Goal: Task Accomplishment & Management: Use online tool/utility

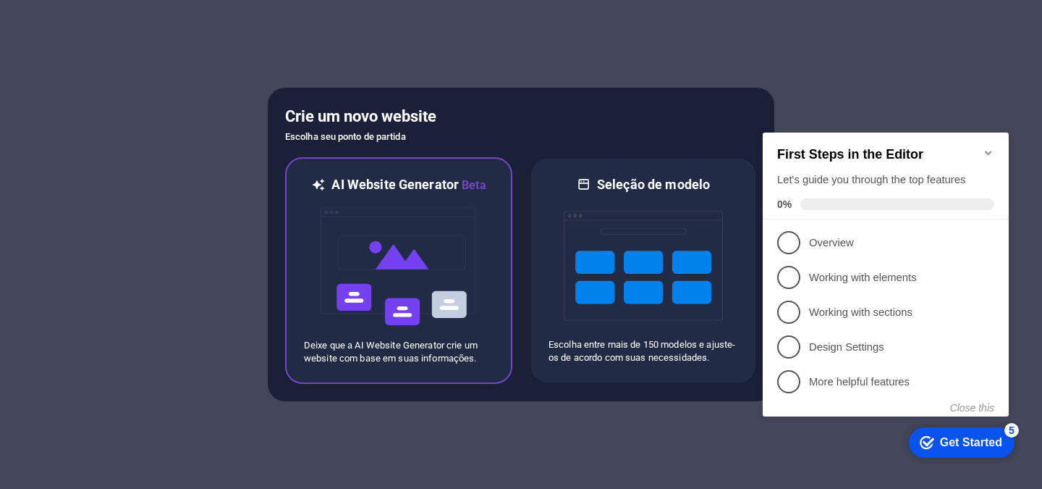
click at [386, 269] on img at bounding box center [398, 266] width 159 height 145
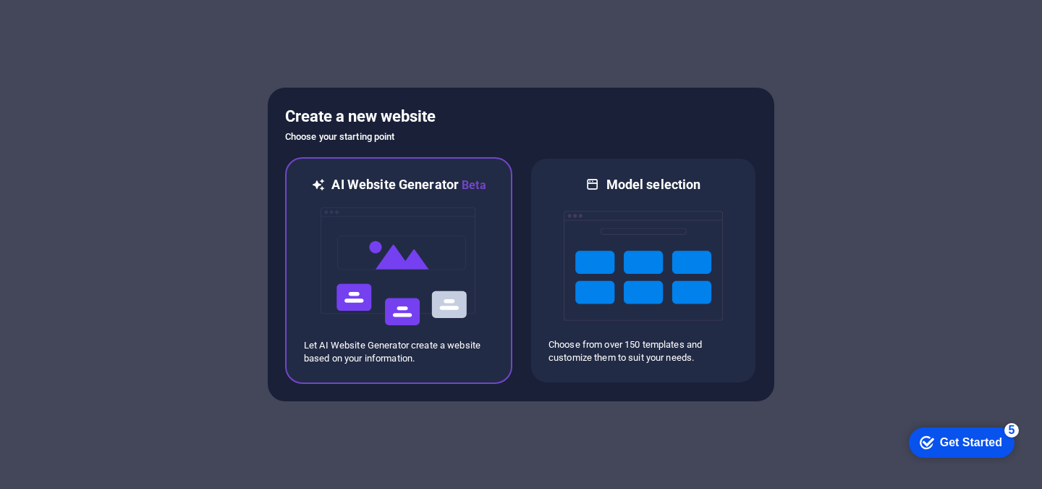
click at [460, 253] on img at bounding box center [398, 266] width 159 height 145
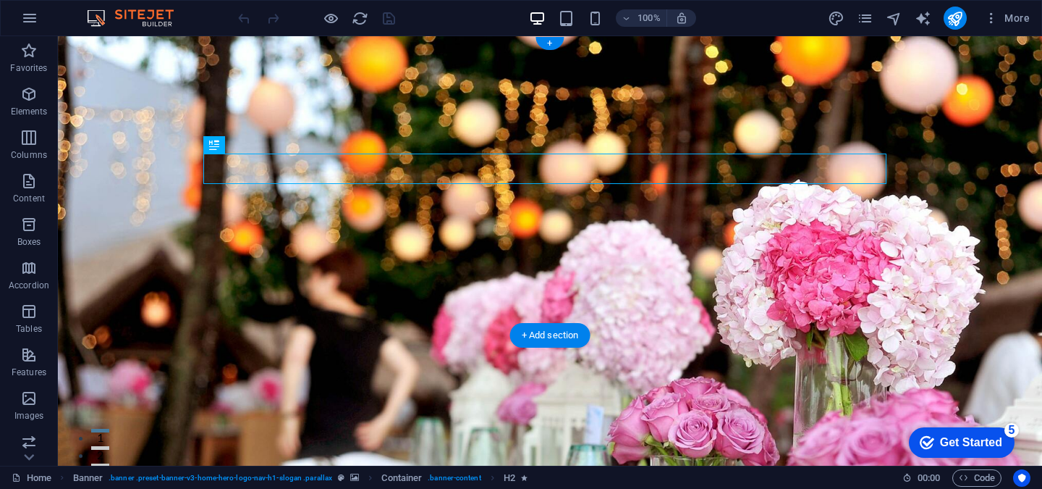
click at [796, 301] on figure at bounding box center [550, 250] width 984 height 429
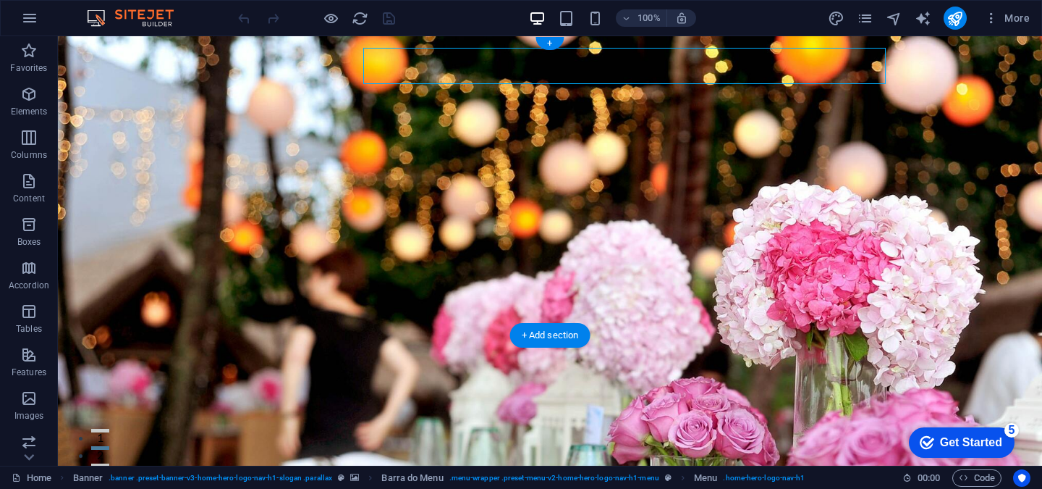
click at [796, 301] on figure at bounding box center [550, 250] width 984 height 429
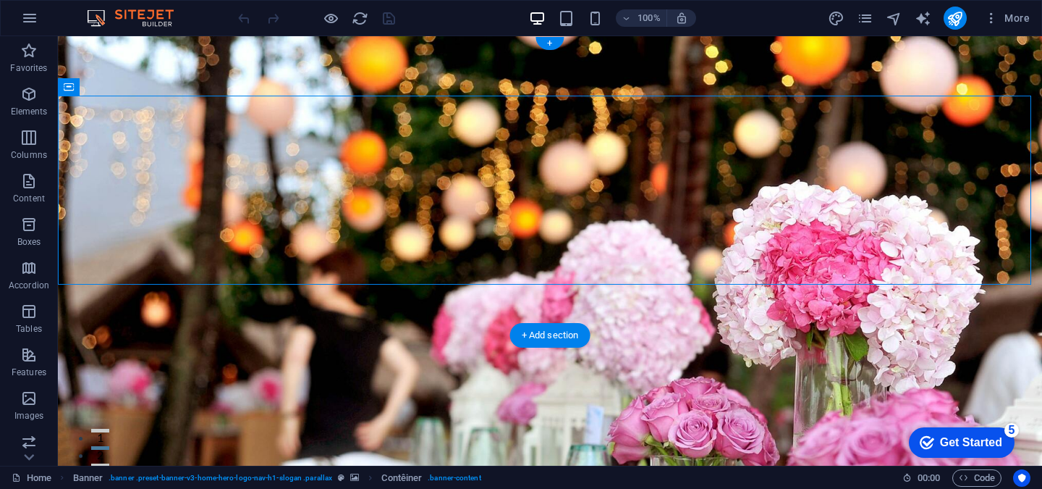
click at [733, 295] on figure at bounding box center [550, 250] width 984 height 429
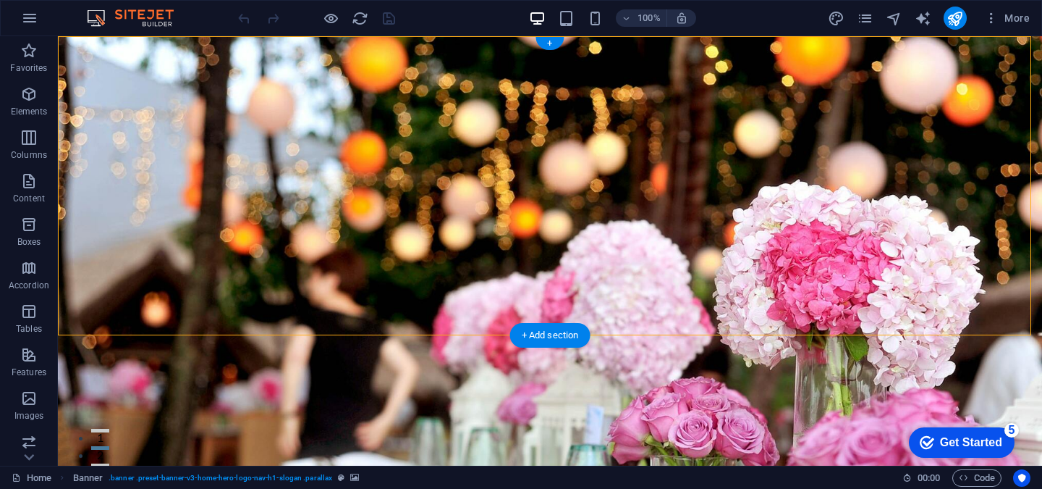
click at [733, 289] on figure at bounding box center [550, 250] width 984 height 429
select select "vh"
select select "header"
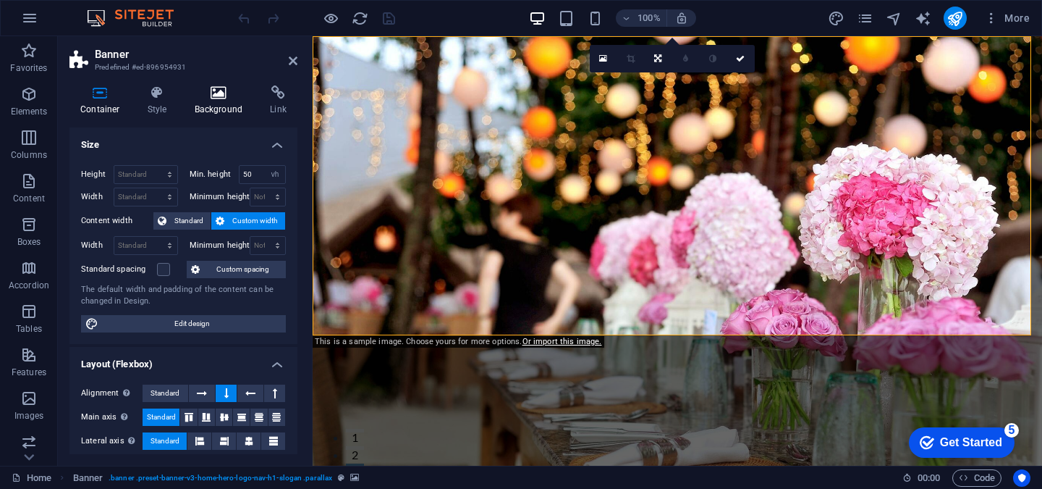
click at [214, 108] on font "Background" at bounding box center [219, 109] width 48 height 10
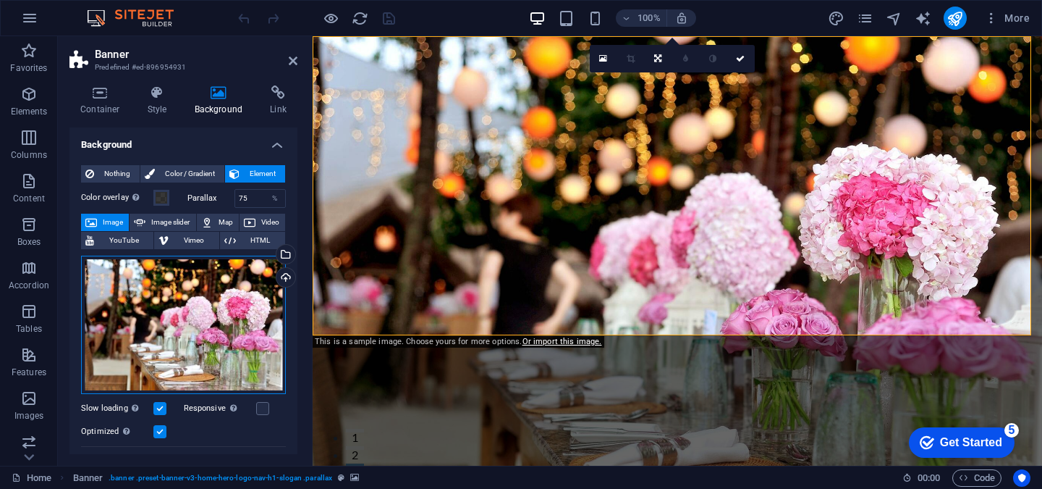
click at [179, 310] on div "Drag files here, click to choose files, or select files from Files or our free …" at bounding box center [183, 324] width 205 height 139
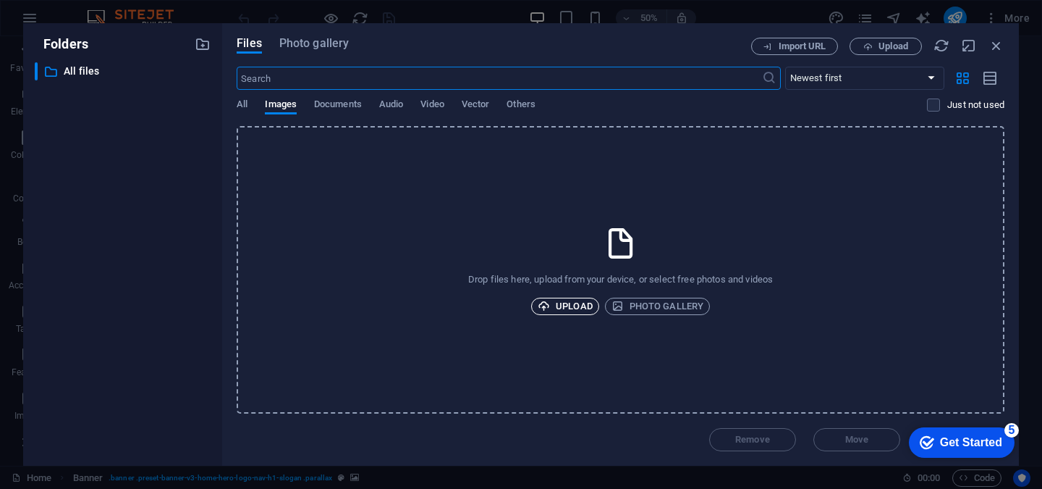
click at [545, 304] on icon "button" at bounding box center [544, 306] width 12 height 12
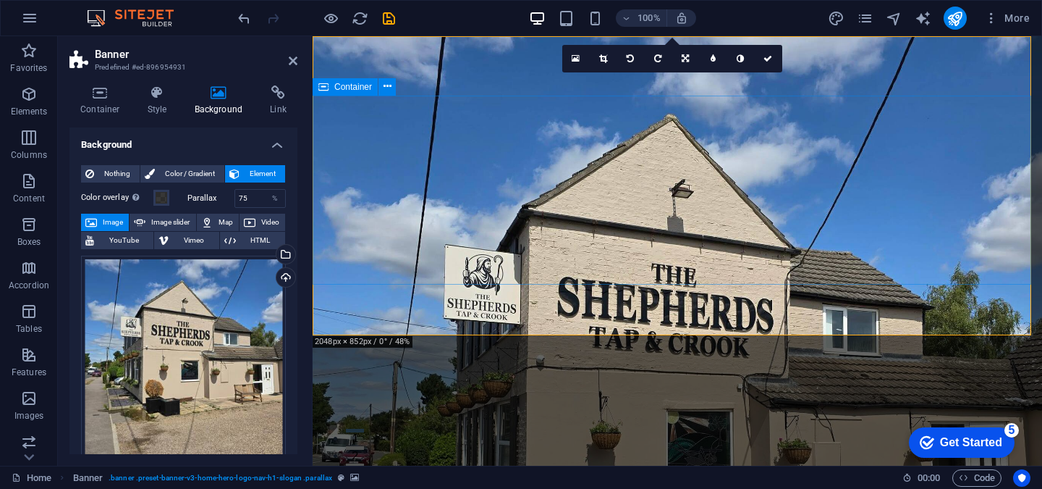
click at [580, 297] on figure at bounding box center [678, 250] width 730 height 429
click at [578, 297] on figure at bounding box center [678, 250] width 730 height 429
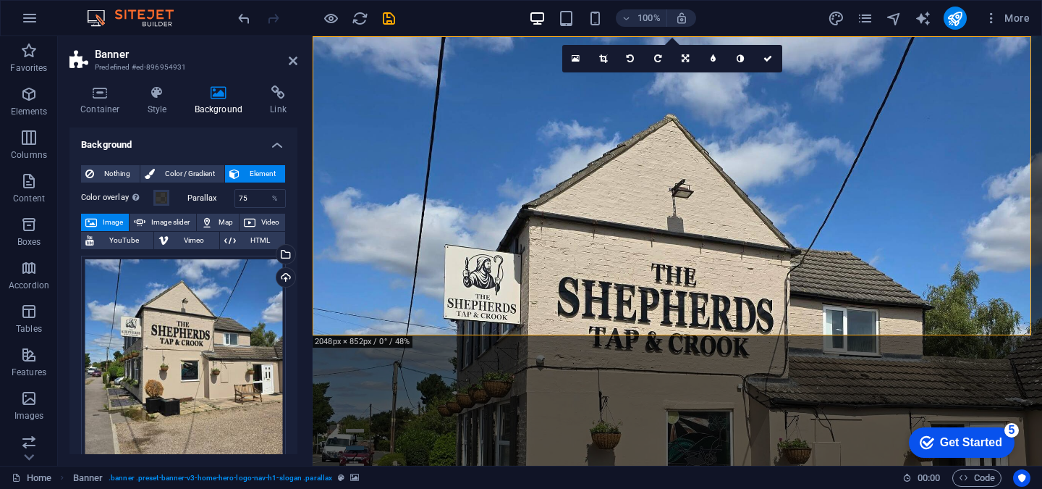
click at [578, 297] on figure at bounding box center [678, 250] width 730 height 429
drag, startPoint x: 217, startPoint y: 358, endPoint x: 217, endPoint y: 335, distance: 23.2
click at [217, 335] on div "Drag files here, click to choose files, or select files from Files or our free …" at bounding box center [183, 357] width 205 height 205
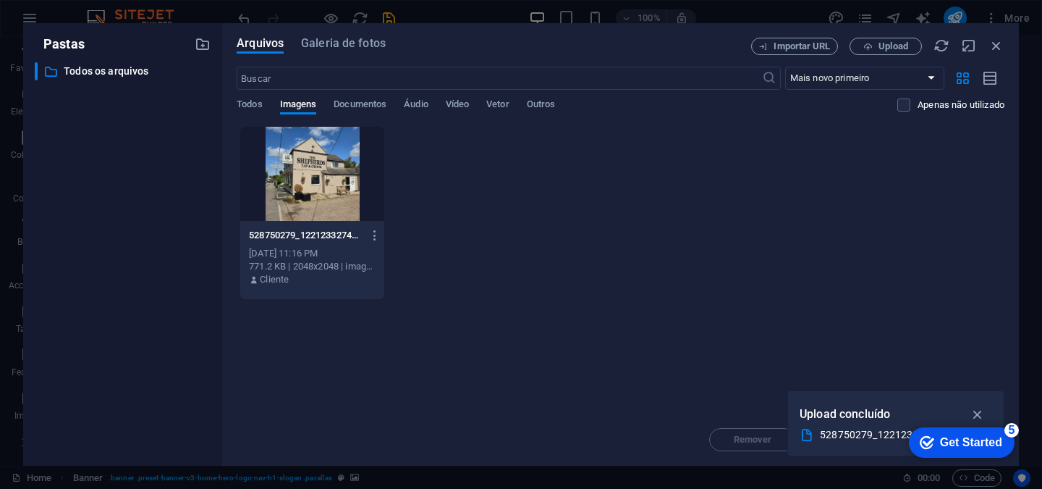
click at [217, 335] on div "Pastas ​ Todos os arquivos Todos os arquivos" at bounding box center [122, 244] width 199 height 442
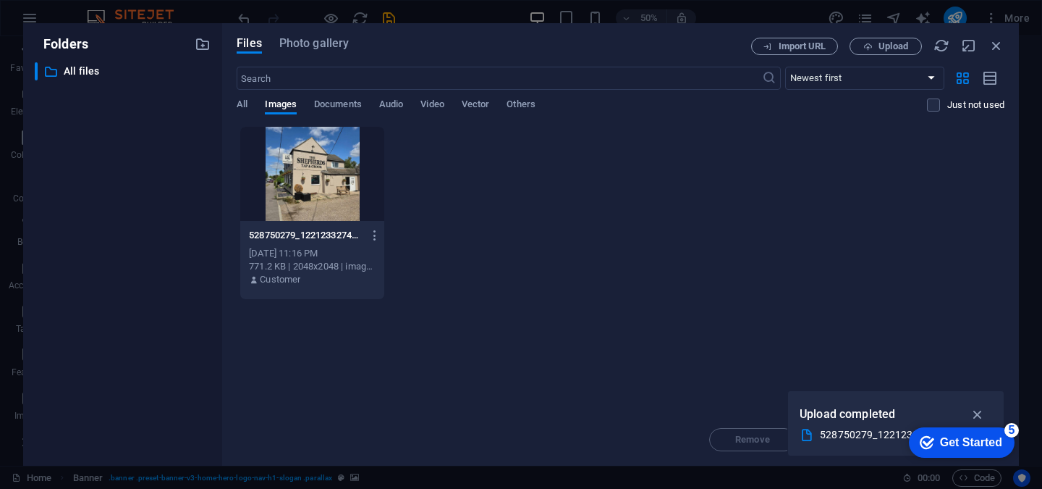
click at [1007, 41] on div "Files Photo gallery Import URL Upload ​ Newest first Oldest first Name (AZ) Nam…" at bounding box center [620, 244] width 797 height 442
click at [1005, 46] on div "Files Photo gallery Import URL Upload ​ Newest first Oldest first Name (AZ) Nam…" at bounding box center [620, 244] width 797 height 442
click at [997, 46] on icon "button" at bounding box center [997, 46] width 16 height 16
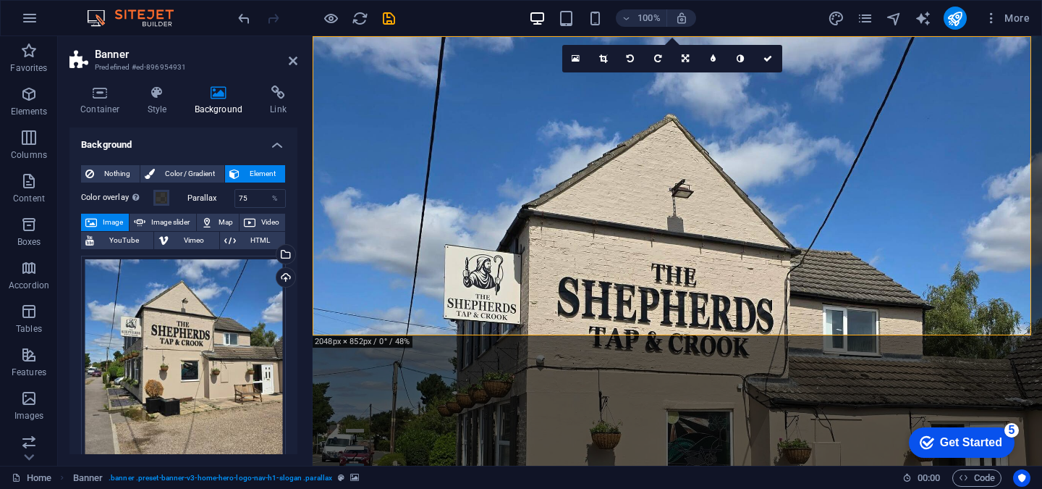
click at [697, 323] on figure at bounding box center [678, 250] width 730 height 429
click at [326, 301] on figure at bounding box center [678, 250] width 730 height 429
drag, startPoint x: 298, startPoint y: 236, endPoint x: 300, endPoint y: 246, distance: 10.4
click at [300, 246] on div "Container Style Background Link Size Height Standard px rem % vh VW Min. height…" at bounding box center [183, 270] width 251 height 392
click at [292, 238] on div "Nothing Color / Gradient Element Stretch the background to full width Color ove…" at bounding box center [183, 451] width 228 height 597
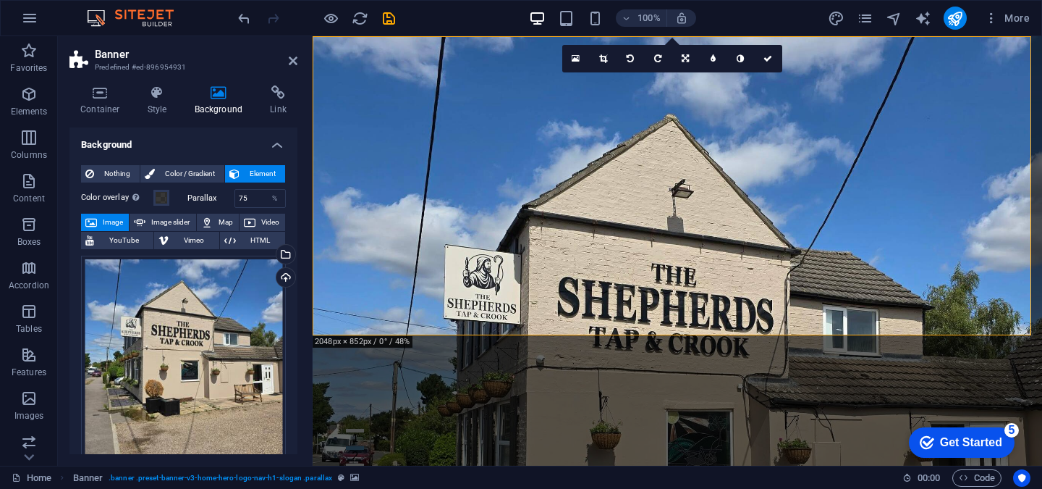
drag, startPoint x: 292, startPoint y: 238, endPoint x: 293, endPoint y: 254, distance: 16.0
click at [293, 254] on div "Nothing Color / Gradient Element Stretch the background to full width Color ove…" at bounding box center [183, 451] width 228 height 597
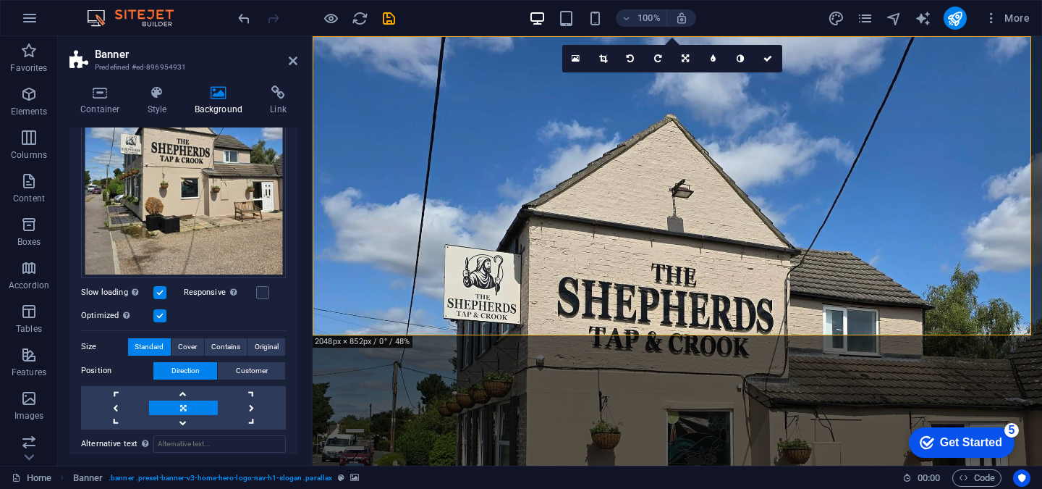
scroll to position [183, 0]
click at [182, 390] on link at bounding box center [183, 392] width 68 height 14
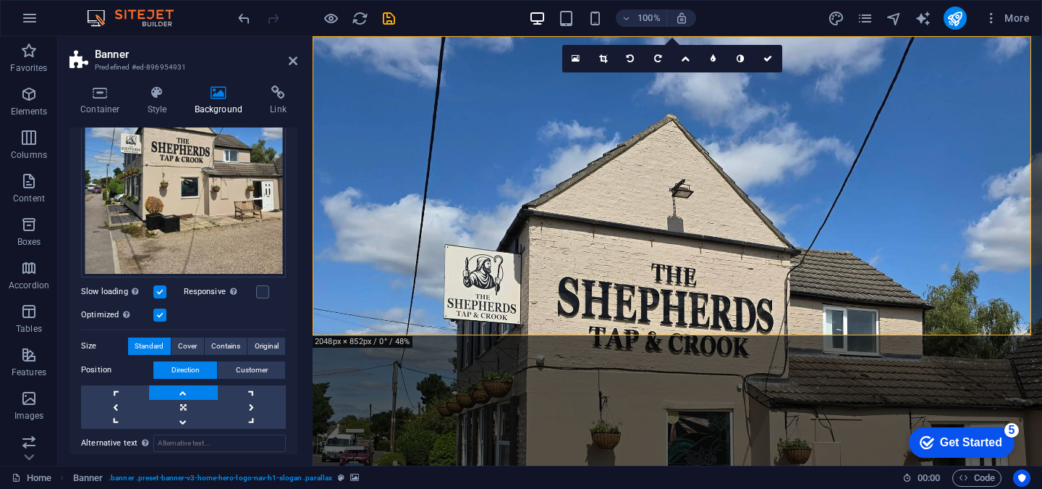
click at [182, 390] on link at bounding box center [183, 392] width 68 height 14
click at [185, 406] on link at bounding box center [183, 407] width 68 height 14
click at [263, 368] on font "Customer" at bounding box center [252, 369] width 32 height 8
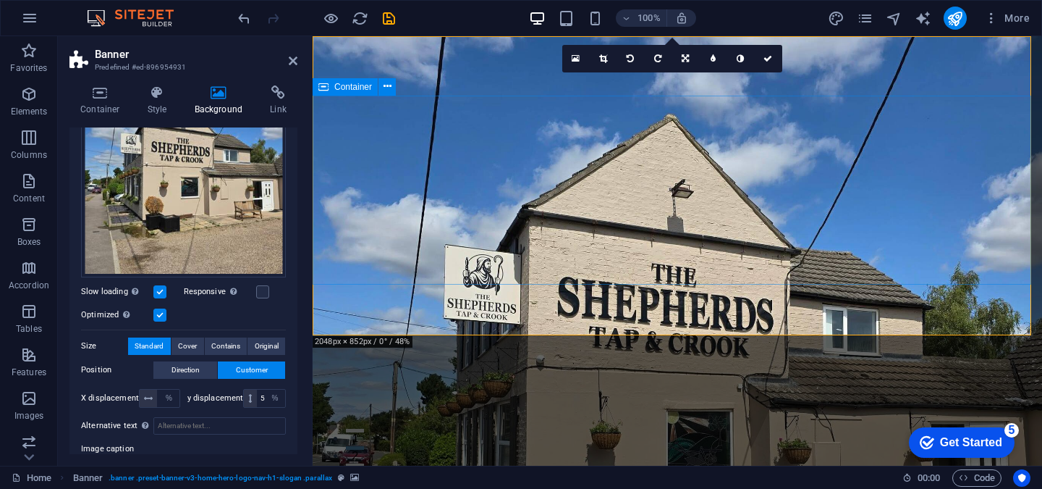
drag, startPoint x: 418, startPoint y: 300, endPoint x: 410, endPoint y: 243, distance: 57.0
click at [410, 243] on div "The Shepherds Tap & [PERSON_NAME] Start Services Menu Testimonials Contact Welc…" at bounding box center [678, 393] width 730 height 714
click at [410, 307] on figure at bounding box center [678, 250] width 730 height 429
drag, startPoint x: 292, startPoint y: 361, endPoint x: 292, endPoint y: 374, distance: 13.0
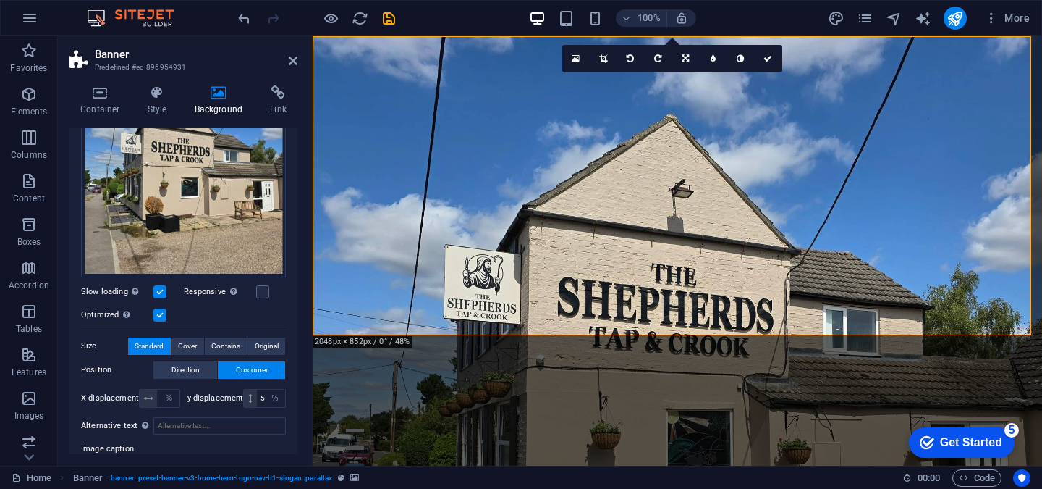
click at [292, 374] on div "Nothing Color / Gradient Element Stretch the background to full width Color ove…" at bounding box center [183, 260] width 228 height 580
click at [266, 394] on select "px rem % vh VW" at bounding box center [275, 397] width 20 height 17
click at [260, 394] on input "50" at bounding box center [271, 397] width 28 height 17
click at [265, 393] on select "px rem % vh VW" at bounding box center [275, 397] width 20 height 17
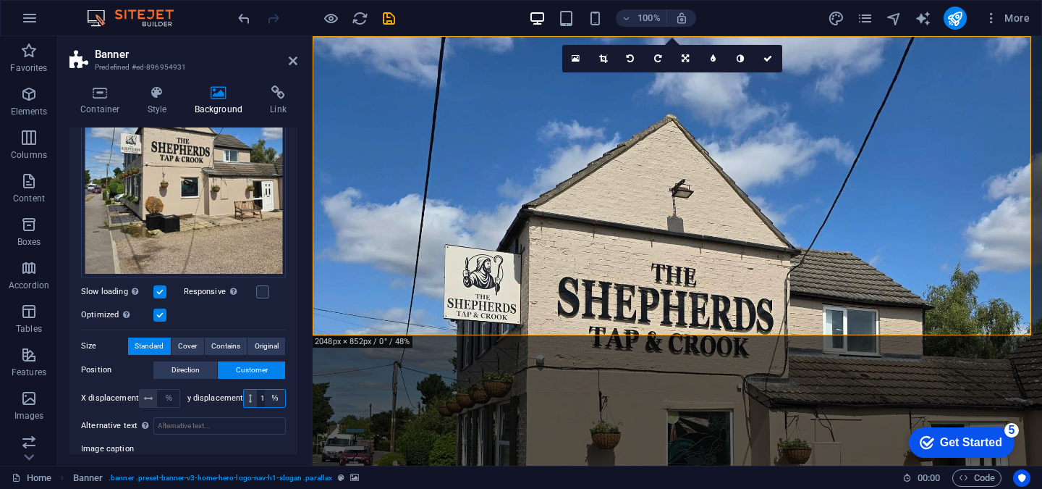
click at [265, 394] on select "px rem % vh VW" at bounding box center [275, 397] width 20 height 17
click at [261, 394] on input "100" at bounding box center [271, 397] width 28 height 17
type input "9"
click at [383, 388] on button at bounding box center [378, 384] width 17 height 17
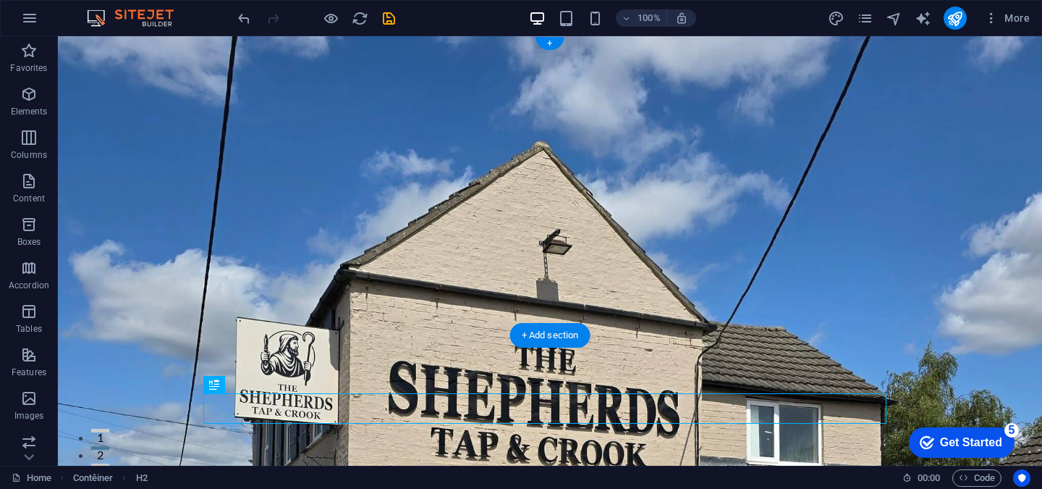
click at [335, 297] on figure at bounding box center [550, 250] width 984 height 429
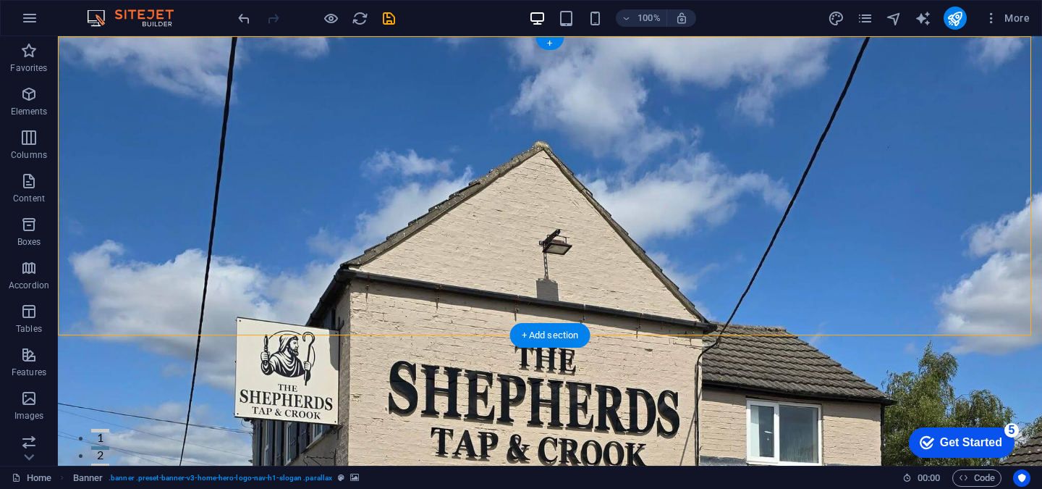
click at [335, 297] on figure at bounding box center [550, 250] width 984 height 429
select select "%"
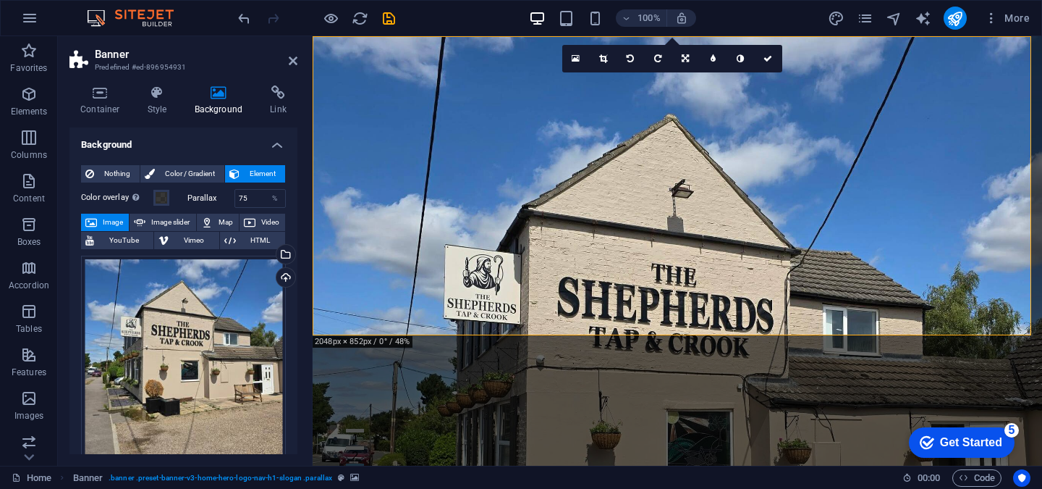
drag, startPoint x: 297, startPoint y: 279, endPoint x: 305, endPoint y: 302, distance: 24.3
click at [304, 308] on div "Container Style Background Link Size Height Standard px rem % vh VW Min. height…" at bounding box center [183, 270] width 251 height 392
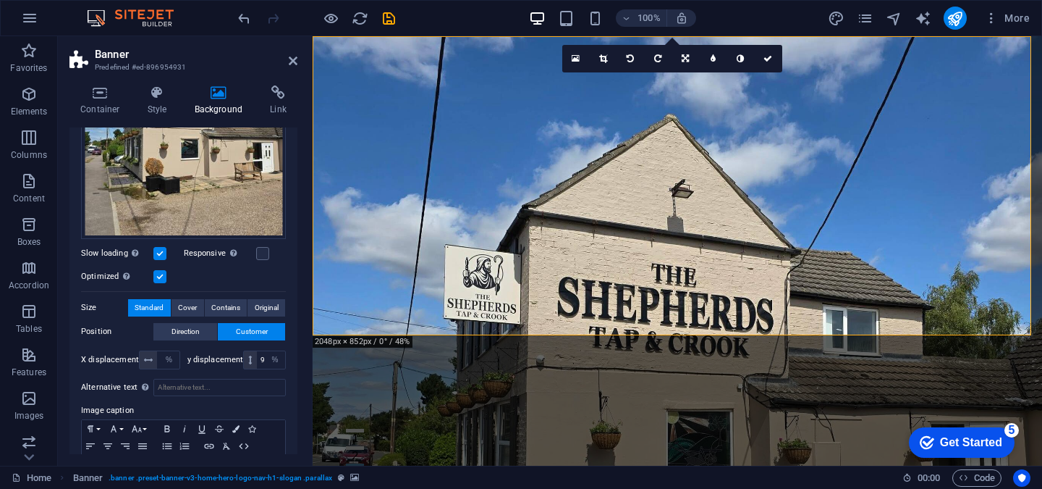
scroll to position [240, 0]
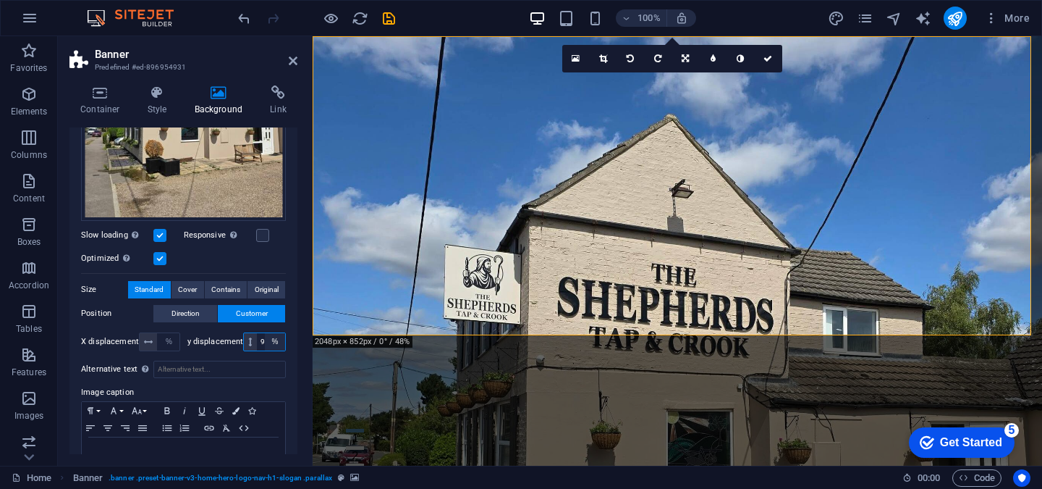
click at [265, 339] on select "px rem % vh VW" at bounding box center [275, 341] width 20 height 17
click at [260, 339] on input "9" at bounding box center [271, 341] width 28 height 17
click at [262, 287] on font "Original" at bounding box center [267, 289] width 24 height 8
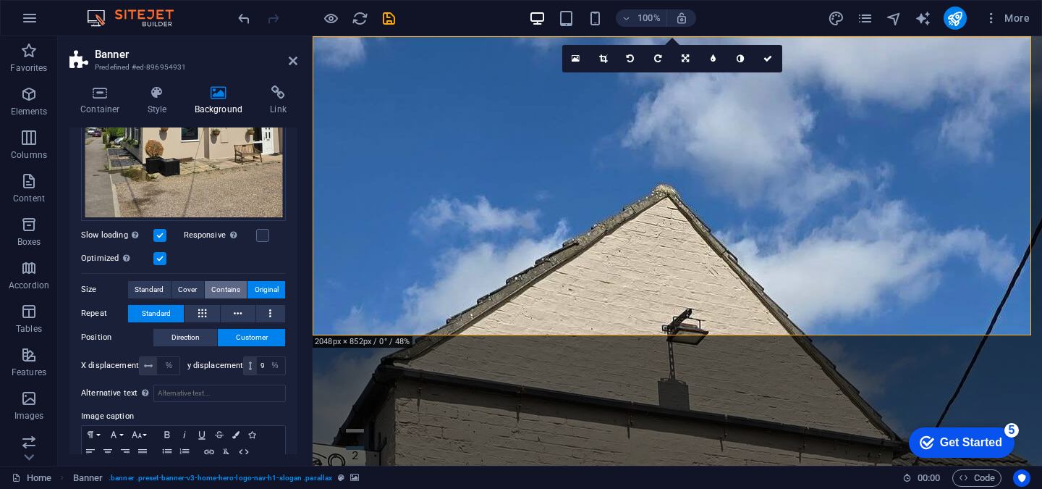
click at [235, 290] on span "Contains" at bounding box center [225, 289] width 29 height 17
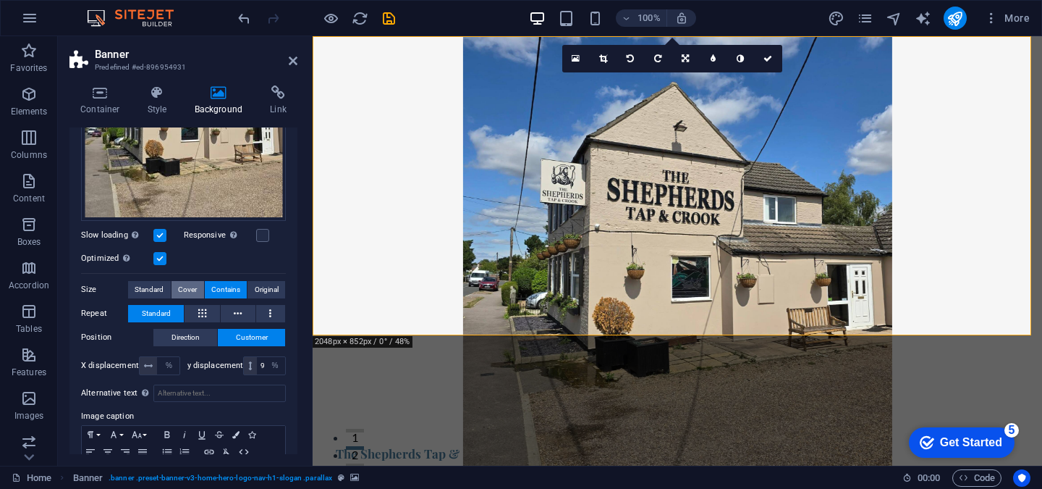
click at [191, 286] on font "Cover" at bounding box center [187, 289] width 19 height 8
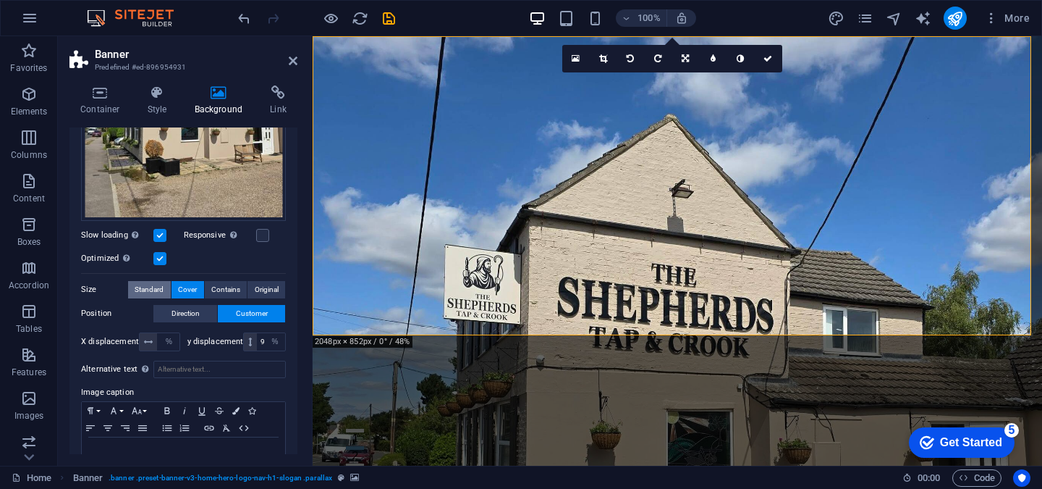
click at [152, 287] on font "Standard" at bounding box center [149, 289] width 29 height 8
click at [195, 286] on font "Cover" at bounding box center [187, 289] width 19 height 8
click at [167, 290] on button "Standard" at bounding box center [149, 289] width 43 height 17
click at [258, 342] on input "9" at bounding box center [271, 341] width 28 height 17
click at [258, 339] on input "9" at bounding box center [271, 341] width 28 height 17
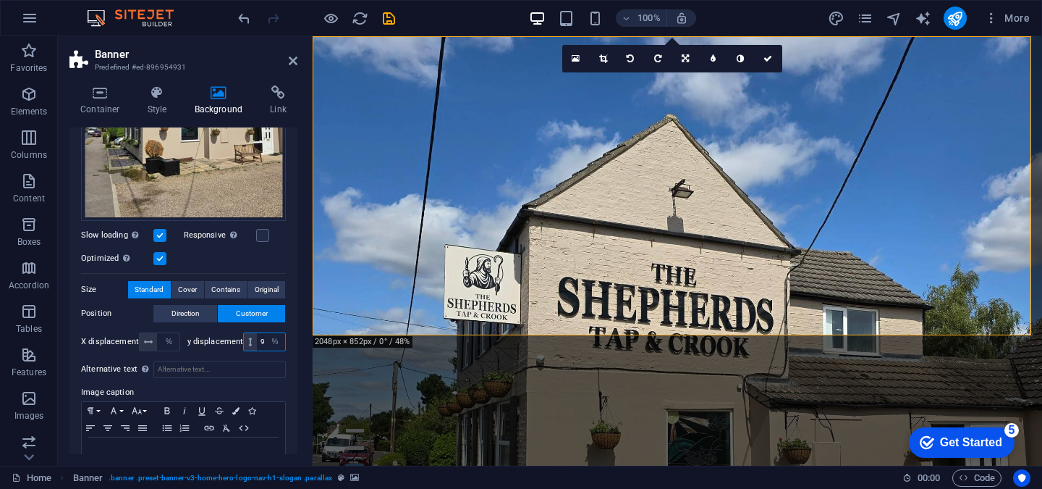
click at [258, 339] on input "9" at bounding box center [271, 341] width 28 height 17
click at [229, 339] on font "y displacement" at bounding box center [215, 341] width 56 height 9
click at [261, 339] on input "9" at bounding box center [271, 341] width 28 height 17
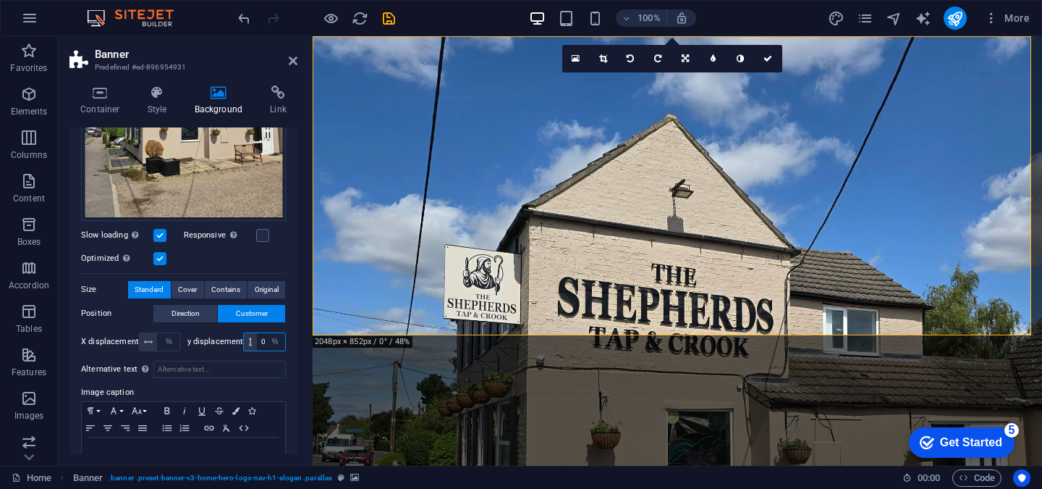
type input "1"
type input "8"
click at [473, 289] on figure at bounding box center [678, 250] width 730 height 429
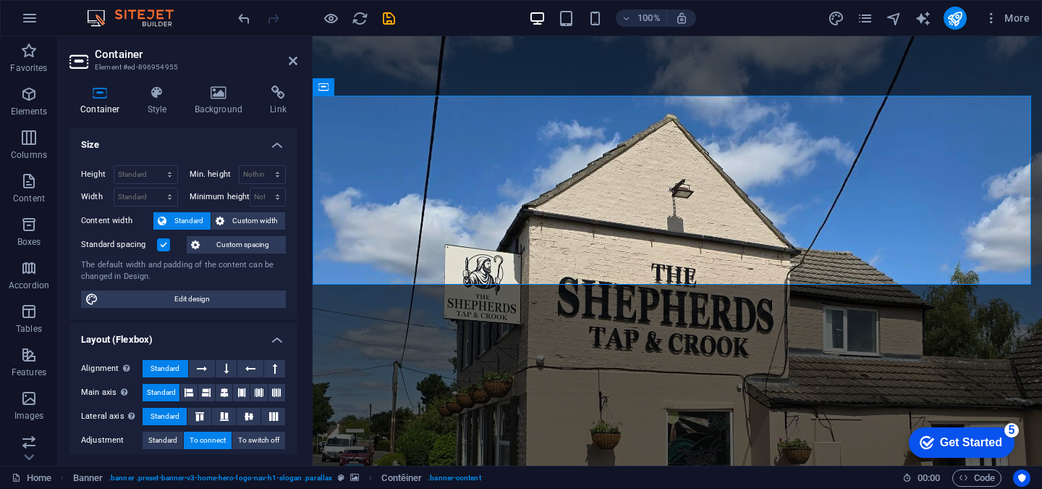
click at [536, 314] on figure at bounding box center [678, 250] width 730 height 429
select select "%"
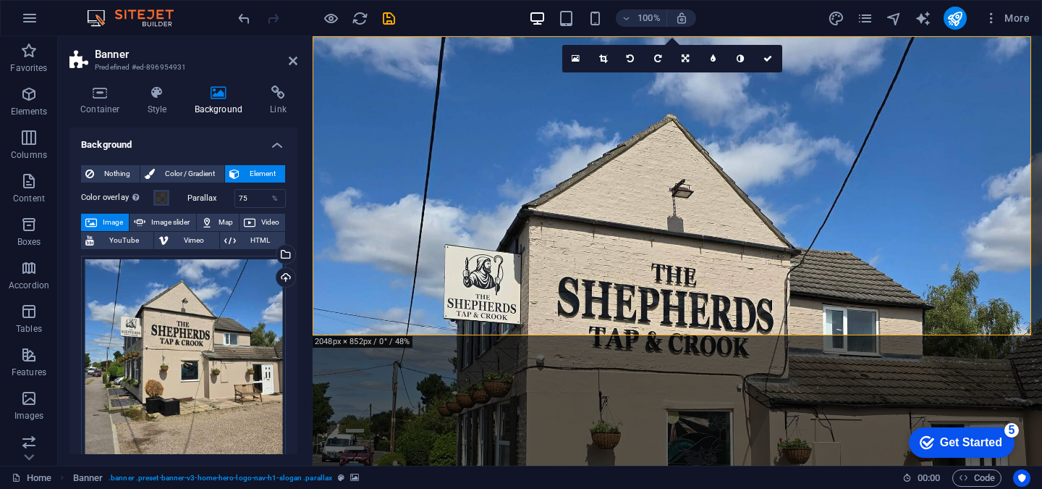
click at [533, 314] on figure at bounding box center [678, 250] width 730 height 429
drag, startPoint x: 224, startPoint y: 350, endPoint x: 222, endPoint y: 318, distance: 32.6
click at [222, 318] on div "Drag files here, click to choose files, or select files from Files or our free …" at bounding box center [183, 357] width 205 height 205
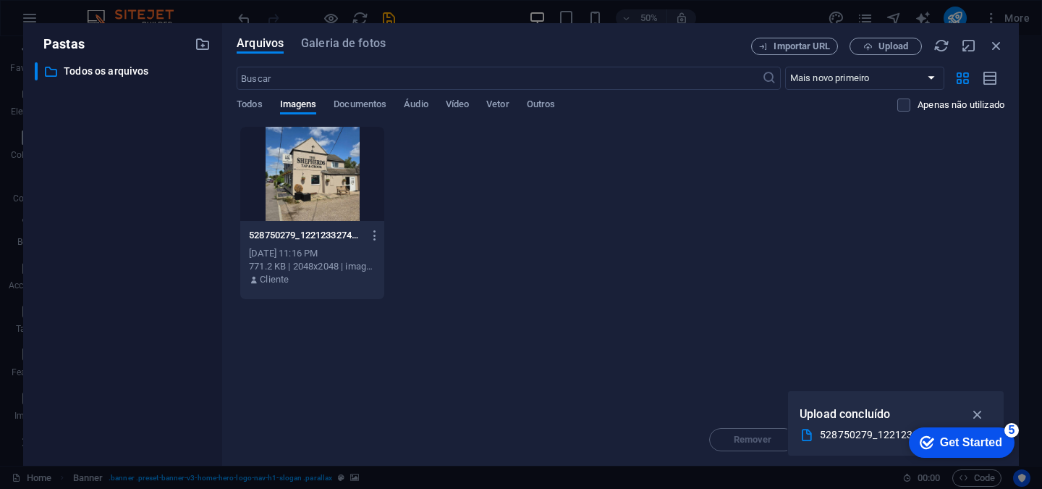
click at [221, 318] on div "Pastas ​ Todos os arquivos Todos os arquivos Arquivos Galeria de fotos Importar…" at bounding box center [521, 244] width 996 height 442
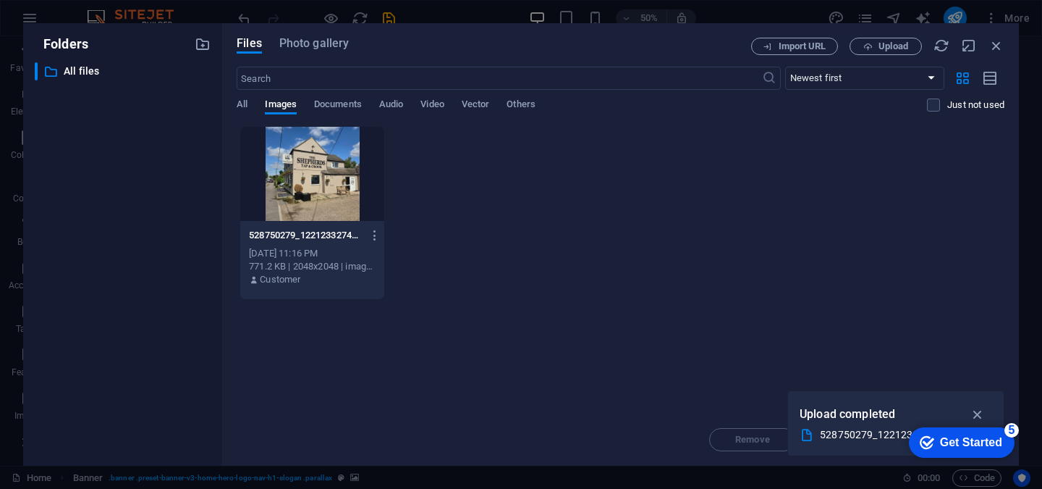
click at [321, 174] on div at bounding box center [312, 174] width 144 height 94
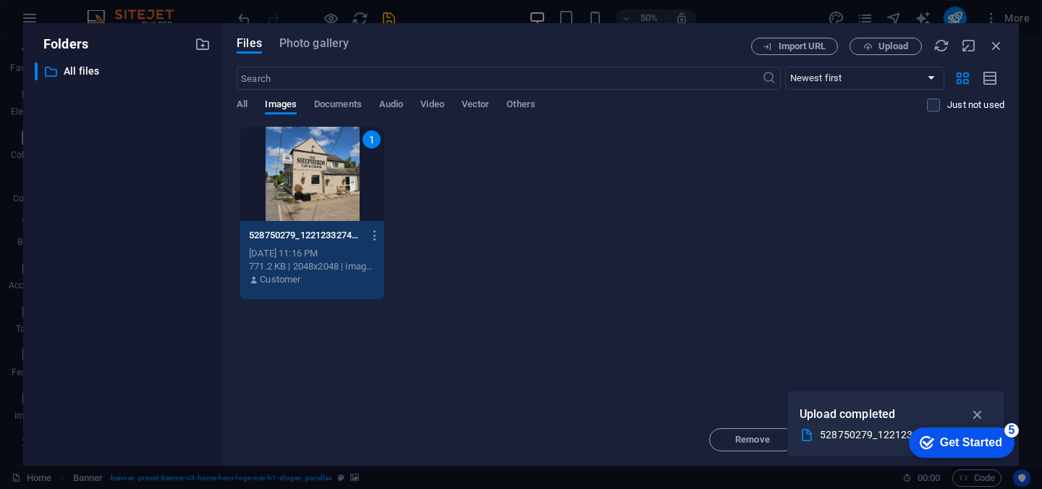
click at [321, 174] on div "1" at bounding box center [312, 174] width 144 height 94
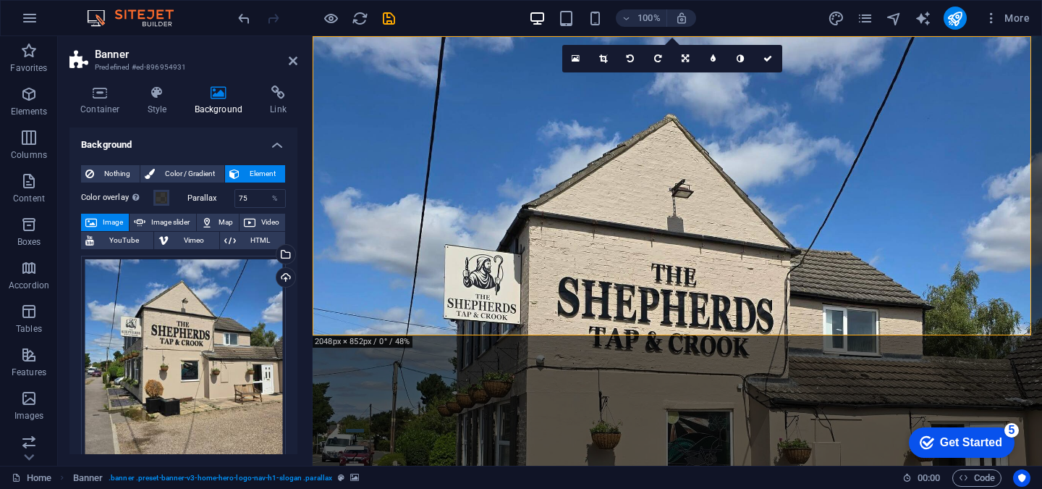
drag, startPoint x: 302, startPoint y: 242, endPoint x: 300, endPoint y: 267, distance: 25.4
click at [300, 267] on div "Container Style Background Link Size Height Standard px rem % vh VW Min. height…" at bounding box center [183, 270] width 251 height 392
drag, startPoint x: 292, startPoint y: 258, endPoint x: 295, endPoint y: 290, distance: 32.0
click at [295, 290] on div "Background Nothing Color / Gradient Element Stretch the background to full widt…" at bounding box center [183, 290] width 228 height 326
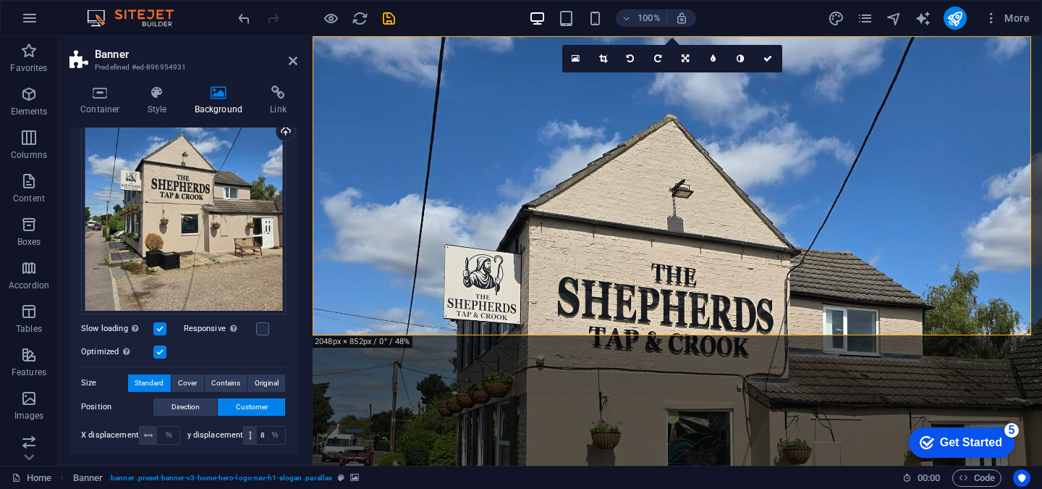
scroll to position [144, 0]
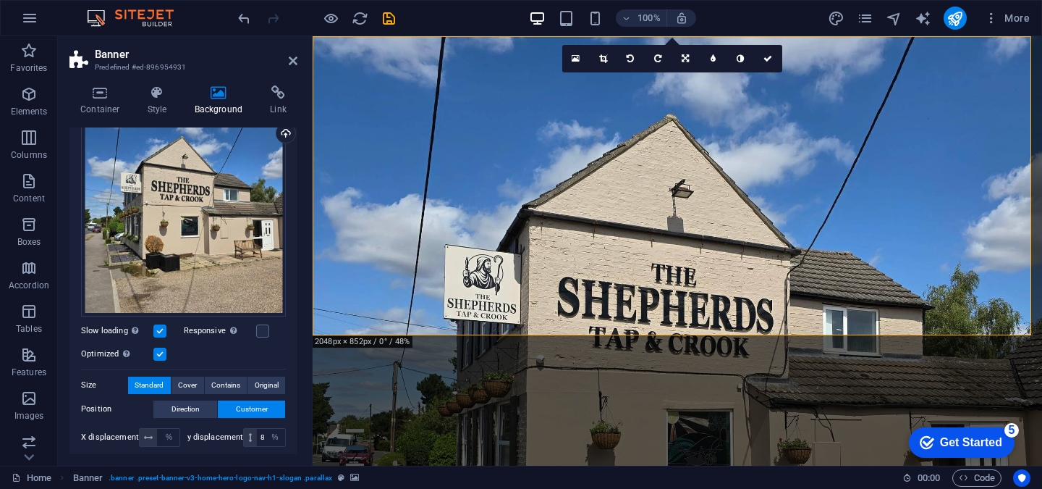
click at [161, 350] on label at bounding box center [159, 353] width 13 height 13
click at [0, 0] on input "Optimized Images are compressed to improve page speed." at bounding box center [0, 0] width 0 height 0
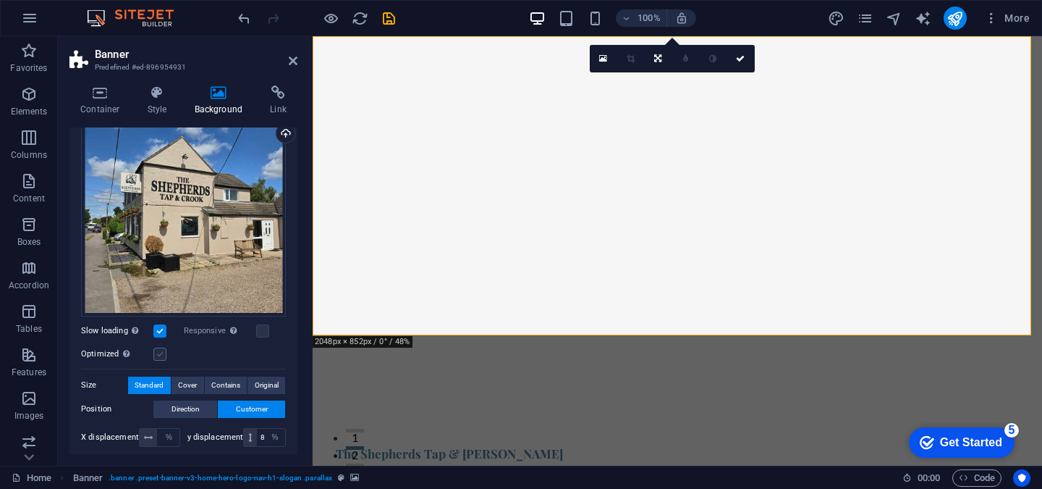
click at [161, 350] on label at bounding box center [159, 353] width 13 height 13
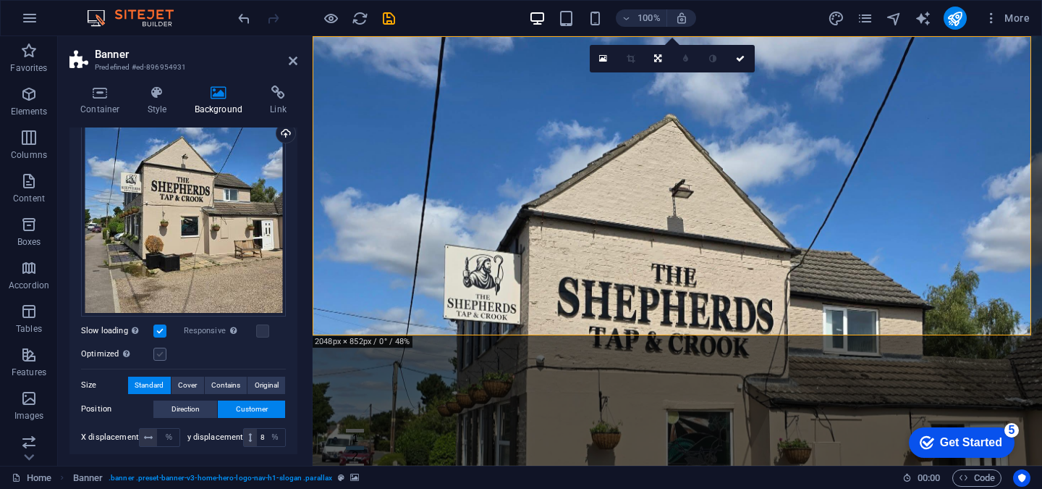
click at [0, 0] on input "Optimized Images are compressed to improve page speed." at bounding box center [0, 0] width 0 height 0
click at [191, 385] on font "Cover" at bounding box center [187, 385] width 19 height 8
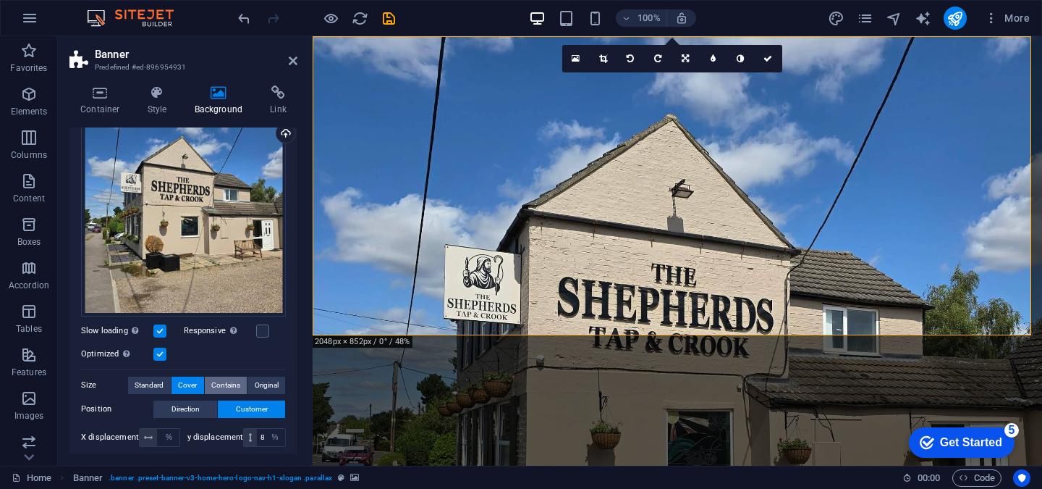
click at [226, 382] on font "Contains" at bounding box center [225, 385] width 29 height 8
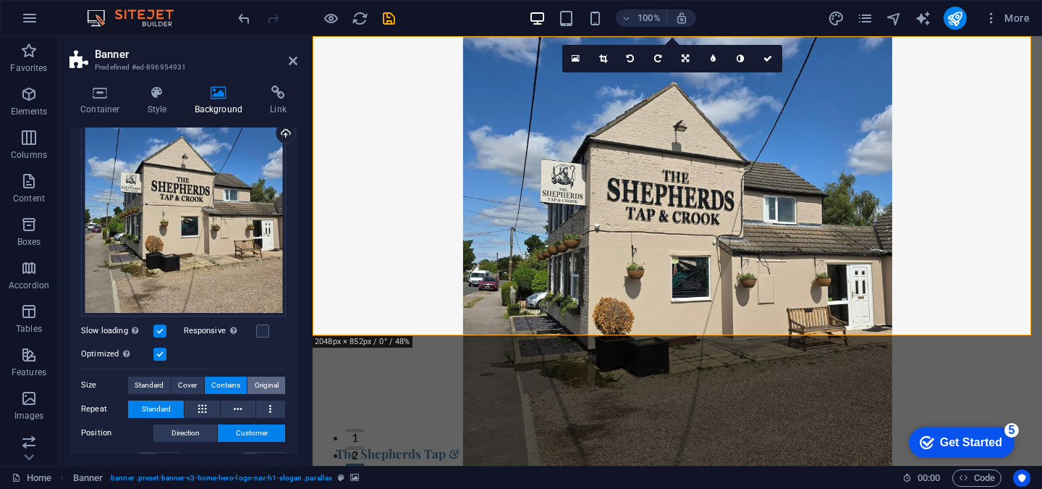
click at [261, 381] on font "Original" at bounding box center [267, 385] width 24 height 8
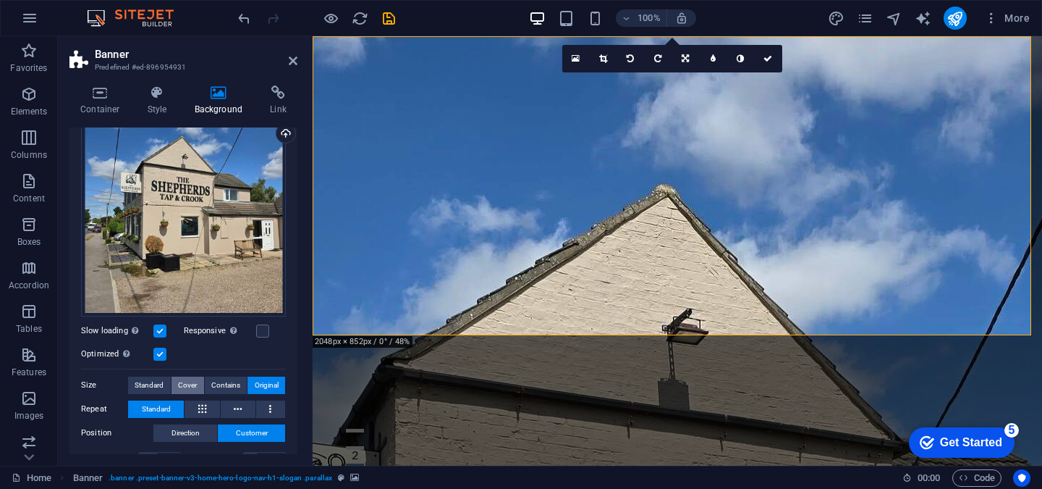
click at [200, 379] on button "Cover" at bounding box center [188, 384] width 33 height 17
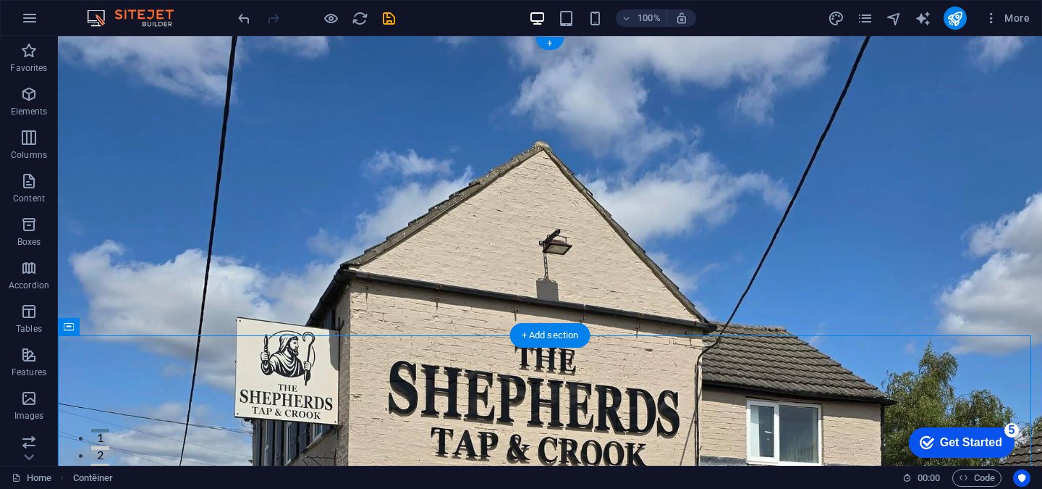
click at [450, 286] on figure at bounding box center [550, 250] width 984 height 429
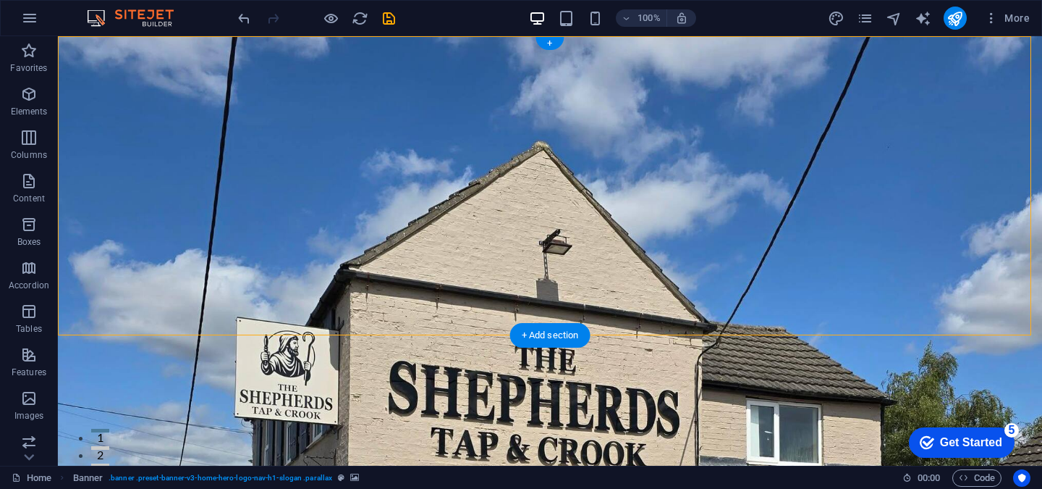
click at [430, 289] on figure at bounding box center [550, 250] width 984 height 429
select select "%"
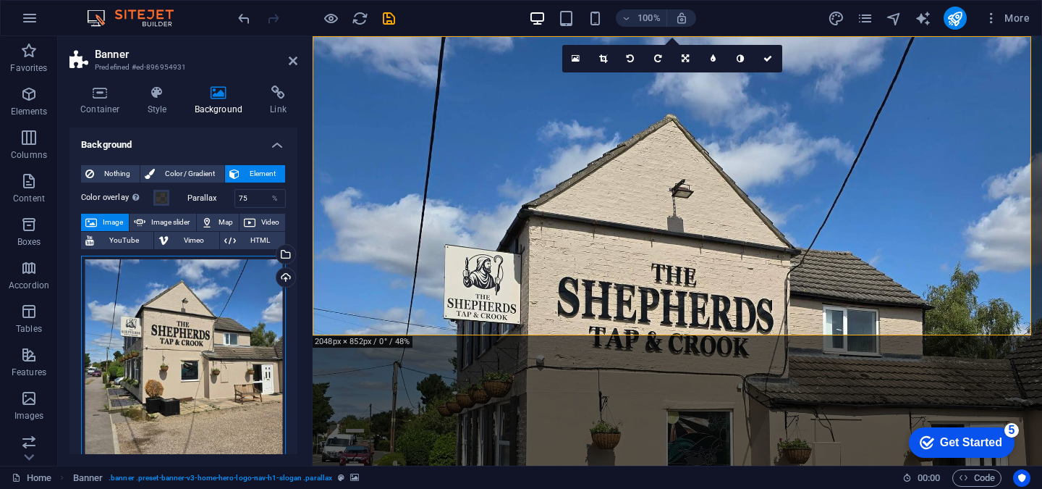
click at [204, 350] on div "Drag files here, click to choose files, or select files from Files or our free …" at bounding box center [183, 357] width 205 height 205
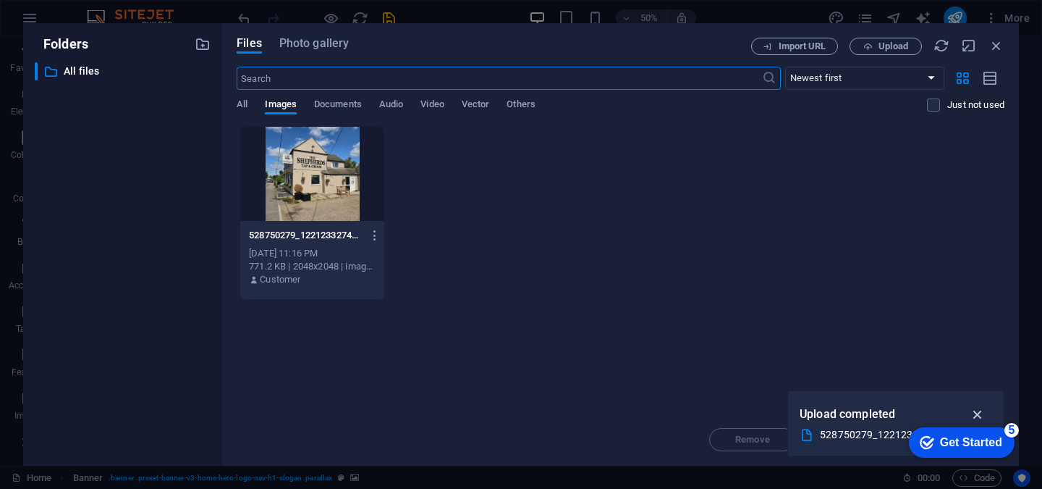
click at [973, 408] on icon "button" at bounding box center [978, 414] width 17 height 16
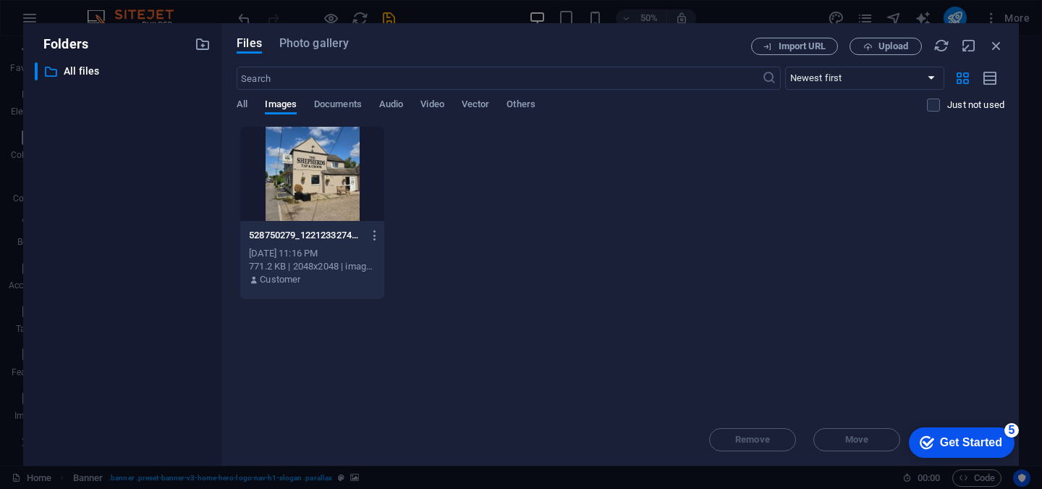
click at [655, 355] on div "Drop files here to upload them instantly 528750279_122123327486921165_768452482…" at bounding box center [621, 269] width 768 height 287
click at [887, 51] on font "Upload" at bounding box center [894, 46] width 30 height 11
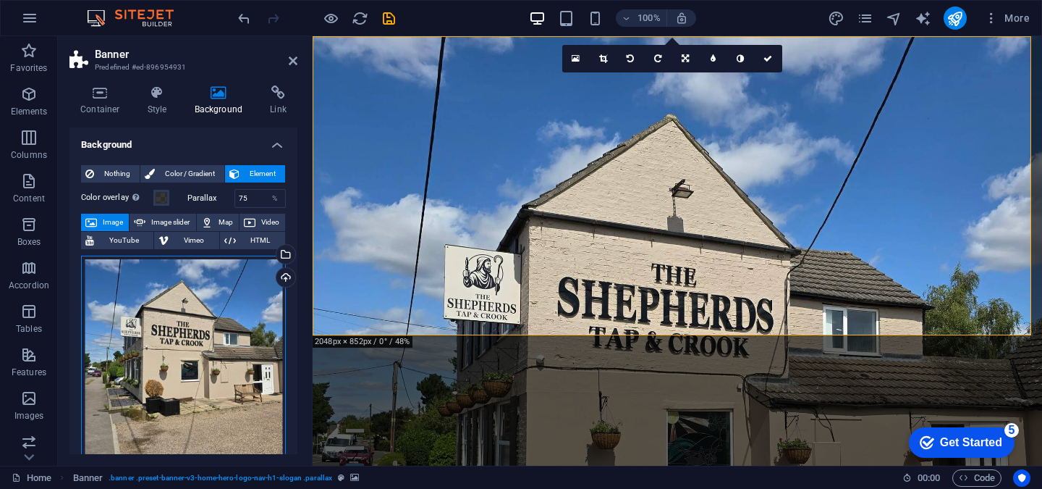
click at [271, 332] on div "Drag files here, click to choose files, or select files from Files or our free …" at bounding box center [183, 357] width 205 height 205
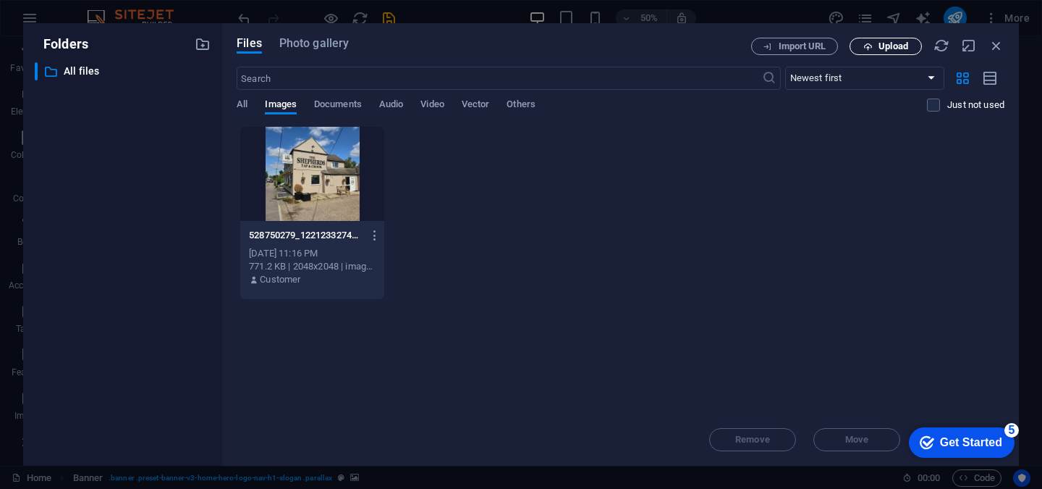
click at [880, 42] on font "Upload" at bounding box center [894, 46] width 30 height 11
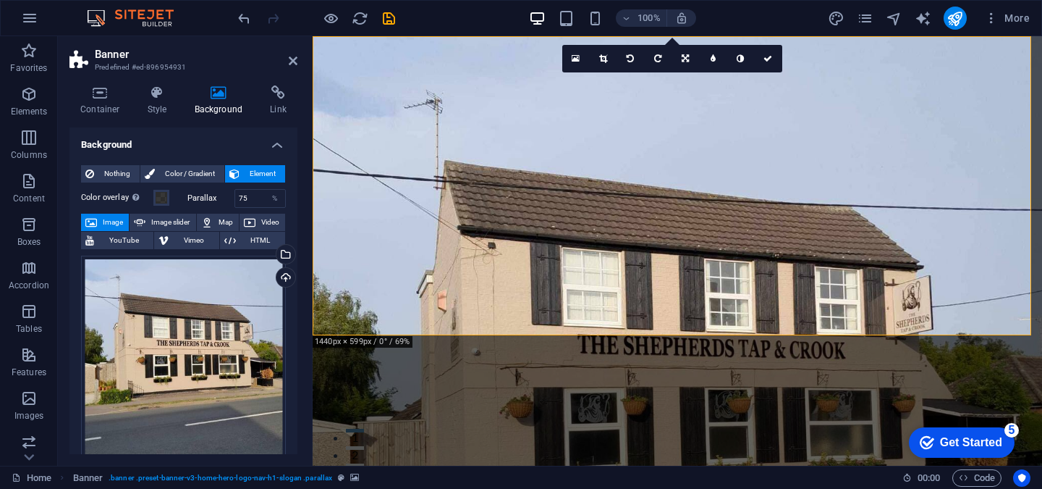
click at [574, 288] on figure at bounding box center [678, 250] width 730 height 429
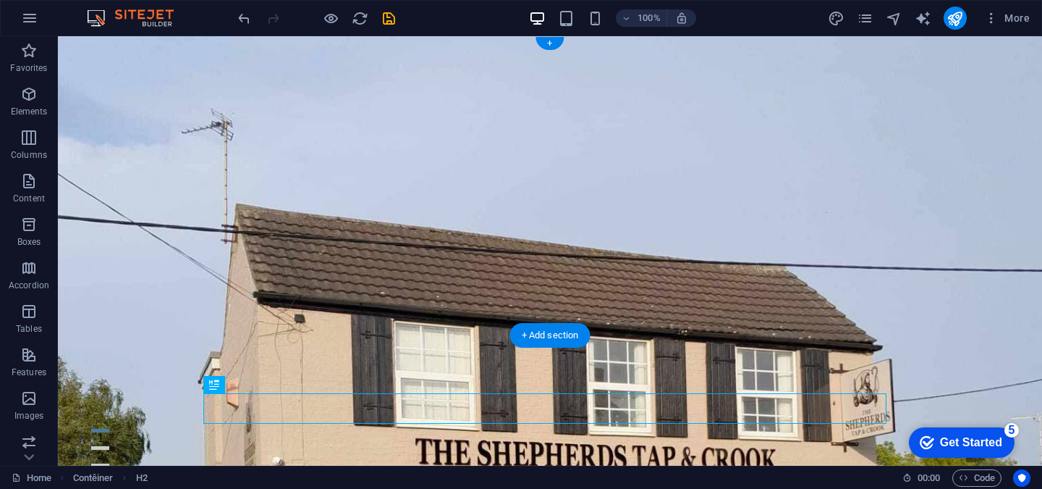
click at [468, 303] on figure at bounding box center [550, 250] width 984 height 429
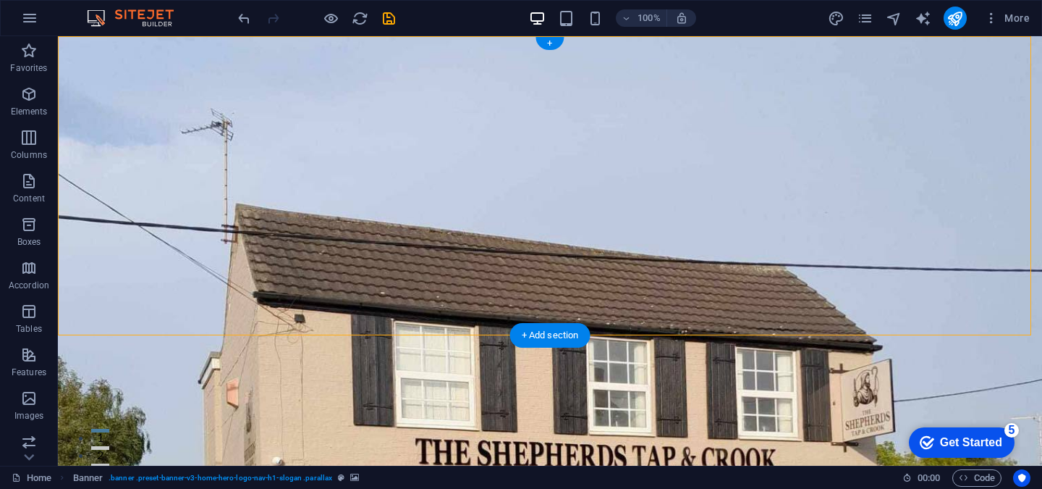
click at [372, 314] on figure at bounding box center [550, 250] width 984 height 429
select select "%"
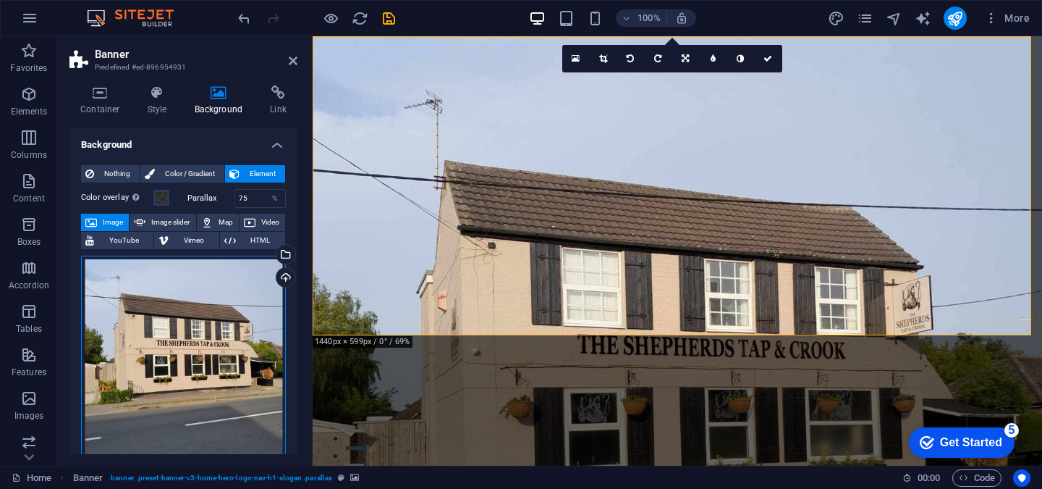
click at [240, 345] on div "Drag files here, click to choose files, or select files from Files or our free …" at bounding box center [183, 357] width 205 height 205
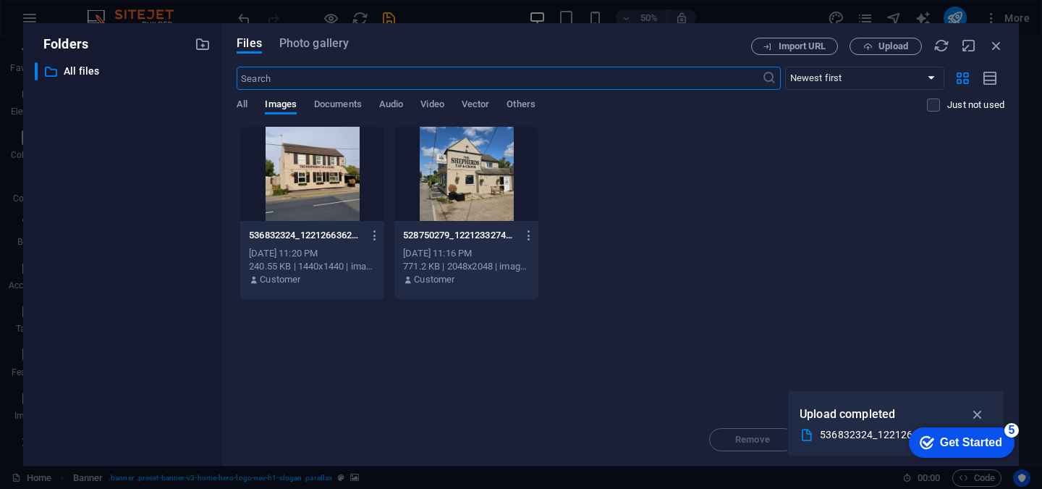
click at [501, 187] on div at bounding box center [466, 174] width 144 height 94
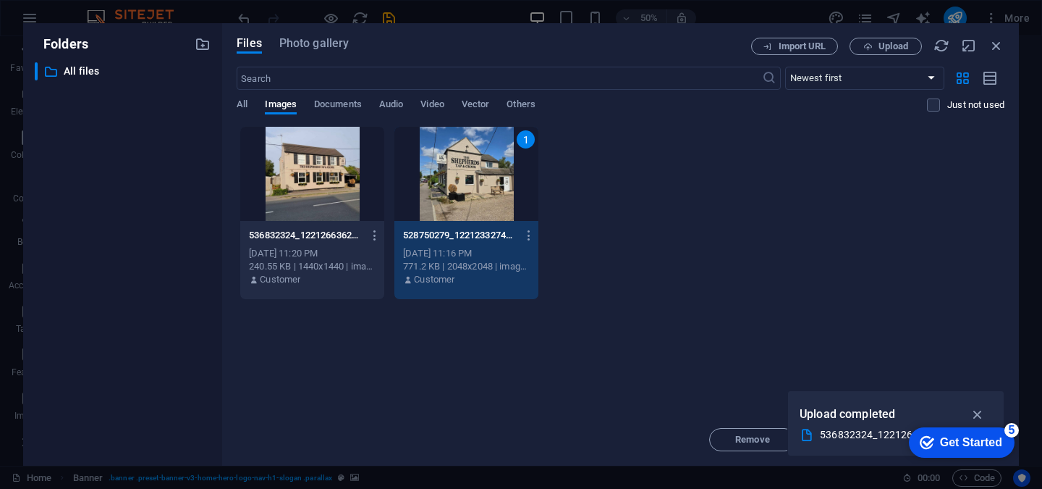
click at [501, 187] on div "1" at bounding box center [466, 174] width 144 height 94
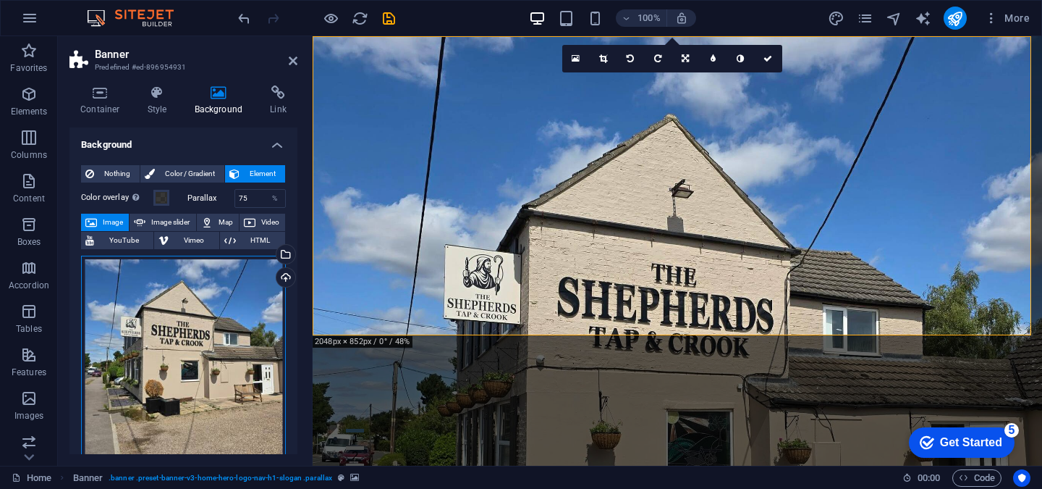
drag, startPoint x: 215, startPoint y: 354, endPoint x: 222, endPoint y: 307, distance: 47.6
click at [222, 307] on div "Drag files here, click to choose files, or select files from Files or our free …" at bounding box center [183, 357] width 205 height 205
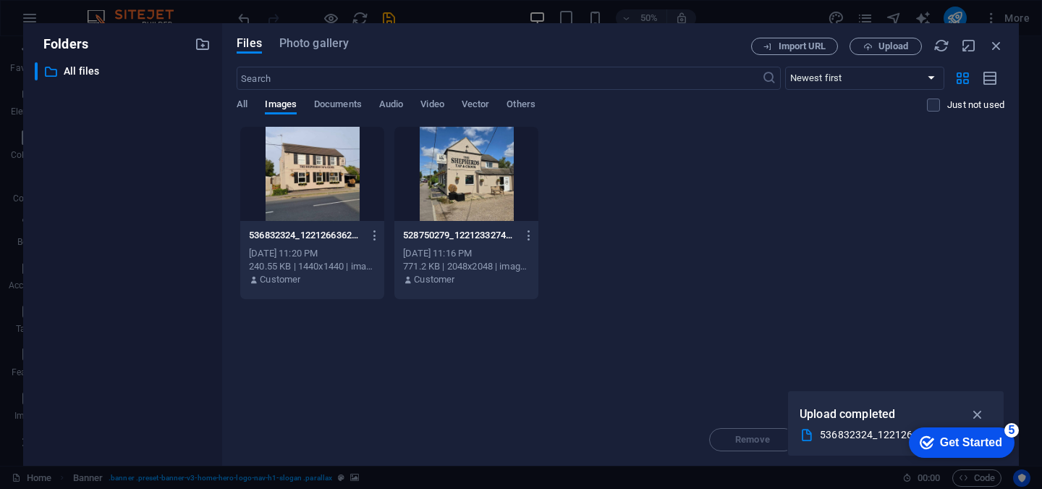
click at [473, 201] on div at bounding box center [466, 174] width 144 height 94
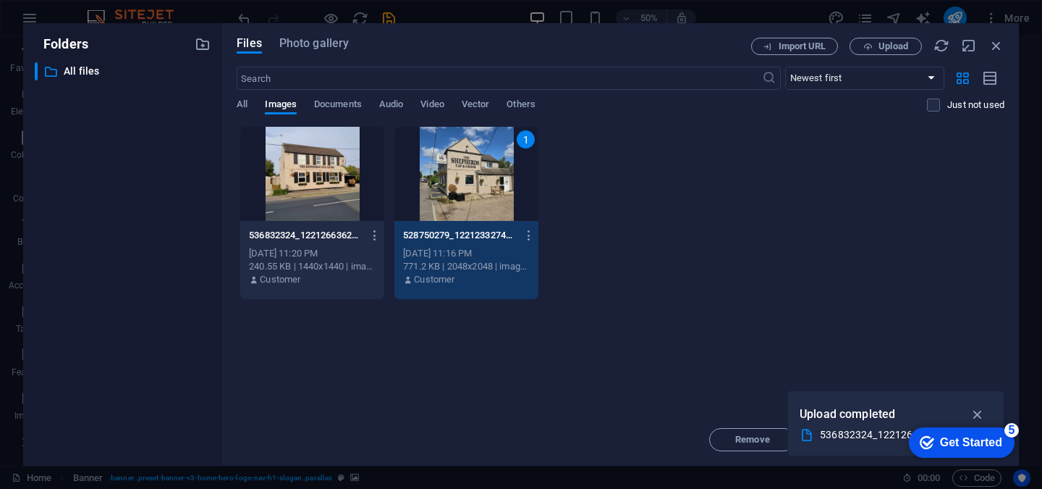
click at [473, 201] on div "1" at bounding box center [466, 174] width 144 height 94
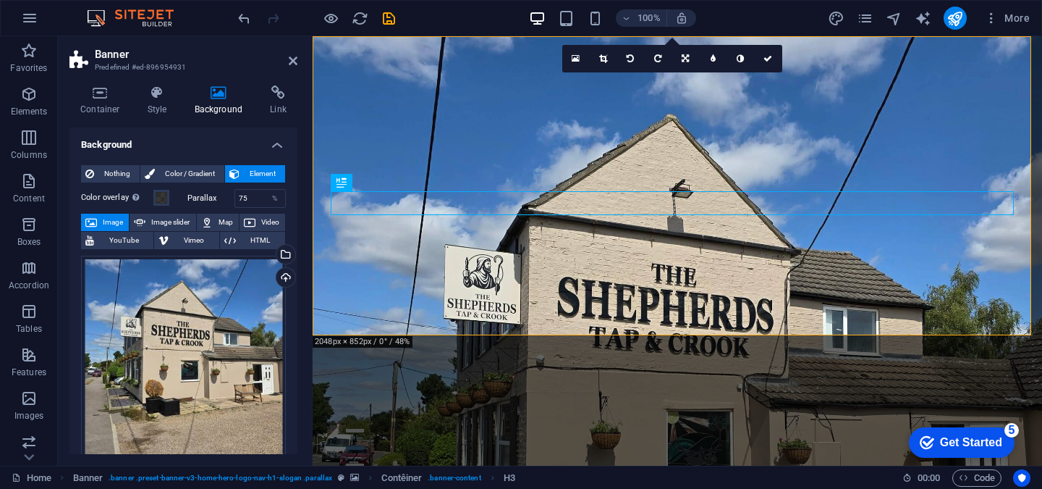
drag, startPoint x: 297, startPoint y: 243, endPoint x: 297, endPoint y: 267, distance: 23.9
click at [297, 267] on div "Container Style Background Link Size Height Standard px rem % vh VW Min. height…" at bounding box center [183, 270] width 251 height 392
drag, startPoint x: 293, startPoint y: 258, endPoint x: 290, endPoint y: 324, distance: 65.9
click at [289, 331] on div "Nothing Color / Gradient Element Stretch the background to full width Color ove…" at bounding box center [183, 443] width 228 height 580
click at [292, 181] on div "Nothing Color / Gradient Element Stretch the background to full width Color ove…" at bounding box center [183, 443] width 228 height 580
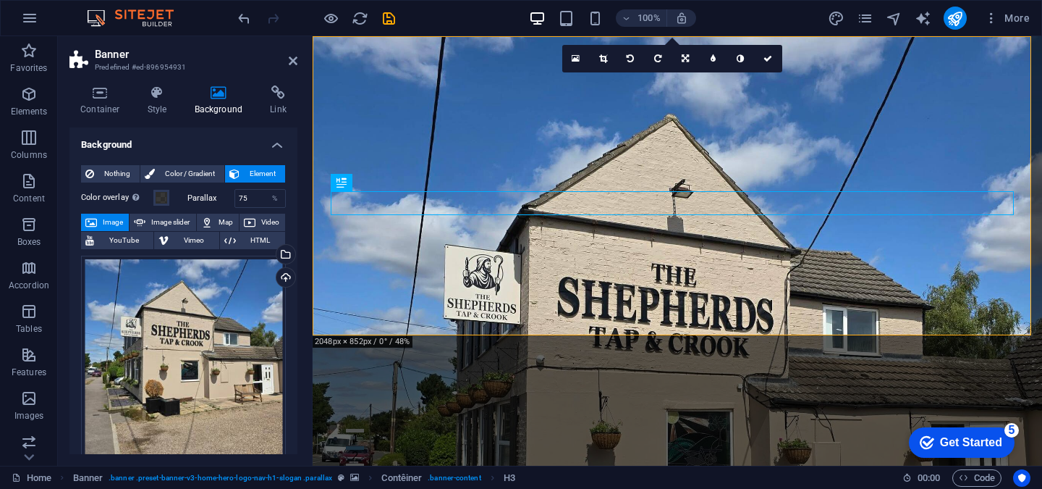
drag, startPoint x: 292, startPoint y: 181, endPoint x: 292, endPoint y: 208, distance: 27.5
click at [292, 208] on div "Nothing Color / Gradient Element Stretch the background to full width Color ove…" at bounding box center [183, 443] width 228 height 580
click at [298, 198] on div "Container Style Background Link Size Height Standard px rem % vh VW Min. height…" at bounding box center [183, 270] width 251 height 392
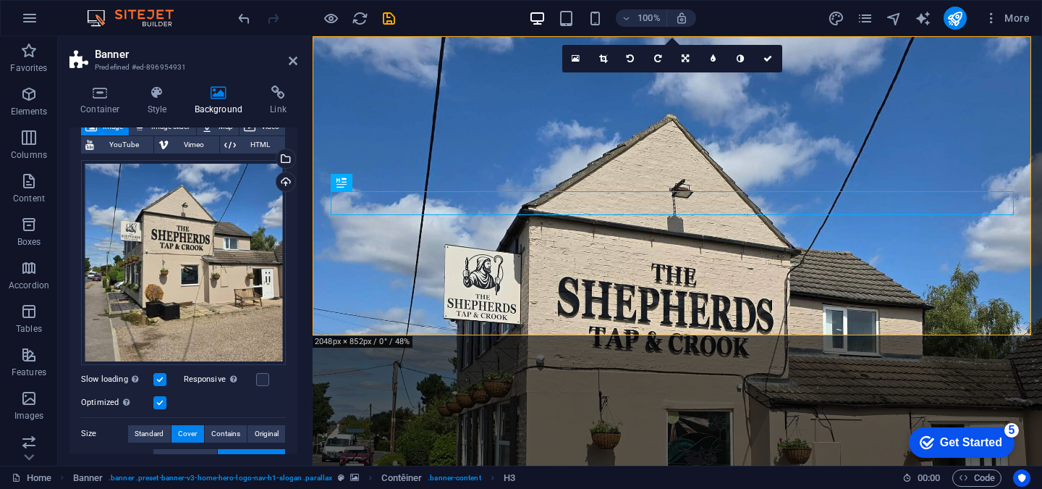
scroll to position [99, 0]
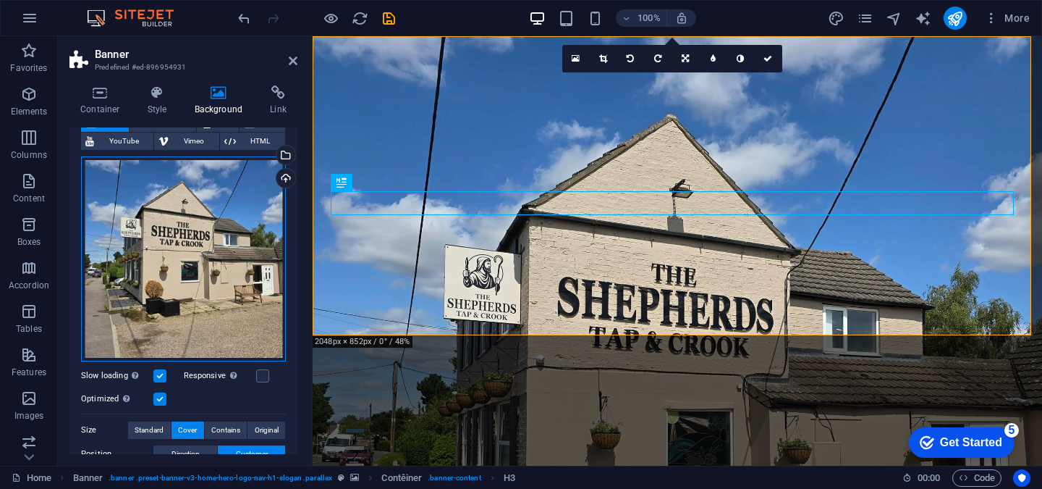
click at [231, 335] on div "Drag files here, click to choose files, or select files from Files or our free …" at bounding box center [183, 258] width 205 height 205
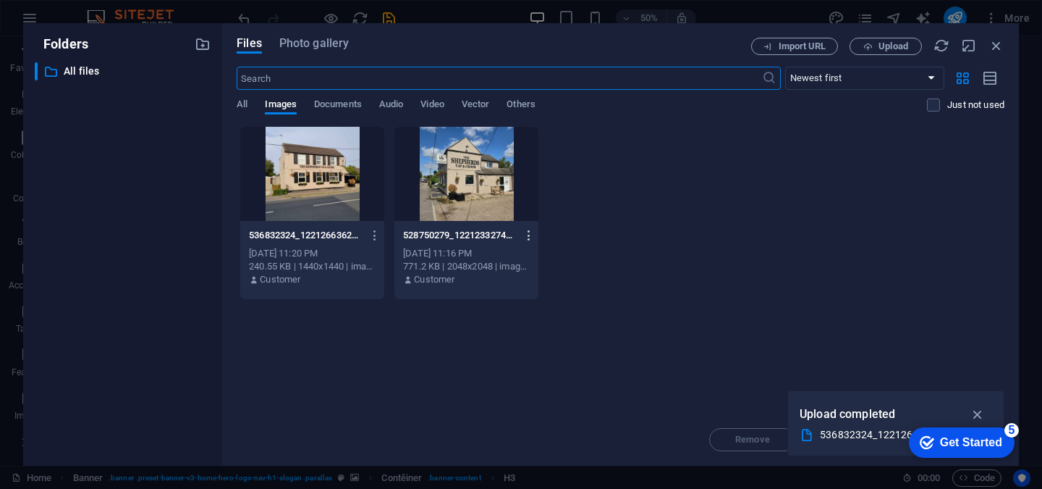
click at [525, 232] on icon "button" at bounding box center [530, 235] width 14 height 13
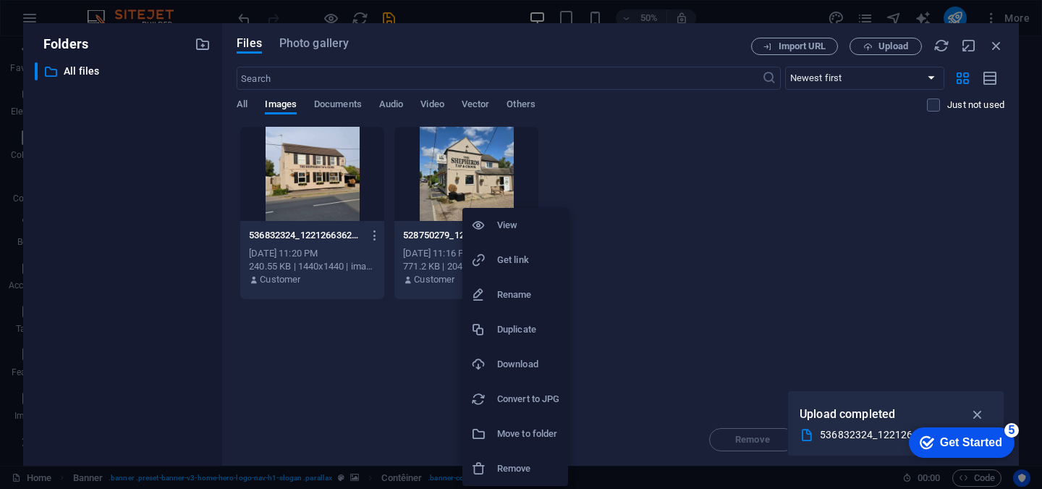
click at [690, 347] on div at bounding box center [521, 244] width 1042 height 489
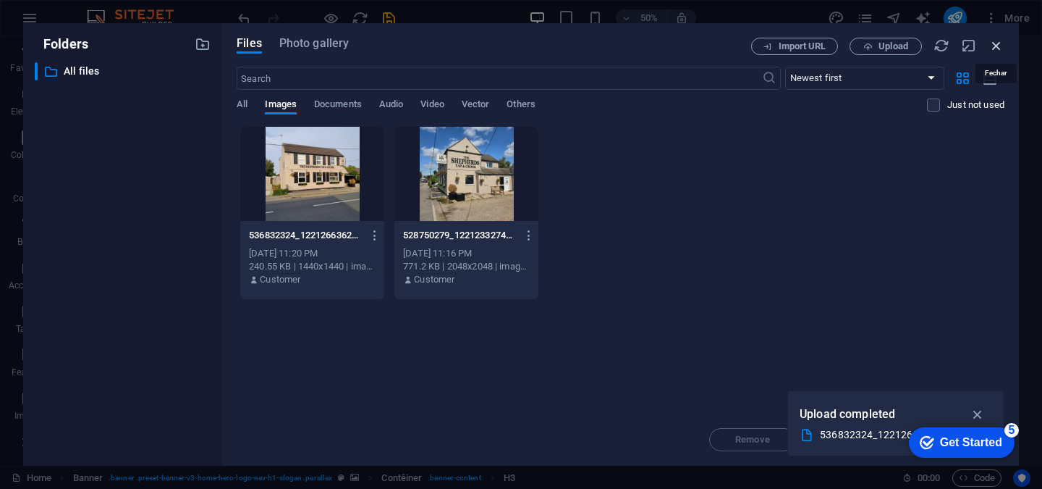
click at [998, 46] on icon "button" at bounding box center [997, 46] width 16 height 16
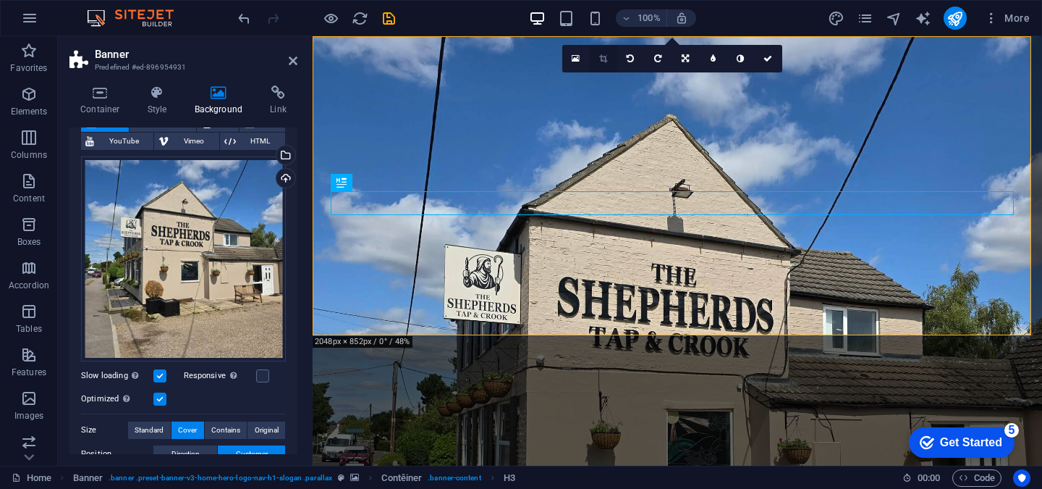
click at [599, 68] on link at bounding box center [604, 59] width 28 height 28
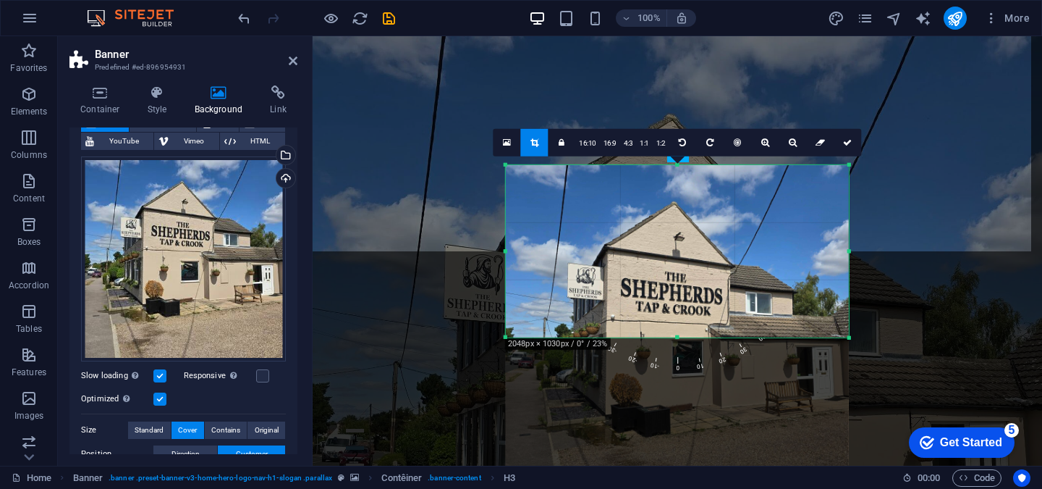
drag, startPoint x: 677, startPoint y: 423, endPoint x: 683, endPoint y: 253, distance: 170.9
click at [683, 253] on div "180 170 160 150 140 130 120 110 100 90 80 70 60 50 40 30 20 10 0 -10 -20 -30 -4…" at bounding box center [677, 250] width 343 height 172
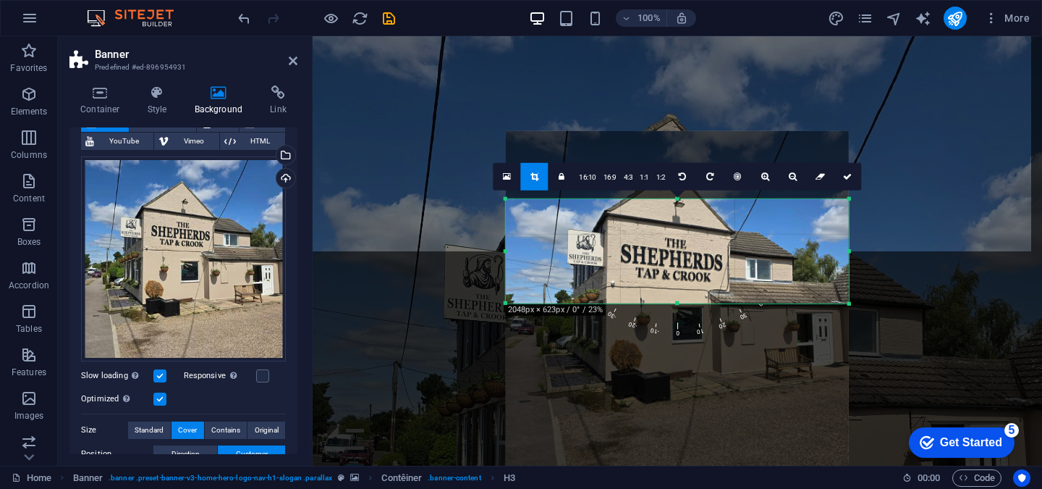
drag, startPoint x: 684, startPoint y: 164, endPoint x: 687, endPoint y: 232, distance: 68.1
click at [687, 232] on div "180 170 160 150 140 130 120 110 100 90 80 70 60 50 40 30 20 10 0 -10 -20 -30 -4…" at bounding box center [677, 250] width 343 height 104
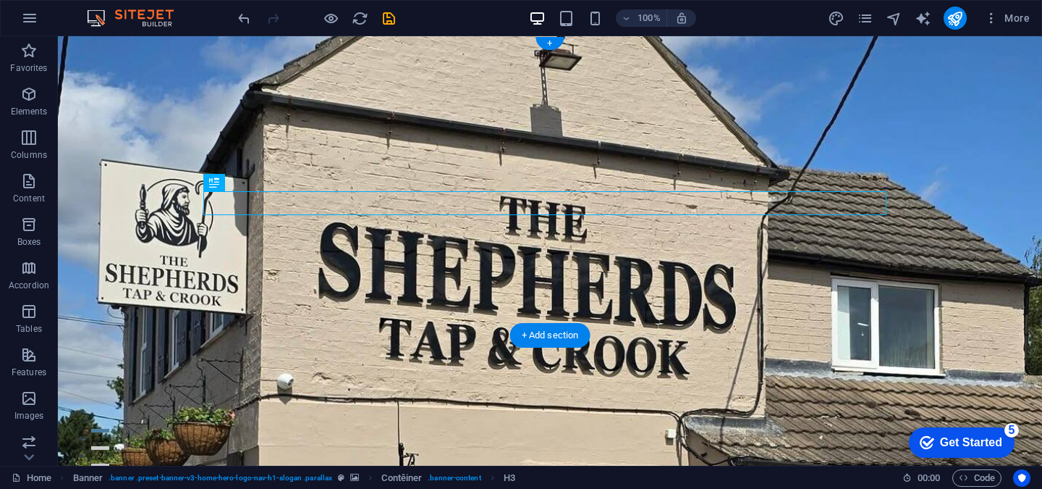
click at [143, 312] on figure at bounding box center [550, 250] width 984 height 429
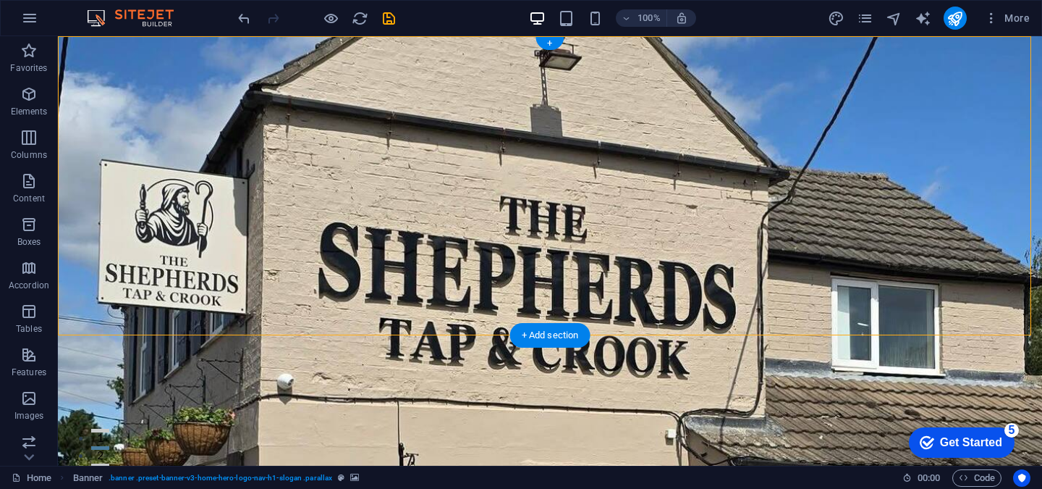
click at [552, 48] on font "+" at bounding box center [549, 43] width 5 height 11
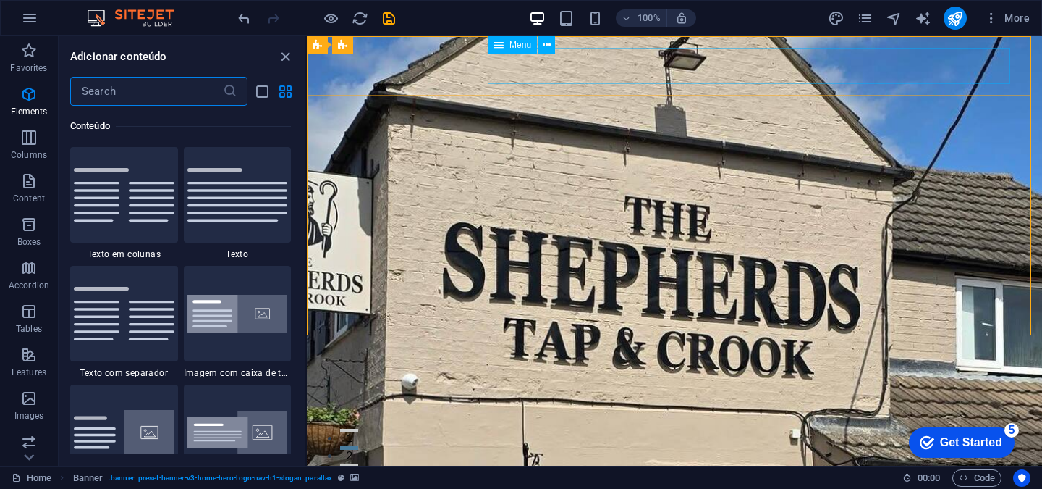
scroll to position [2532, 0]
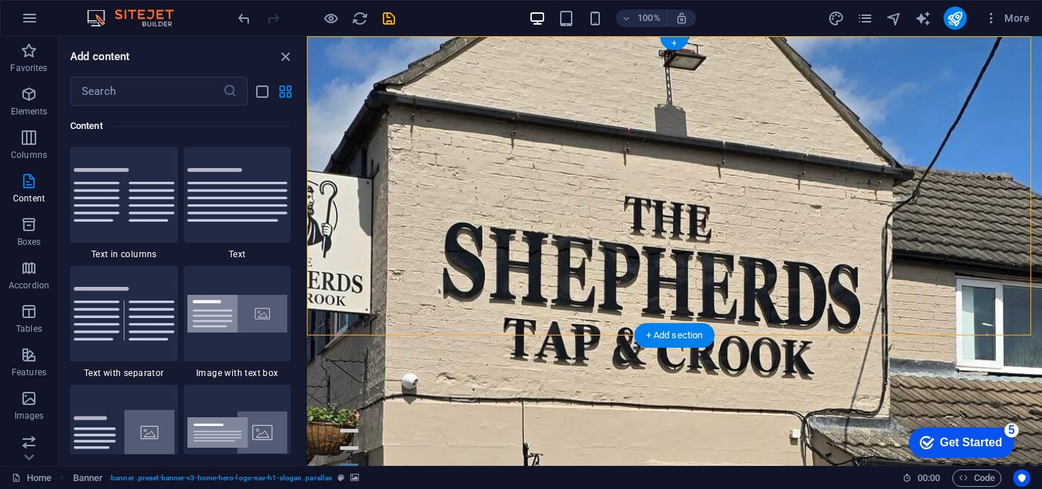
click at [360, 315] on figure at bounding box center [674, 250] width 735 height 429
select select "%"
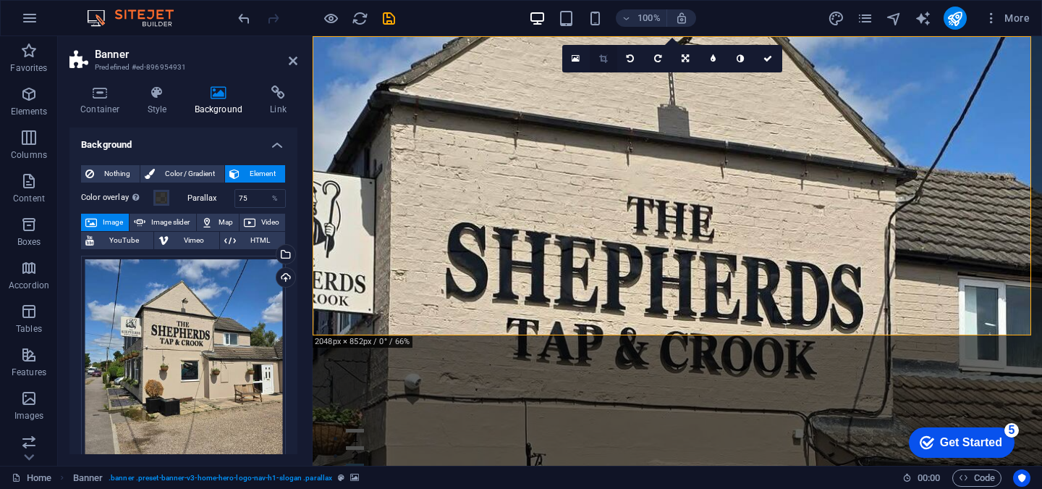
click at [601, 59] on icon at bounding box center [603, 58] width 8 height 9
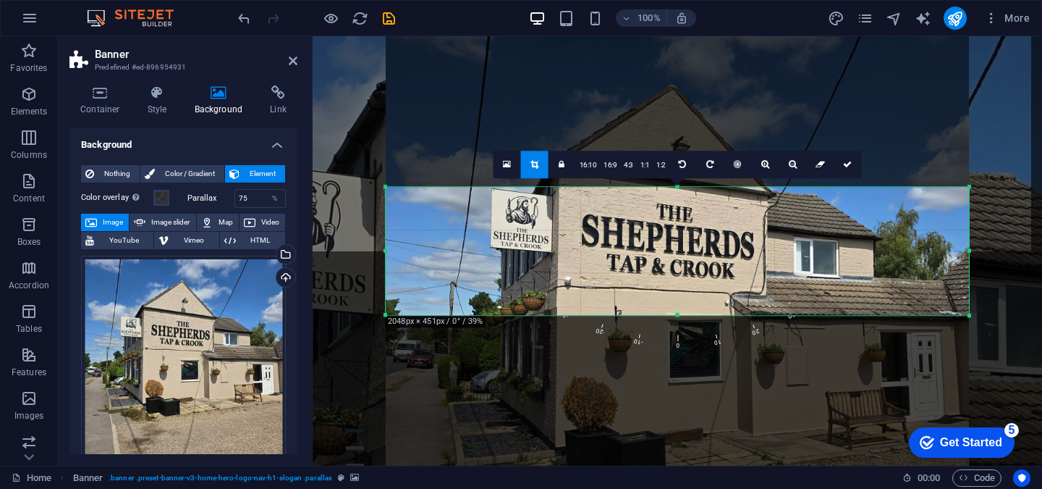
drag, startPoint x: 680, startPoint y: 161, endPoint x: 682, endPoint y: 211, distance: 49.2
click at [682, 211] on div "180 170 160 150 140 130 120 110 100 90 80 70 60 50 40 30 20 10 0 -10 -20 -30 -4…" at bounding box center [677, 251] width 583 height 128
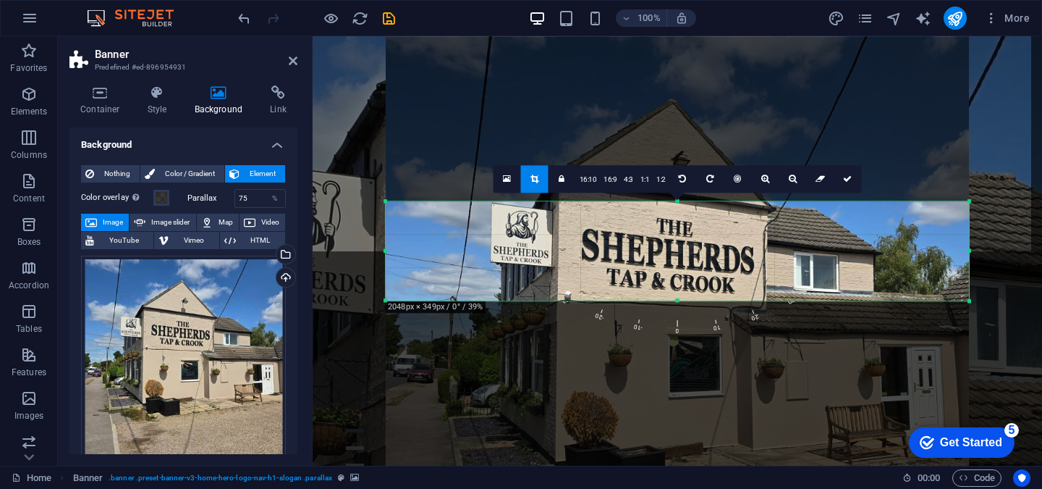
drag, startPoint x: 677, startPoint y: 313, endPoint x: 680, endPoint y: 284, distance: 29.0
click at [680, 284] on div "180 170 160 150 140 130 120 110 100 90 80 70 60 50 40 30 20 10 0 -10 -20 -30 -4…" at bounding box center [677, 250] width 583 height 99
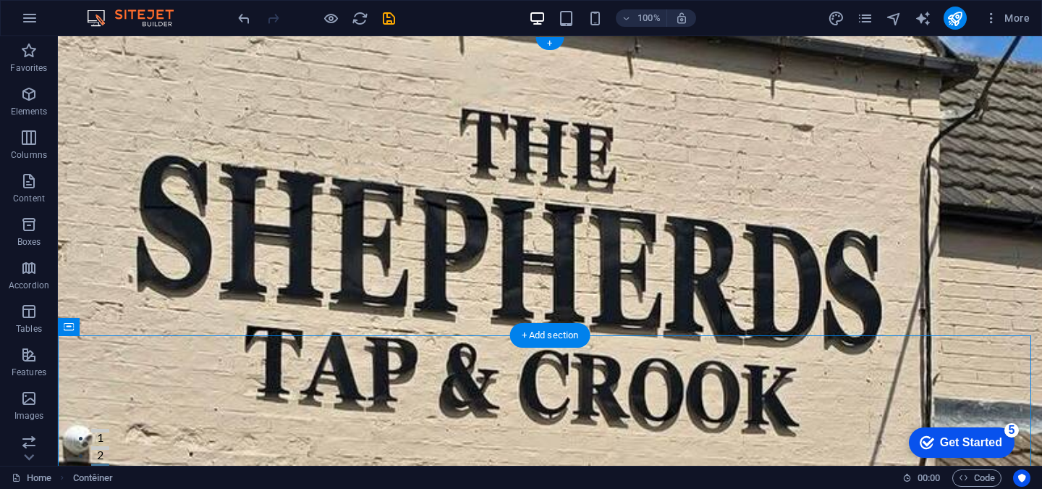
click at [680, 311] on figure at bounding box center [550, 250] width 984 height 429
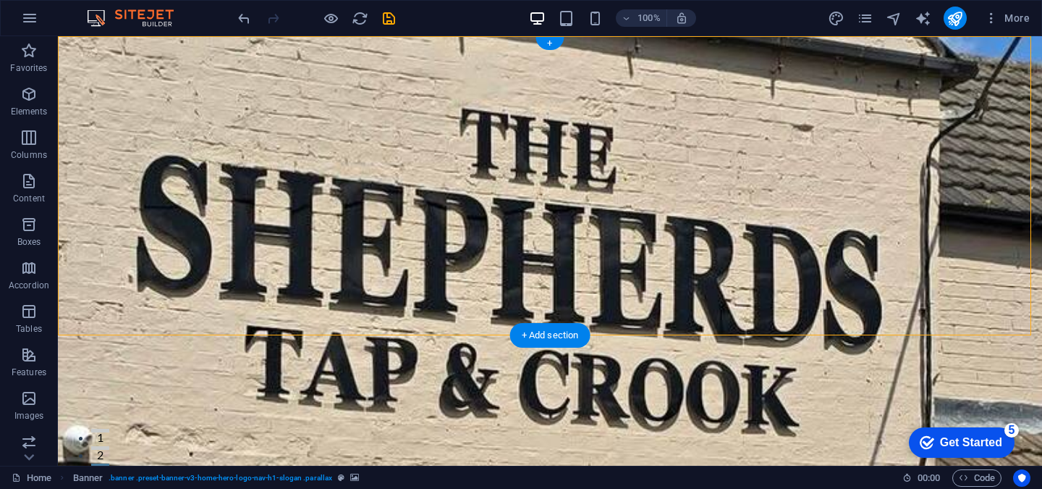
click at [680, 311] on figure at bounding box center [550, 250] width 984 height 429
select select "%"
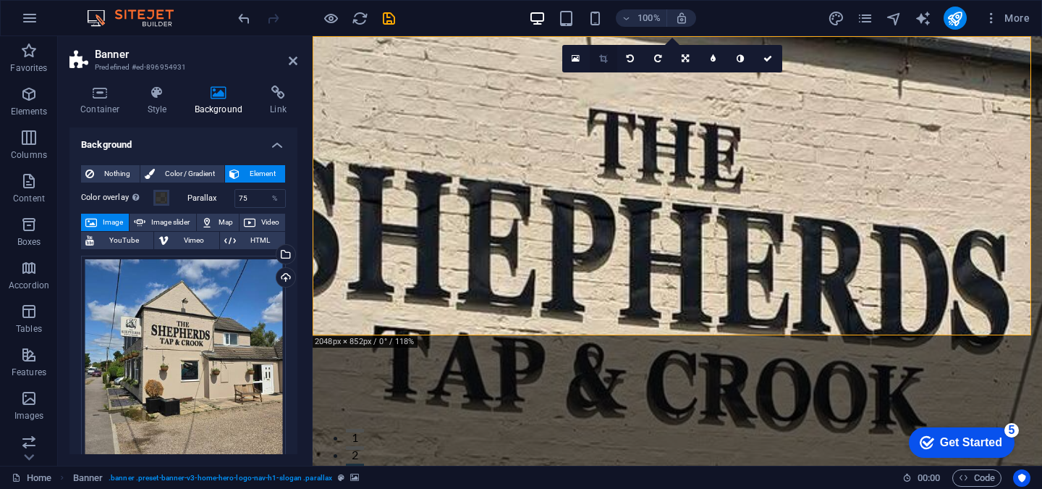
click at [610, 64] on link at bounding box center [604, 59] width 28 height 28
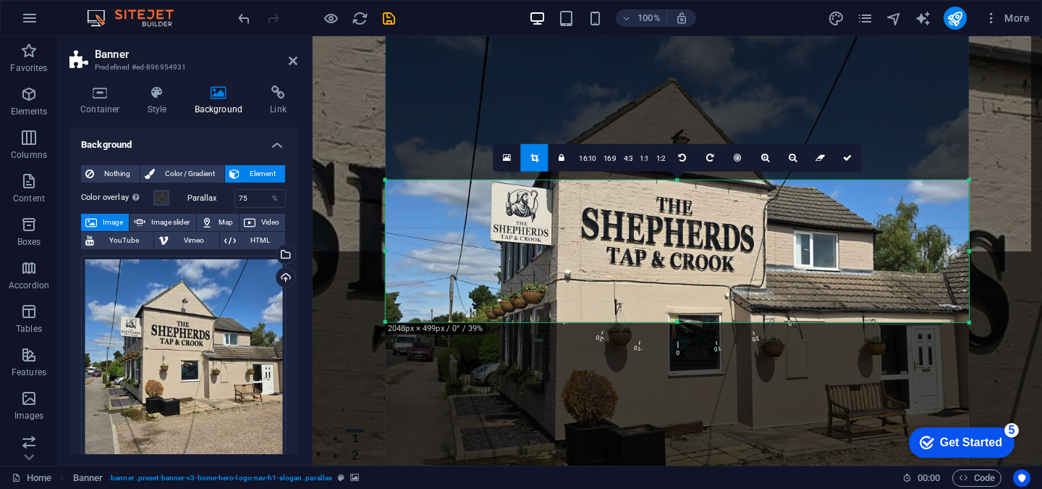
drag, startPoint x: 678, startPoint y: 303, endPoint x: 685, endPoint y: 345, distance: 43.2
click at [685, 322] on div "180 170 160 150 140 130 120 110 100 90 80 70 60 50 40 30 20 10 0 -10 -20 -30 -4…" at bounding box center [677, 250] width 583 height 143
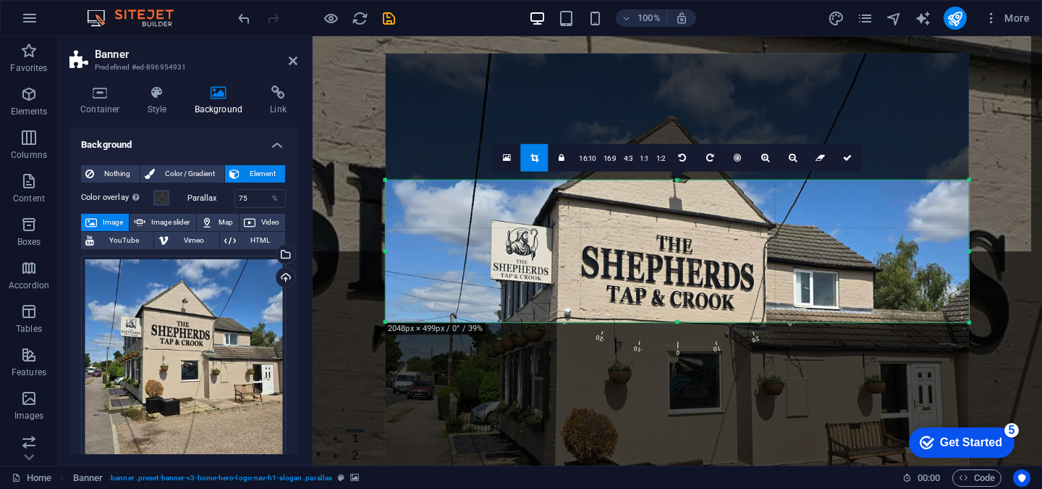
drag, startPoint x: 691, startPoint y: 292, endPoint x: 689, endPoint y: 330, distance: 38.4
click at [689, 322] on div "180 170 160 150 140 130 120 110 100 90 80 70 60 50 40 30 20 10 0 -10 -20 -30 -4…" at bounding box center [677, 250] width 583 height 143
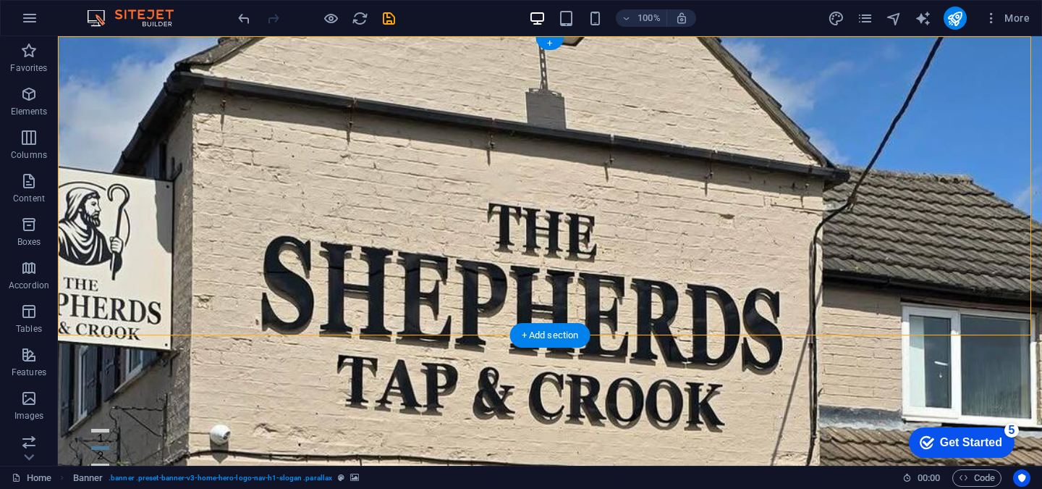
click at [671, 292] on figure at bounding box center [550, 250] width 984 height 429
select select "%"
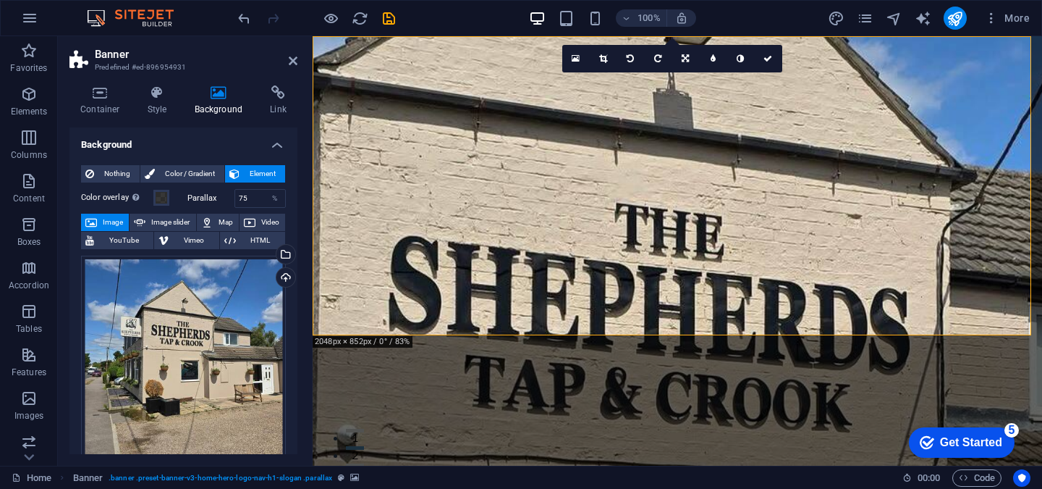
drag, startPoint x: 674, startPoint y: 284, endPoint x: 674, endPoint y: 297, distance: 13.0
click at [674, 297] on div "The Shepherds Tap & [PERSON_NAME] Start Services Menu Testimonials Contact Welc…" at bounding box center [678, 393] width 730 height 714
click at [670, 315] on figure at bounding box center [678, 250] width 730 height 429
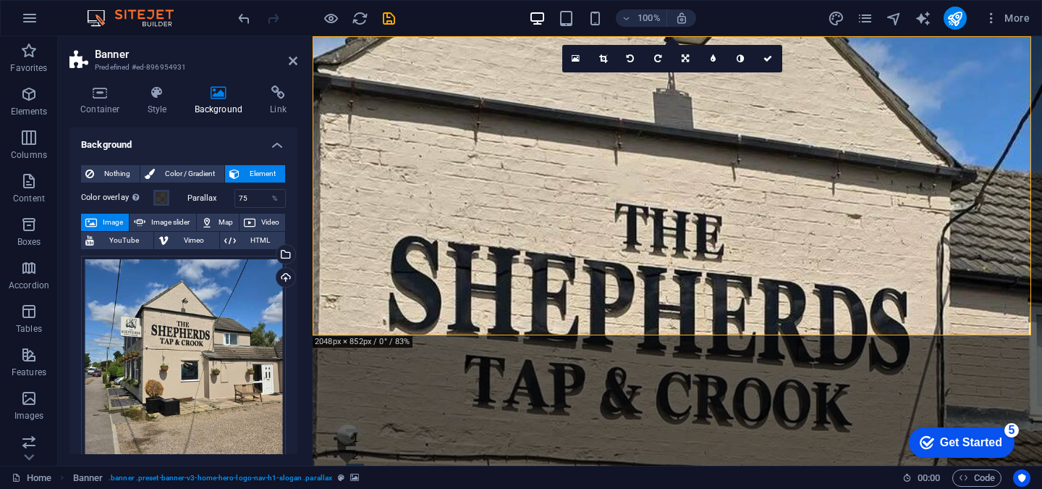
click at [502, 308] on figure at bounding box center [678, 250] width 730 height 429
click at [683, 64] on link at bounding box center [686, 59] width 28 height 28
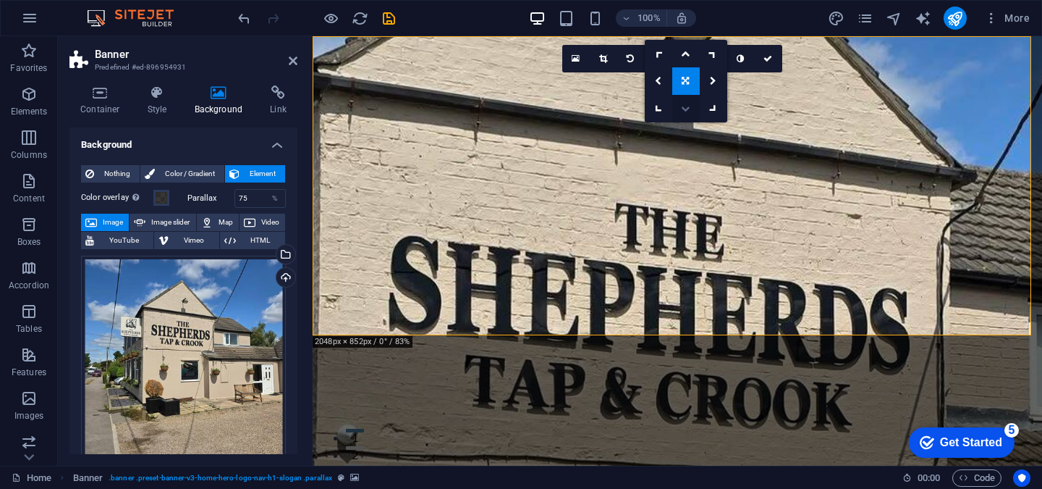
click at [685, 109] on icon at bounding box center [685, 108] width 9 height 9
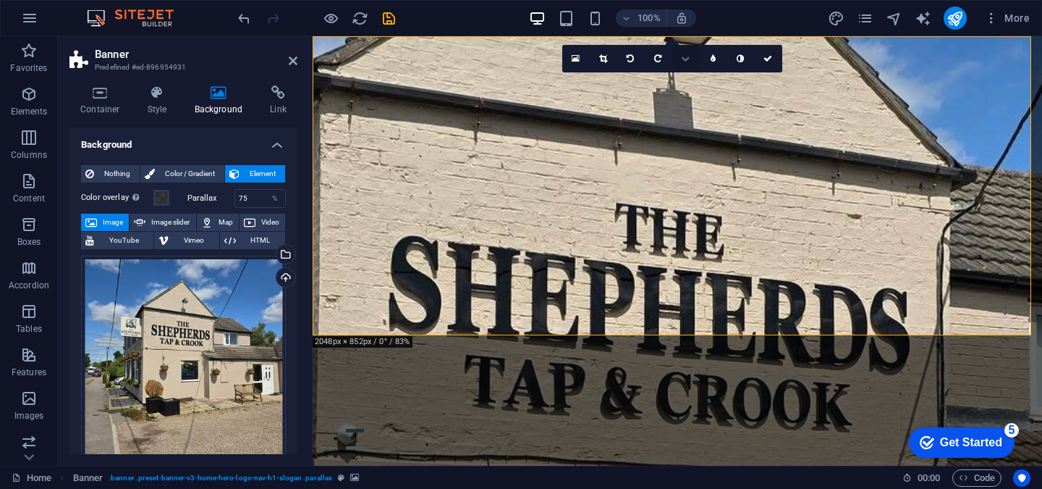
click at [686, 67] on link at bounding box center [686, 59] width 28 height 28
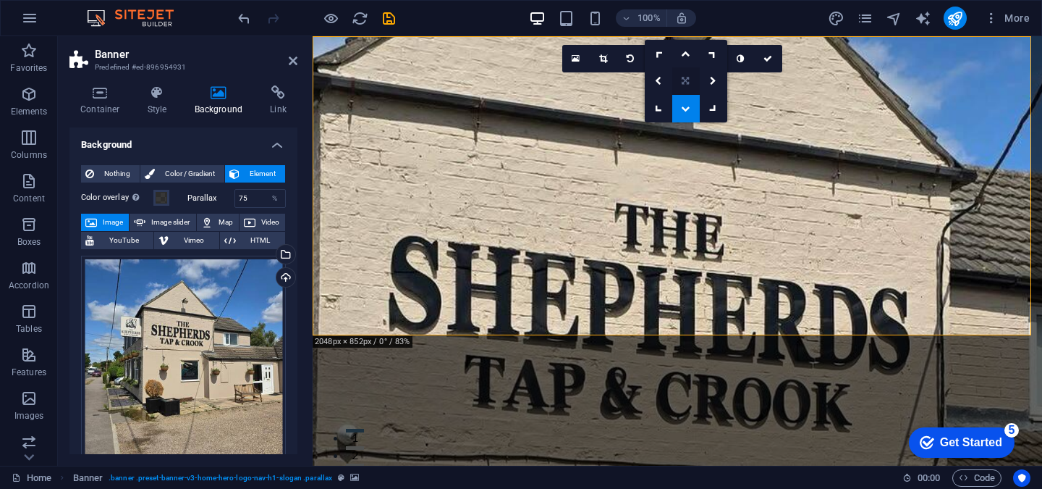
click at [689, 85] on icon at bounding box center [685, 81] width 7 height 9
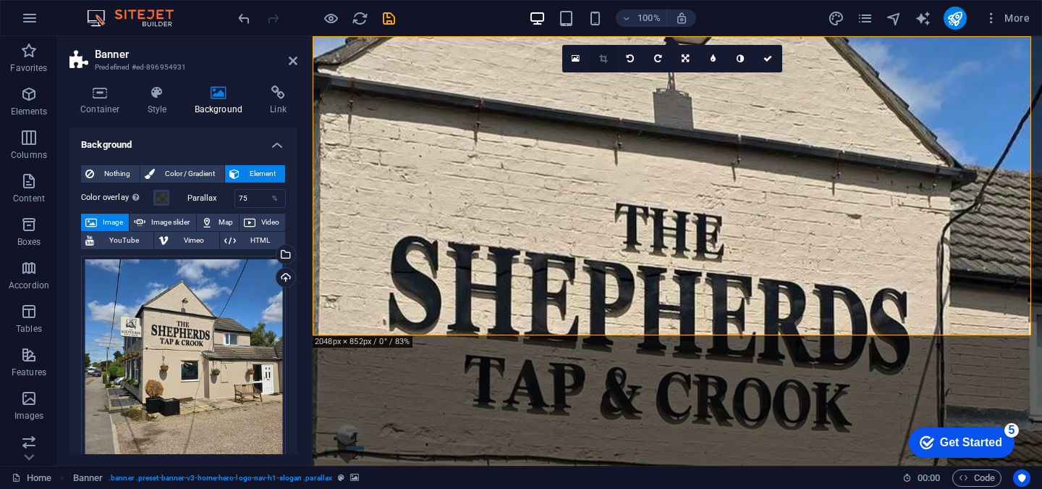
click at [609, 66] on link at bounding box center [604, 59] width 28 height 28
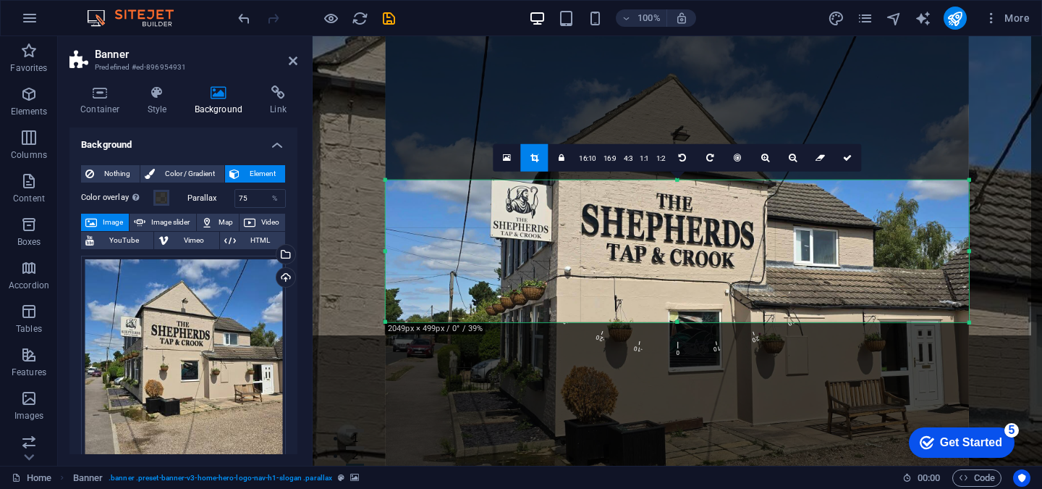
drag, startPoint x: 588, startPoint y: 224, endPoint x: 589, endPoint y: 182, distance: 42.0
click at [589, 182] on div "180 170 160 150 140 130 120 110 100 90 80 70 60 50 40 30 20 10 0 -10 -20 -30 -4…" at bounding box center [677, 250] width 583 height 143
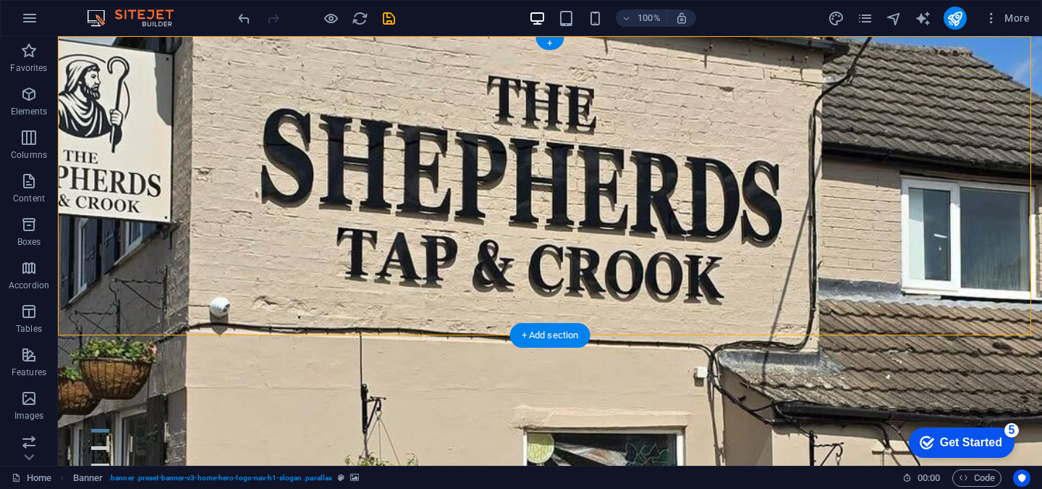
click at [304, 313] on figure at bounding box center [550, 250] width 984 height 429
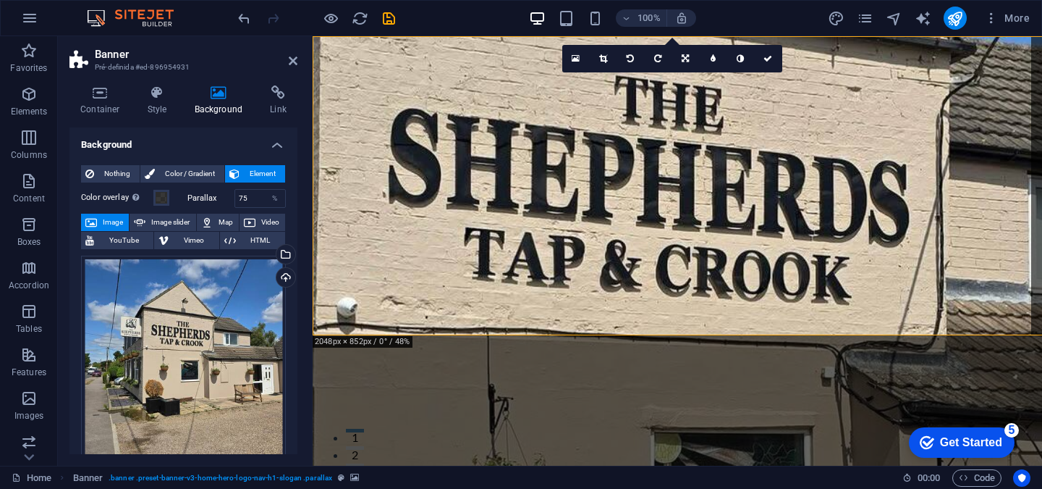
click at [304, 313] on div "Container Style Background Link Size Height Standard px rem % vh VW Min. height…" at bounding box center [183, 270] width 251 height 392
click at [601, 62] on icon at bounding box center [603, 58] width 8 height 9
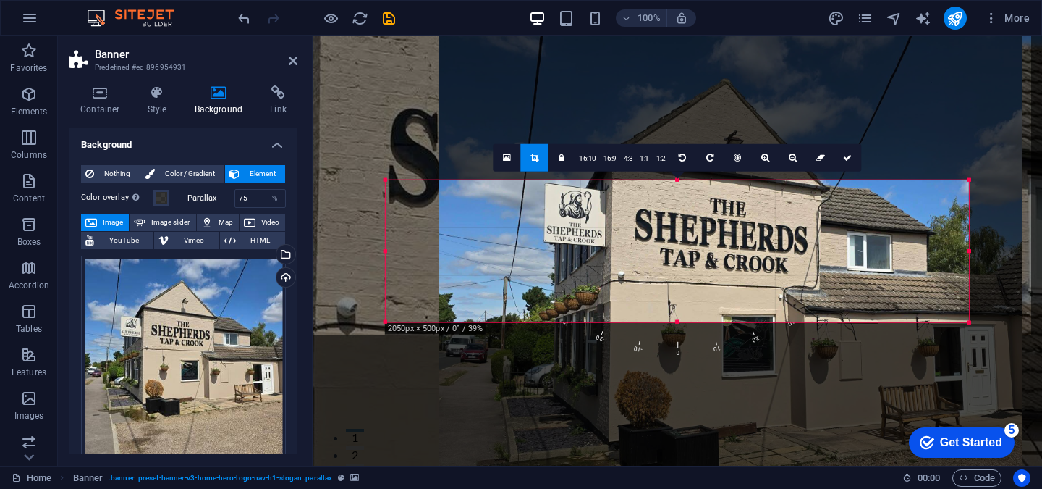
drag, startPoint x: 528, startPoint y: 252, endPoint x: 582, endPoint y: 257, distance: 53.8
click at [582, 257] on div at bounding box center [730, 308] width 583 height 583
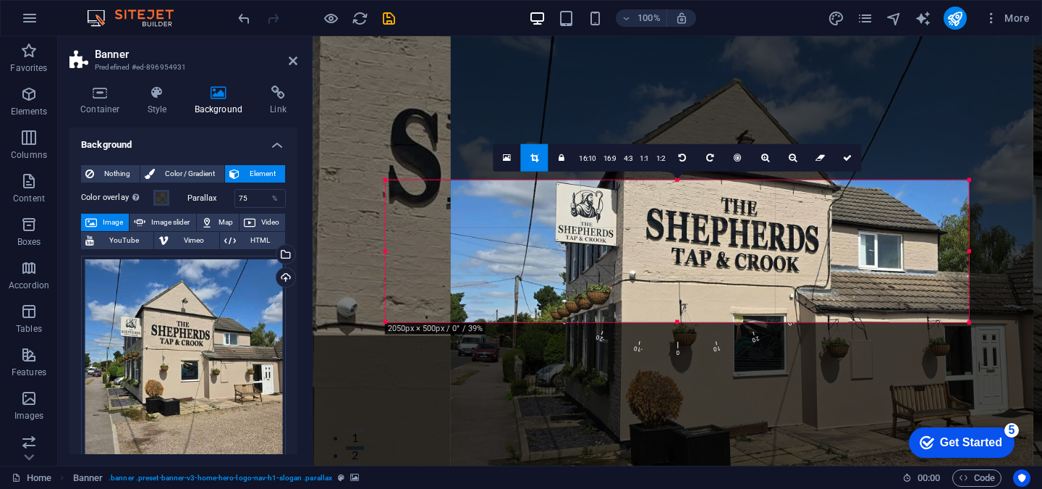
drag, startPoint x: 390, startPoint y: 249, endPoint x: 441, endPoint y: 246, distance: 51.5
click at [451, 246] on div at bounding box center [742, 307] width 583 height 583
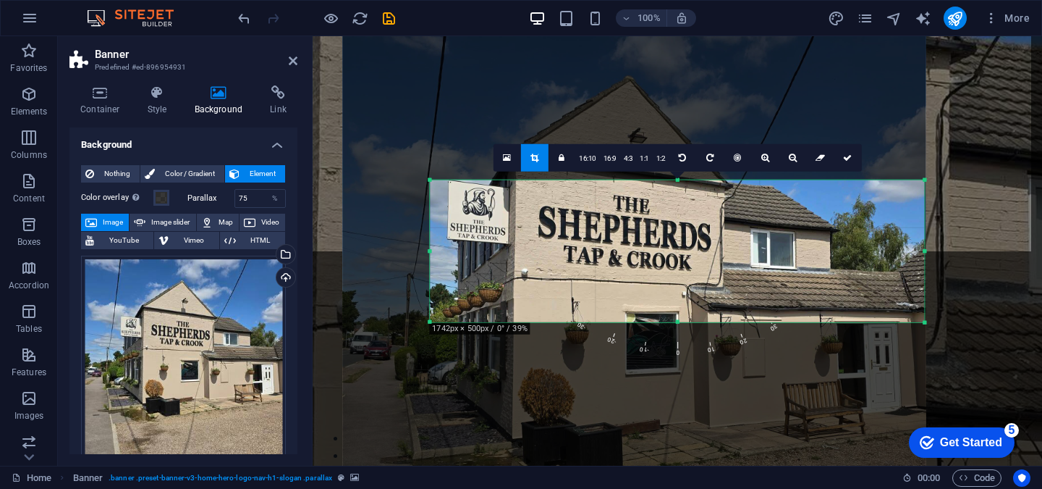
drag, startPoint x: 386, startPoint y: 248, endPoint x: 474, endPoint y: 247, distance: 87.6
click at [474, 247] on div "180 170 160 150 140 130 120 110 100 90 80 70 60 50 40 30 20 10 0 -10 -20 -30 -4…" at bounding box center [677, 250] width 494 height 143
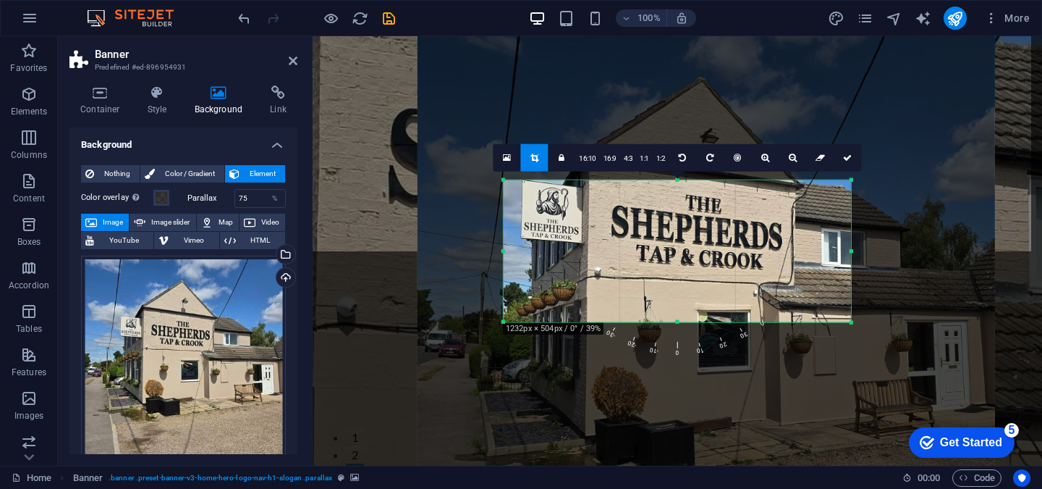
drag, startPoint x: 924, startPoint y: 251, endPoint x: 777, endPoint y: 262, distance: 147.3
click at [777, 262] on div "180 170 160 150 140 130 120 110 100 90 80 70 60 50 40 30 20 10 0 -10 -20 -30 -4…" at bounding box center [677, 250] width 347 height 143
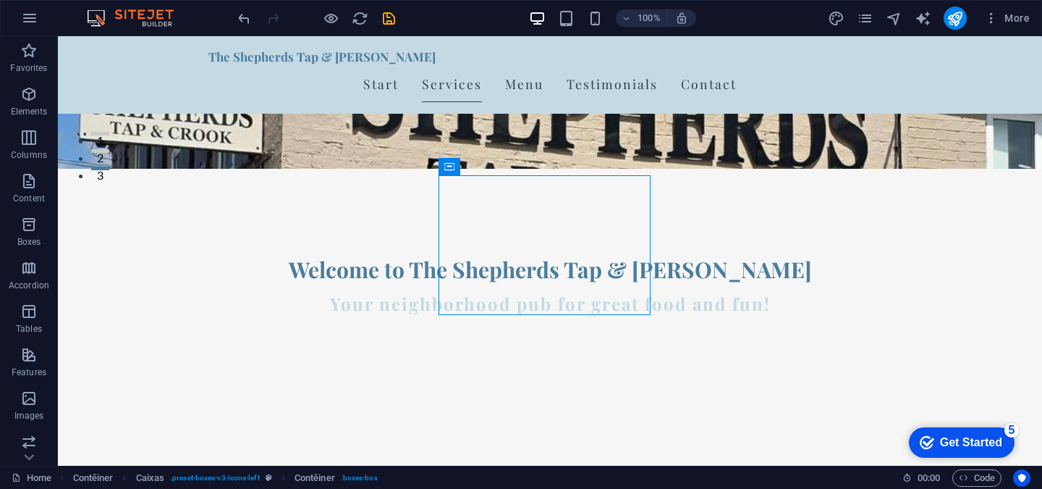
scroll to position [294, 0]
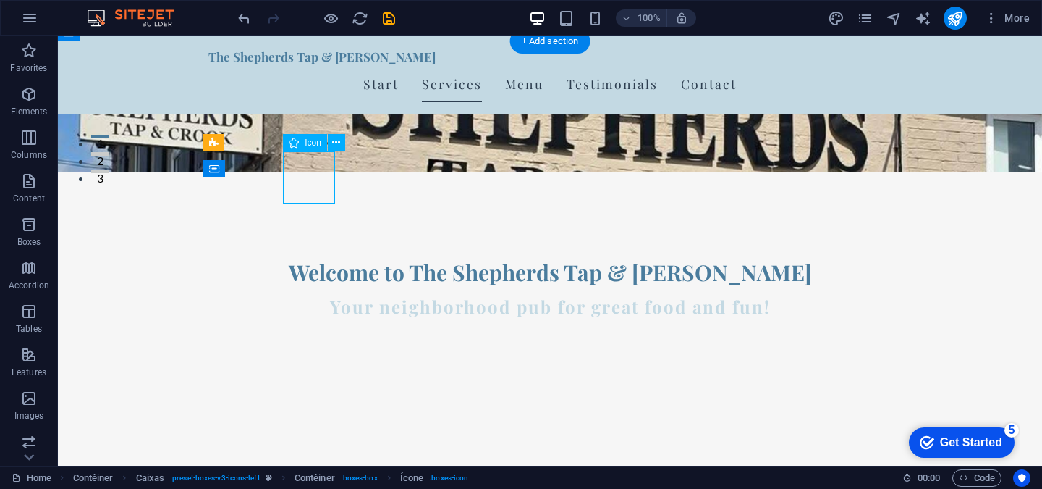
select select "xMidYMid"
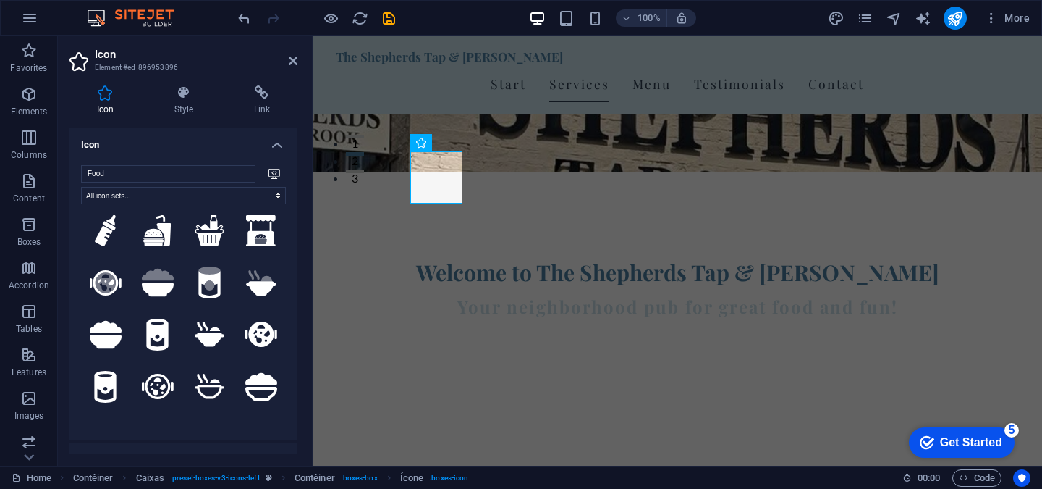
scroll to position [0, 0]
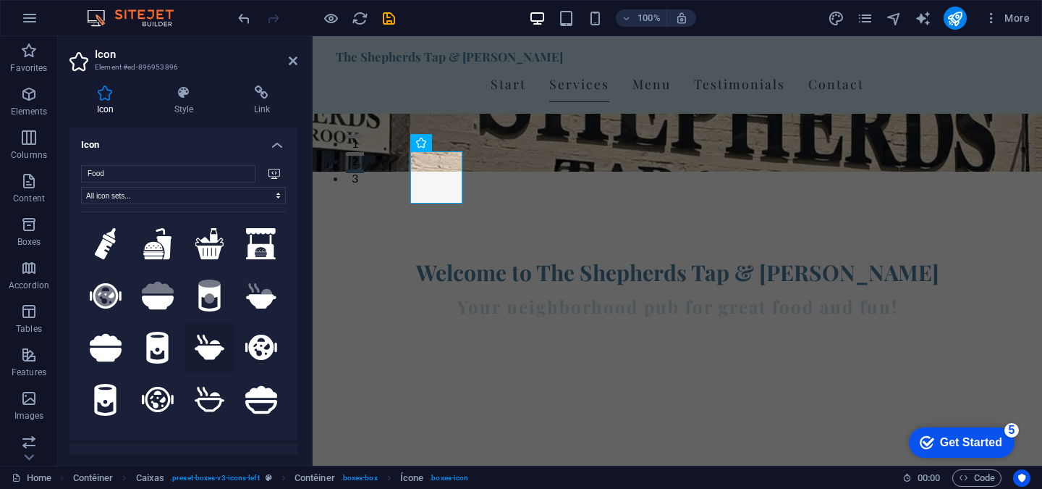
type input "Food"
click at [206, 350] on icon at bounding box center [210, 346] width 30 height 25
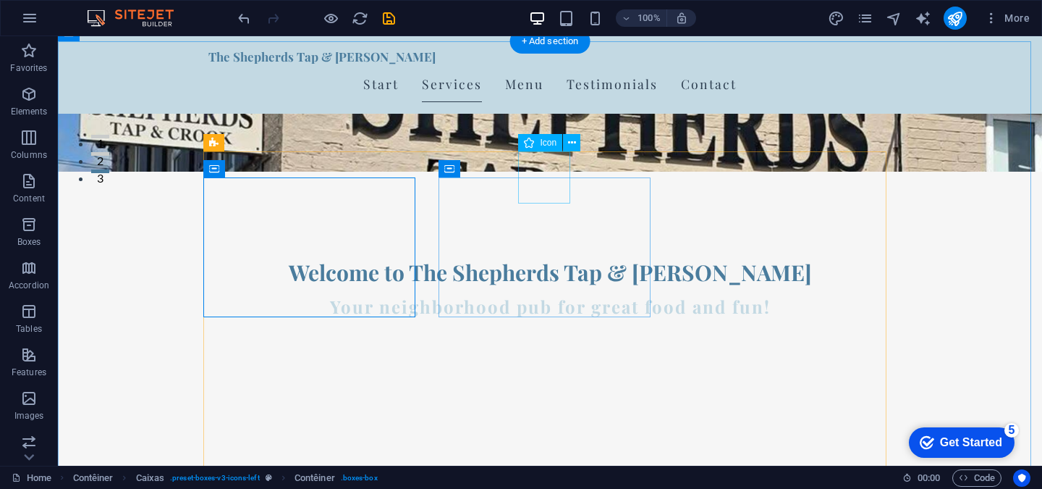
select select "xMidYMid"
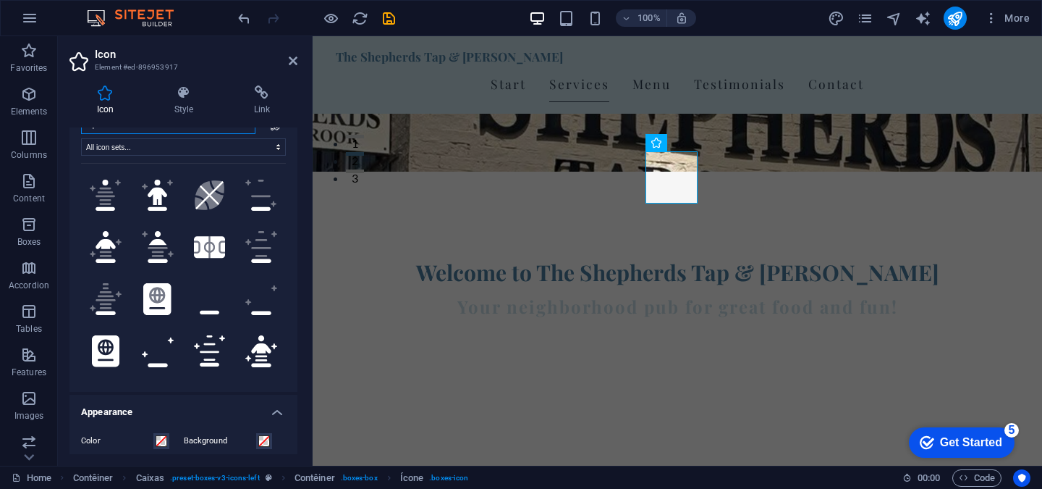
scroll to position [50, 0]
type input "Sport"
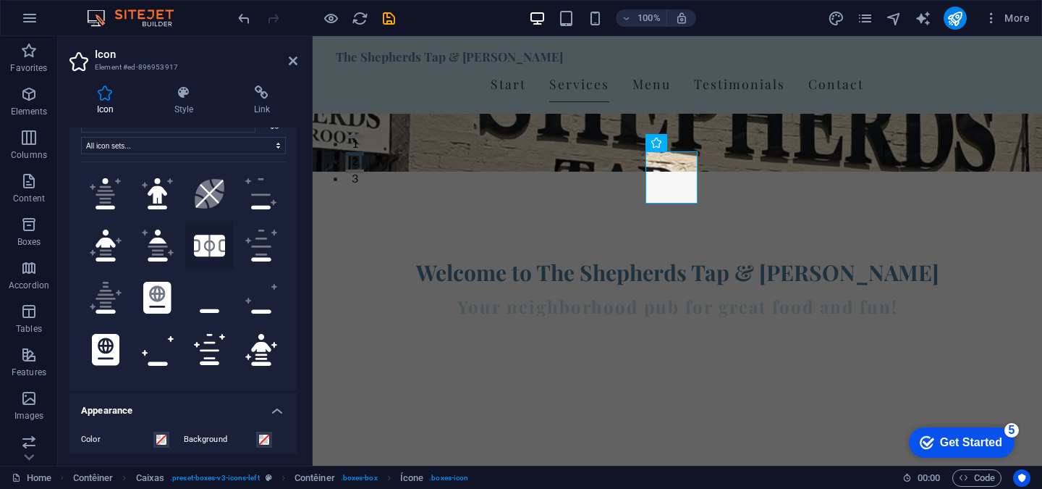
click at [206, 240] on icon at bounding box center [210, 245] width 32 height 22
click at [206, 242] on icon at bounding box center [210, 245] width 32 height 22
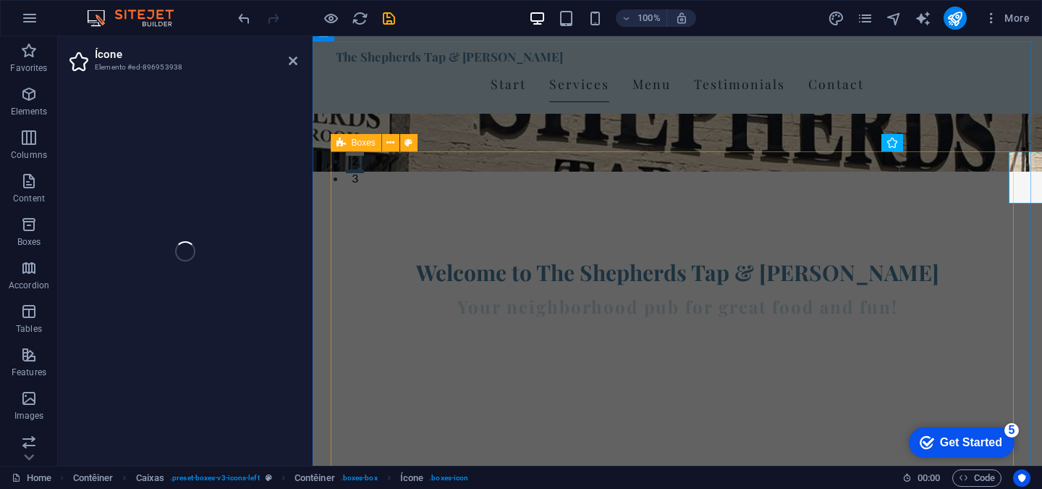
select select "xMidYMid"
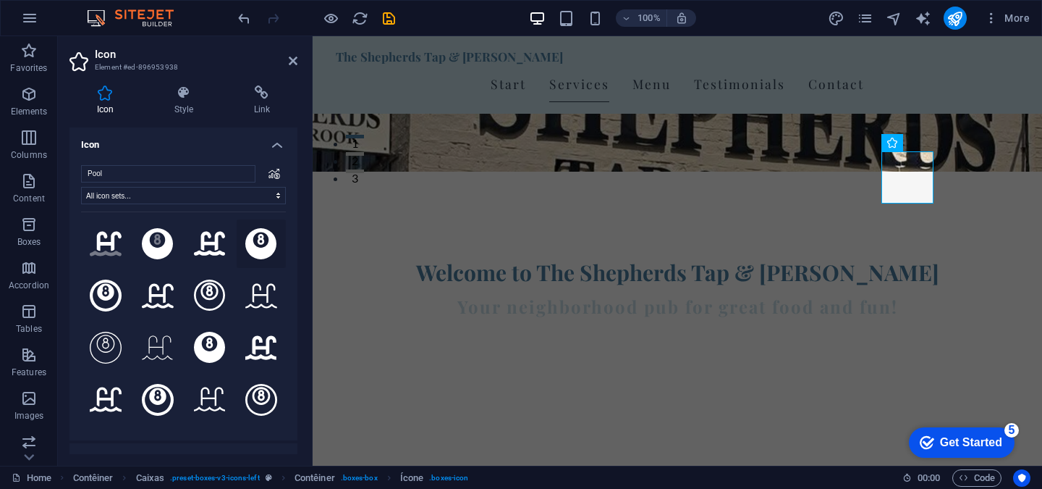
type input "Pool"
click at [261, 237] on icon at bounding box center [261, 244] width 32 height 32
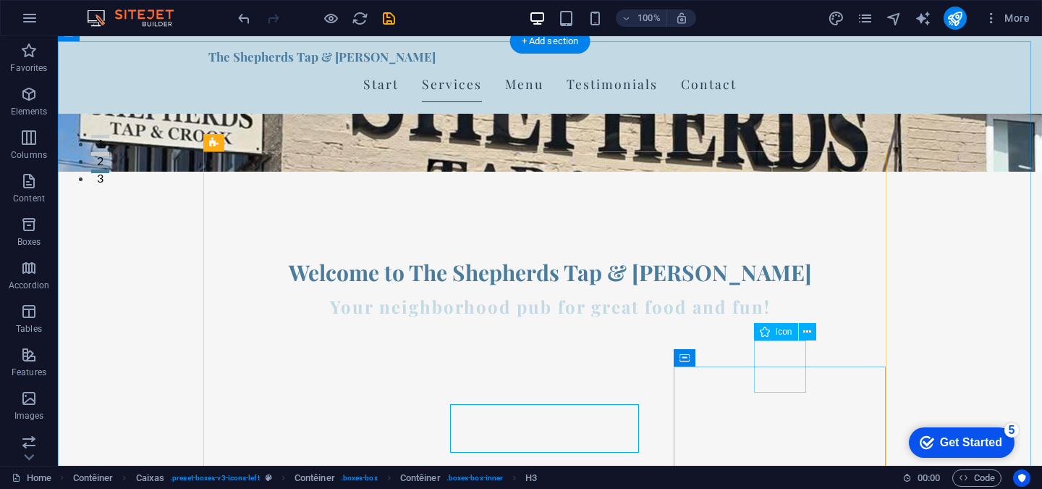
select select "xMidYMid"
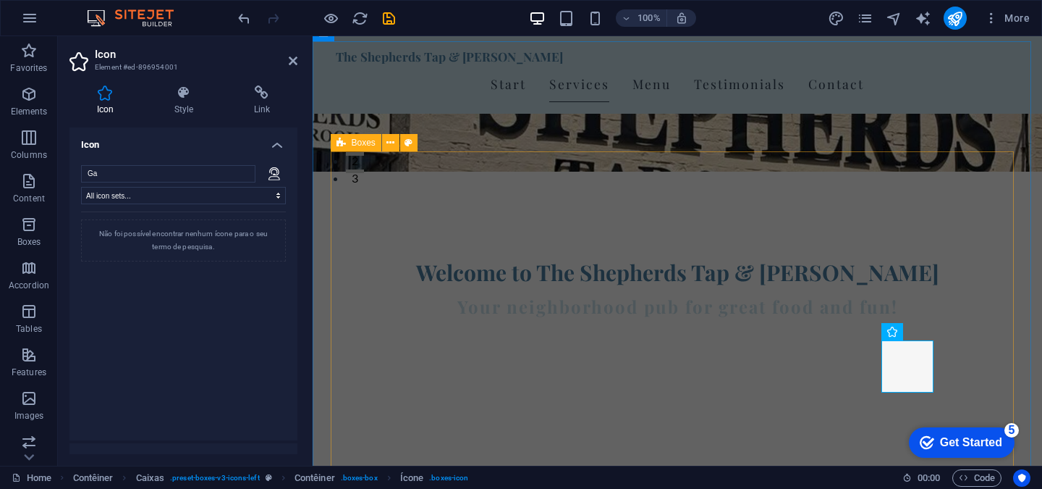
type input "G"
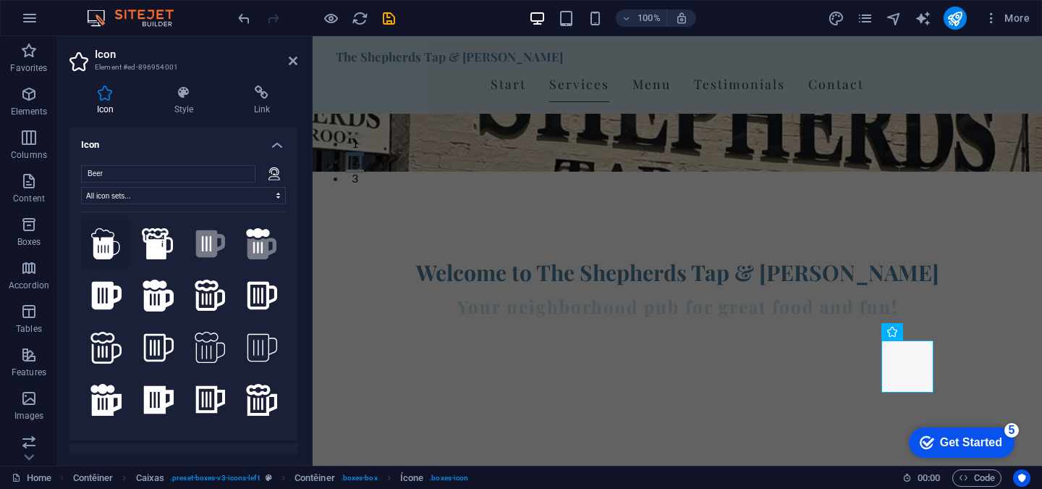
type input "Beer"
click at [101, 246] on icon at bounding box center [105, 244] width 29 height 32
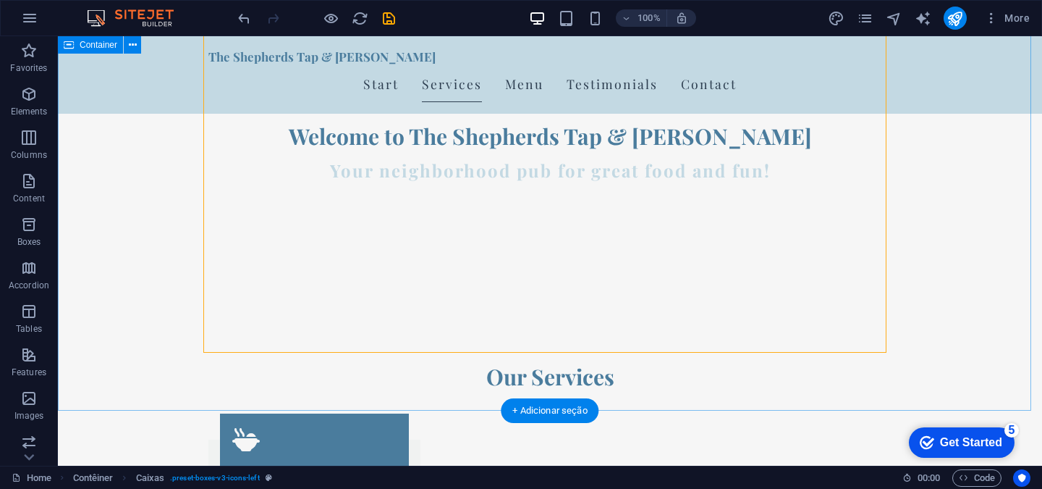
scroll to position [465, 0]
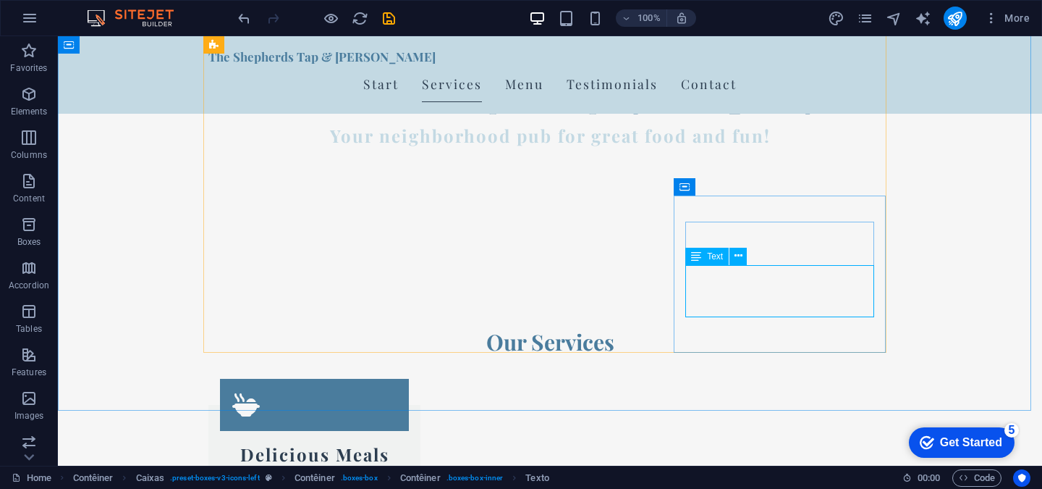
click at [694, 259] on icon at bounding box center [696, 256] width 10 height 17
click at [737, 253] on icon at bounding box center [739, 255] width 8 height 15
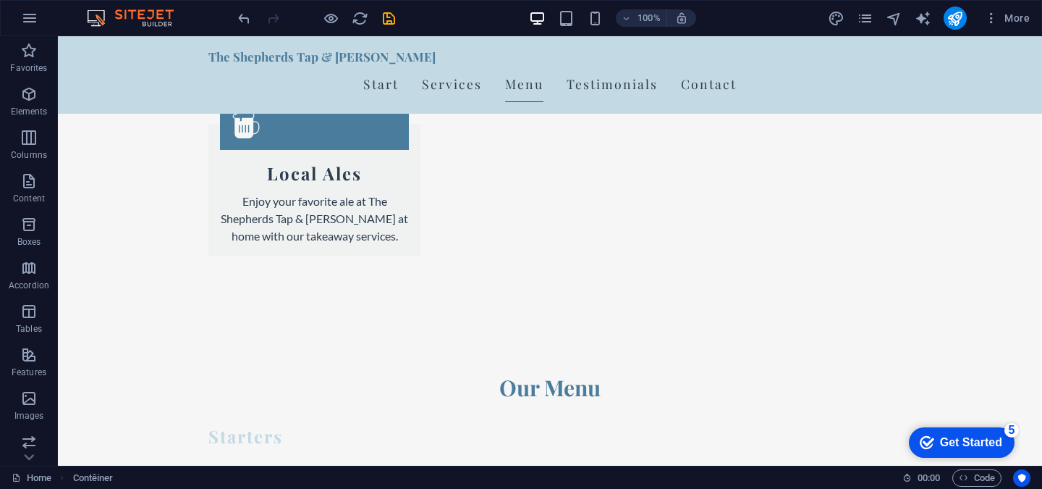
scroll to position [1858, 0]
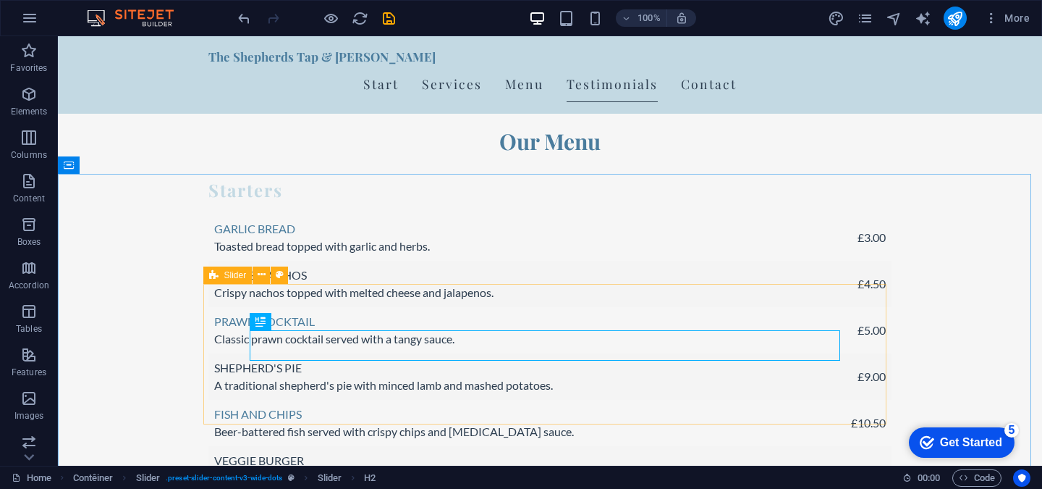
click at [216, 276] on icon at bounding box center [213, 274] width 9 height 17
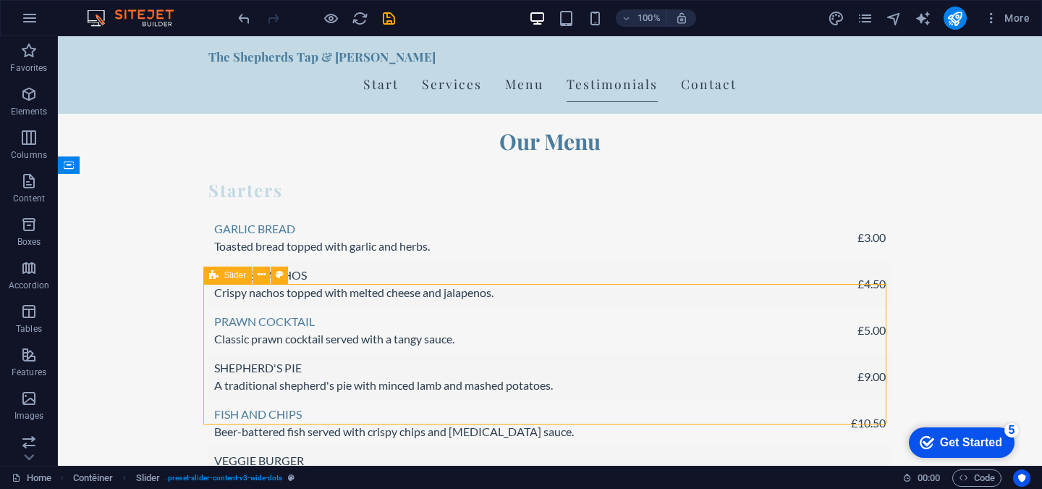
click at [222, 270] on div "Slider" at bounding box center [227, 274] width 49 height 17
click at [222, 271] on div "Slider" at bounding box center [227, 274] width 49 height 17
click at [221, 272] on div "Slider" at bounding box center [227, 274] width 49 height 17
click at [258, 274] on icon at bounding box center [262, 274] width 8 height 15
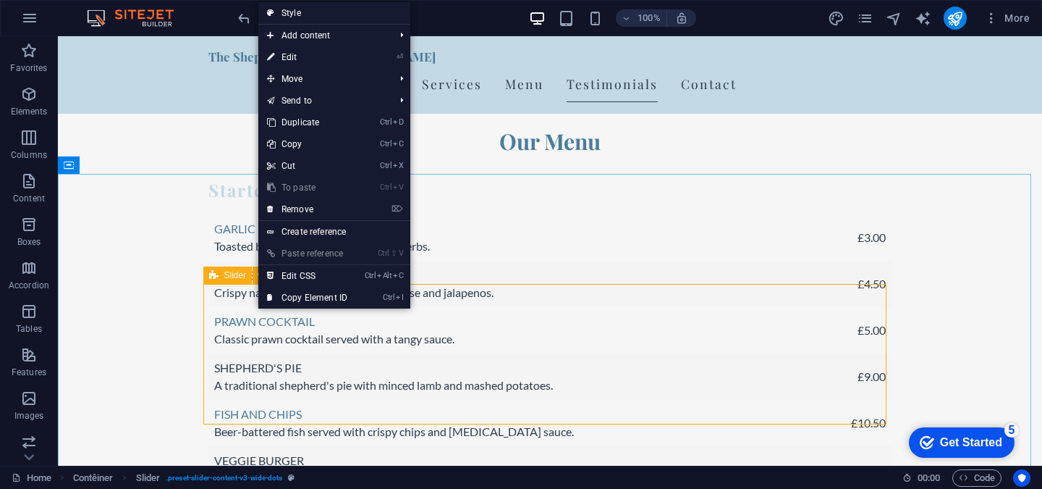
click at [229, 278] on font "Slider" at bounding box center [235, 275] width 22 height 10
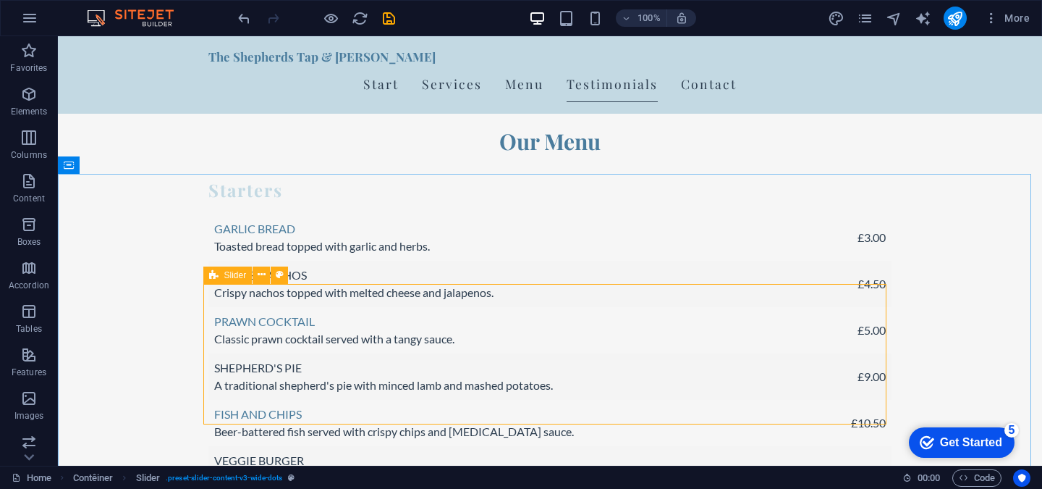
click at [229, 278] on font "Slider" at bounding box center [235, 275] width 22 height 10
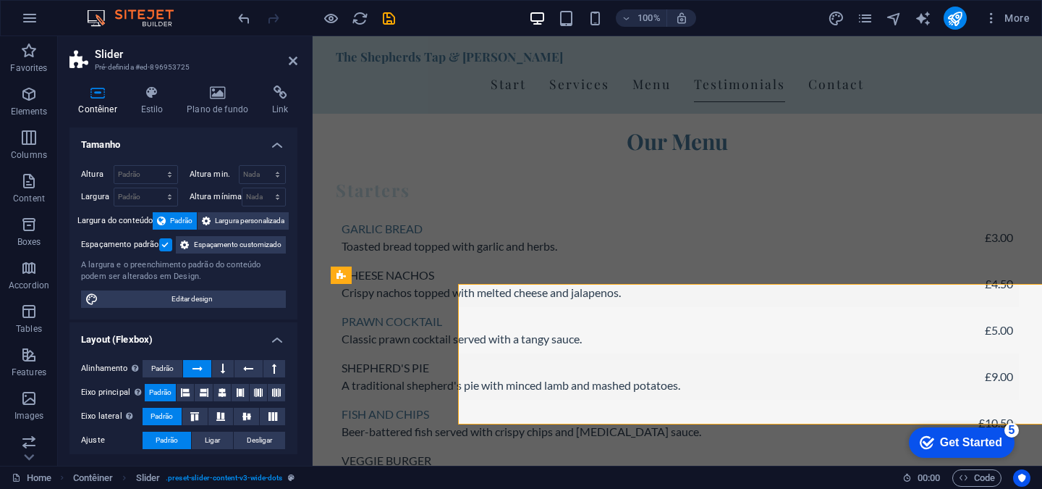
click at [229, 278] on div "A largura e o preenchimento padrão do conteúdo podem ser alterados em Design." at bounding box center [183, 271] width 205 height 24
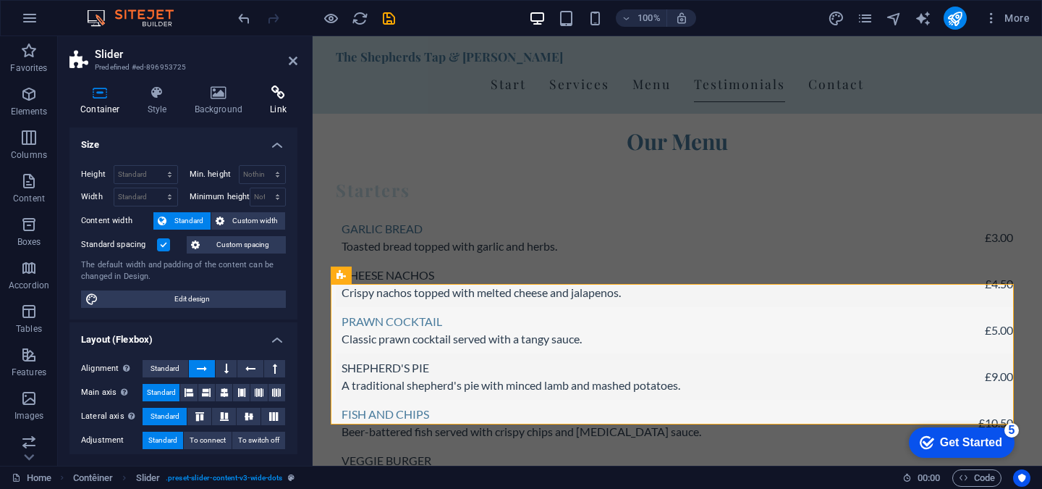
click at [292, 96] on icon at bounding box center [278, 92] width 38 height 14
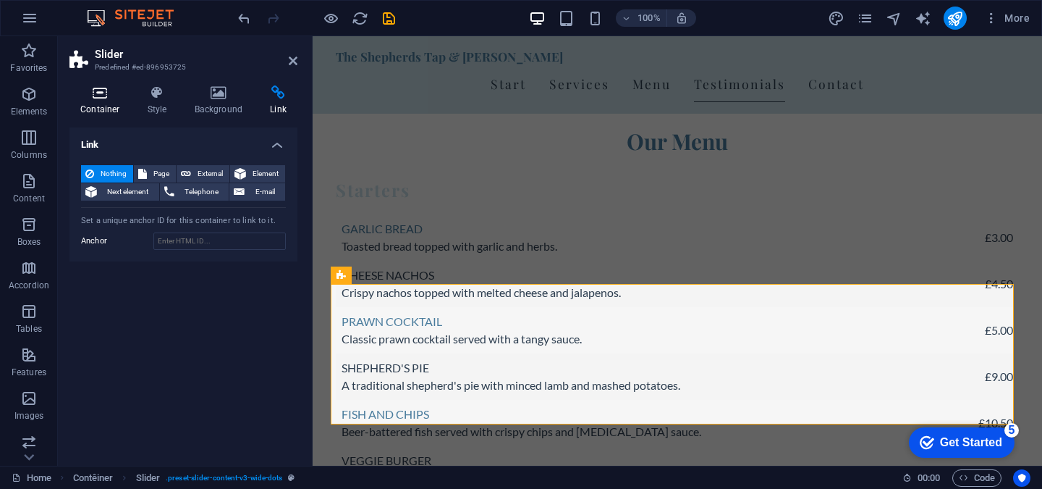
click at [96, 111] on font "Container" at bounding box center [99, 109] width 39 height 10
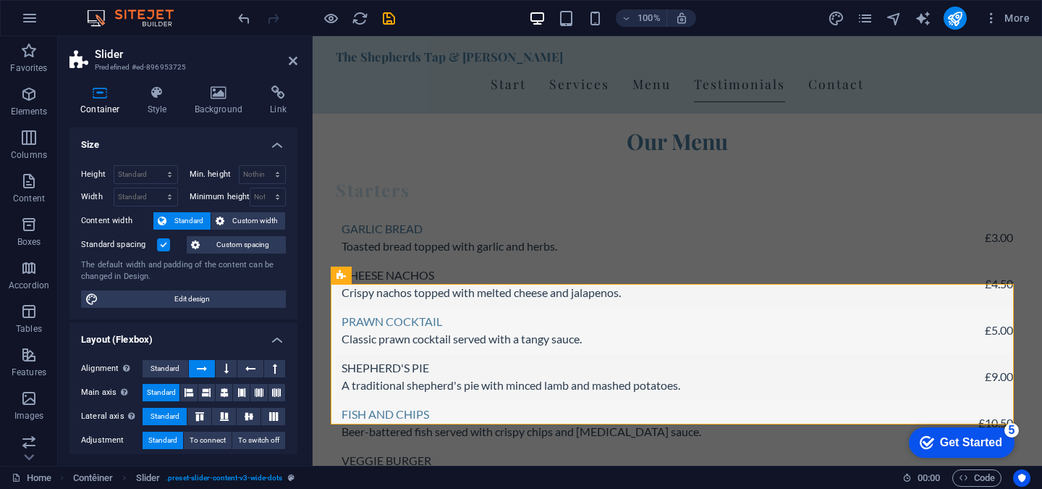
drag, startPoint x: 291, startPoint y: 232, endPoint x: 290, endPoint y: 273, distance: 41.3
click at [290, 273] on div "Height Standard px rem % vh VW Min. height Nothing px rem % vh VW Width Standar…" at bounding box center [183, 236] width 228 height 166
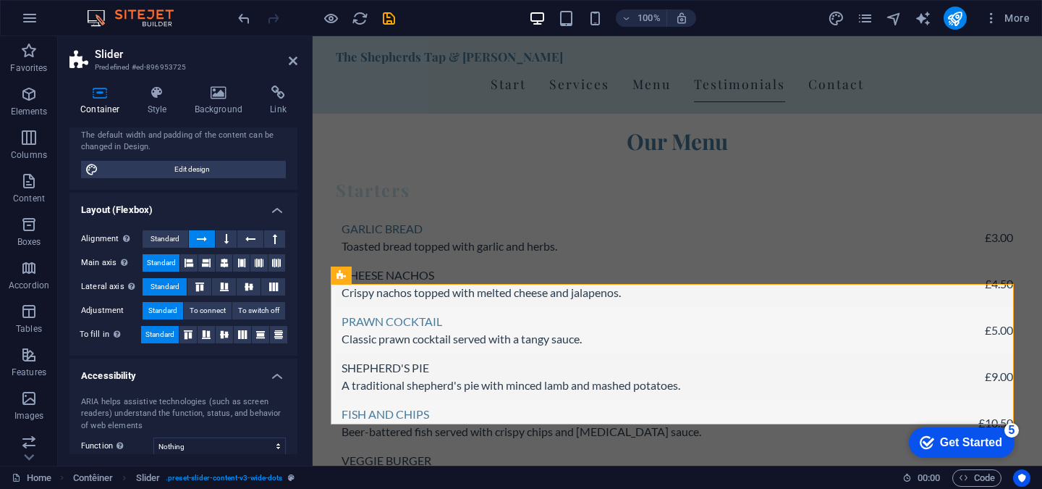
scroll to position [0, 0]
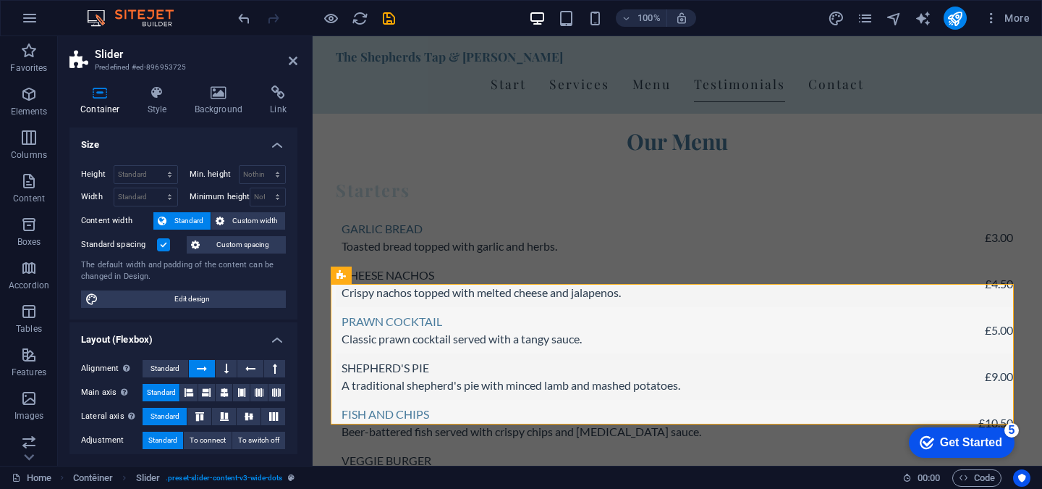
drag, startPoint x: 295, startPoint y: 255, endPoint x: 9, endPoint y: 93, distance: 329.3
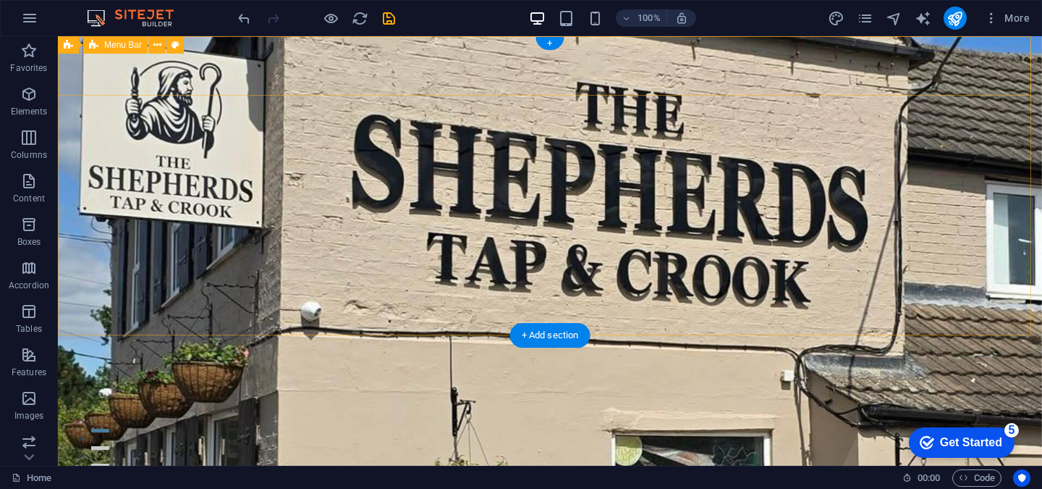
click at [1012, 434] on div "The Shepherds Tap & Crook Start Services Menu Testimonials Contact" at bounding box center [550, 472] width 984 height 77
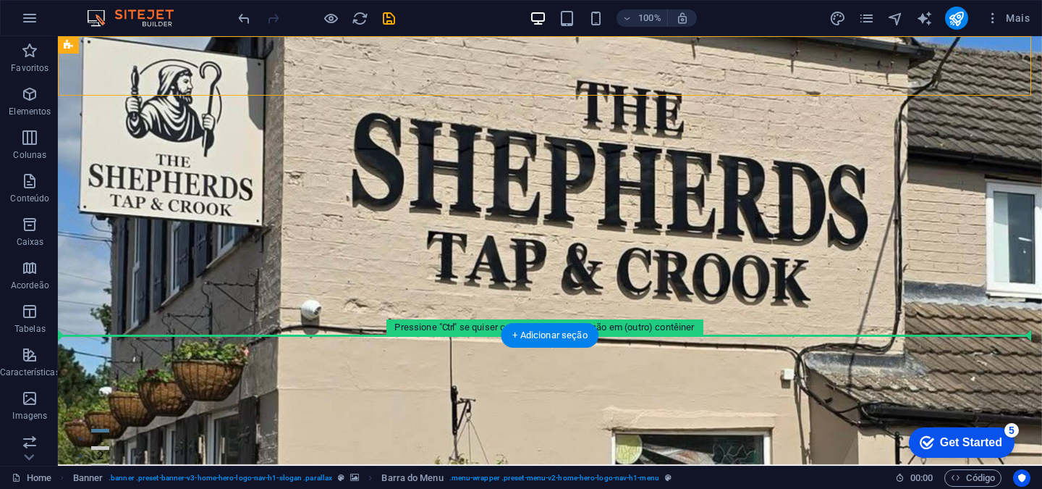
drag, startPoint x: 1012, startPoint y: 85, endPoint x: 956, endPoint y: 423, distance: 342.6
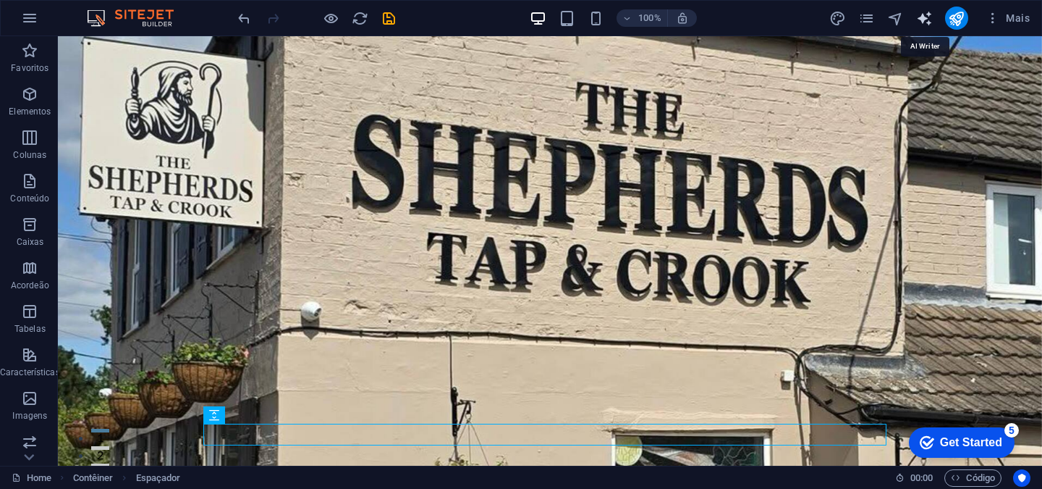
click at [924, 20] on icon "text_generator" at bounding box center [924, 18] width 17 height 17
select select "English"
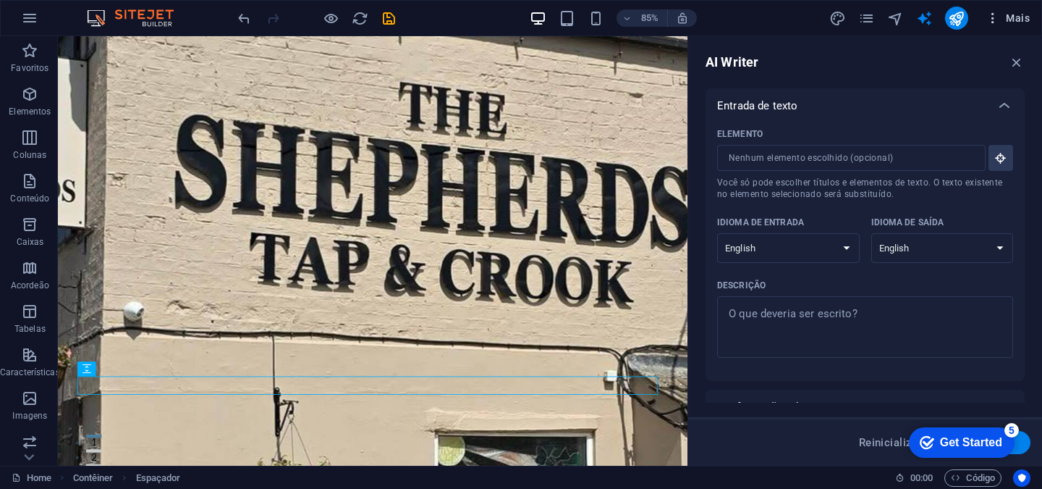
click at [995, 17] on icon "button" at bounding box center [993, 18] width 14 height 14
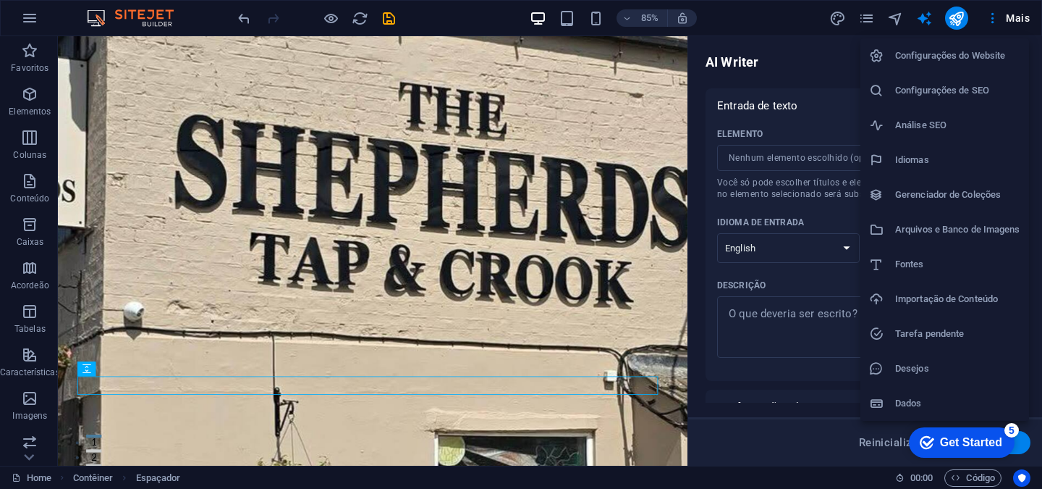
click at [772, 335] on div at bounding box center [521, 244] width 1042 height 489
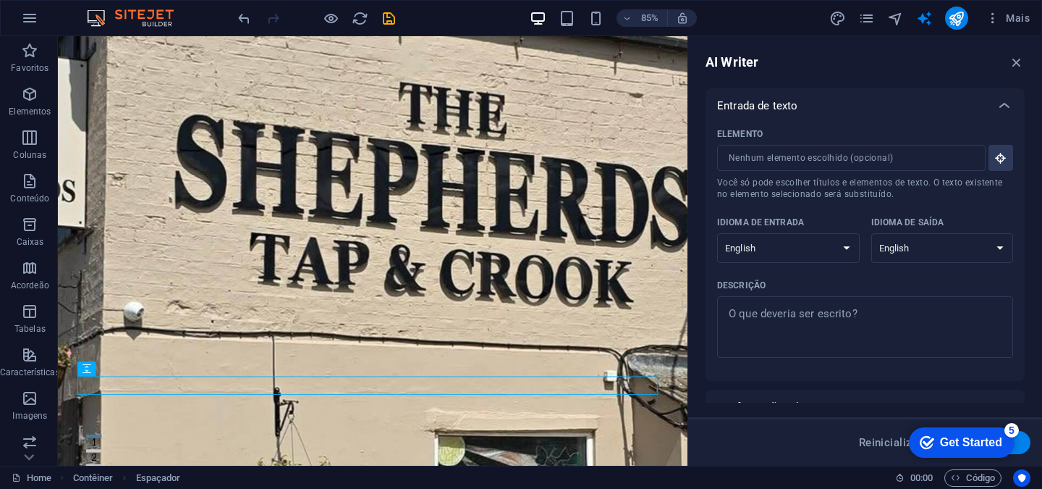
click at [782, 320] on textarea "Descrição x ​" at bounding box center [865, 326] width 282 height 47
type textarea "x"
click at [925, 26] on icon "text_generator" at bounding box center [924, 18] width 17 height 17
click at [1022, 62] on icon "button" at bounding box center [1017, 62] width 16 height 16
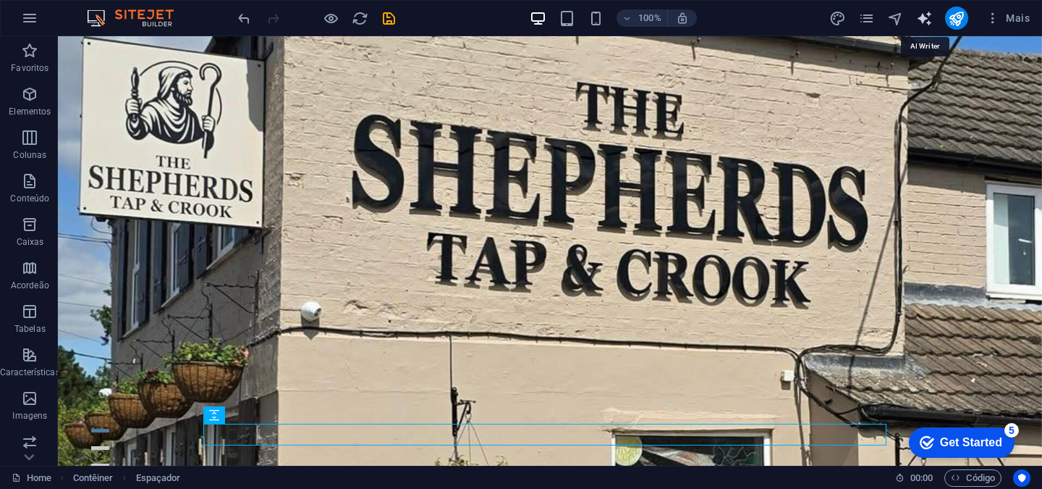
click at [921, 21] on icon "text_generator" at bounding box center [924, 18] width 17 height 17
select select "English"
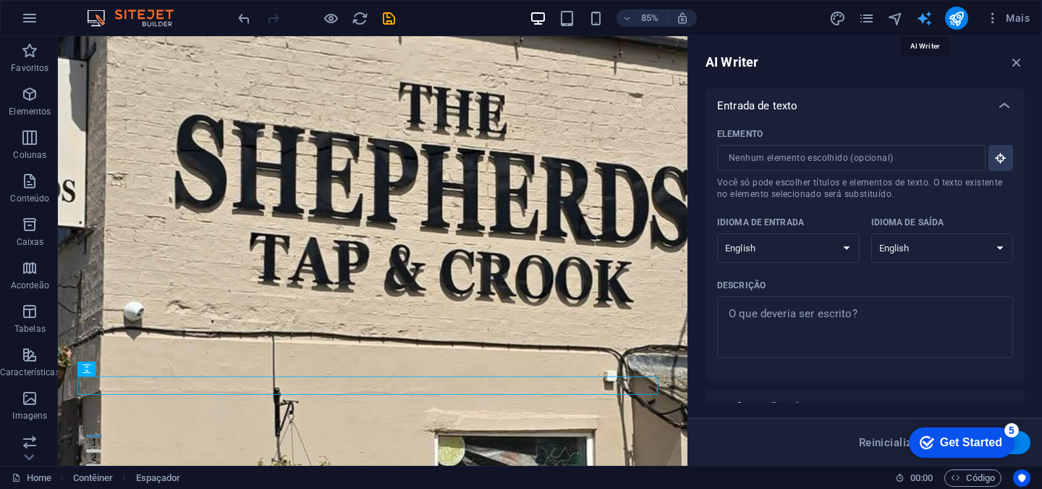
click at [921, 21] on icon "text_generator" at bounding box center [924, 18] width 17 height 17
click at [1014, 64] on icon "button" at bounding box center [1017, 62] width 16 height 16
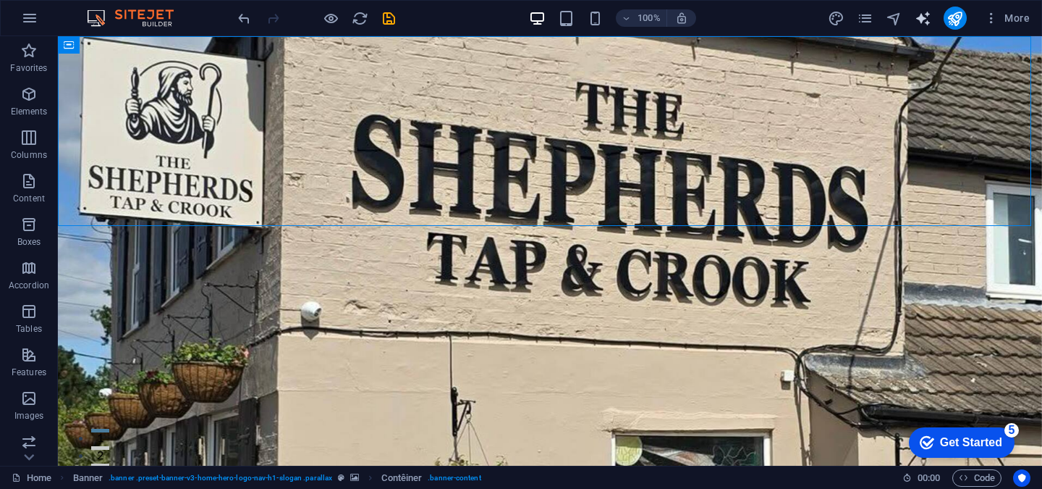
click at [917, 17] on icon "text_generator" at bounding box center [923, 18] width 17 height 17
select select "English"
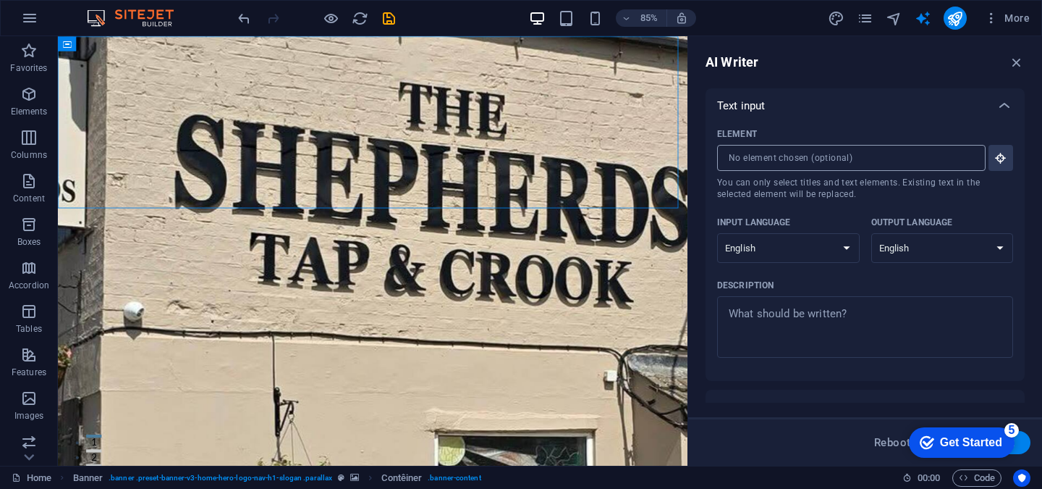
click at [932, 153] on input "Element ​ You can only select titles and text elements. Existing text in the se…" at bounding box center [846, 158] width 258 height 26
click at [997, 156] on icon "button" at bounding box center [1000, 157] width 13 height 13
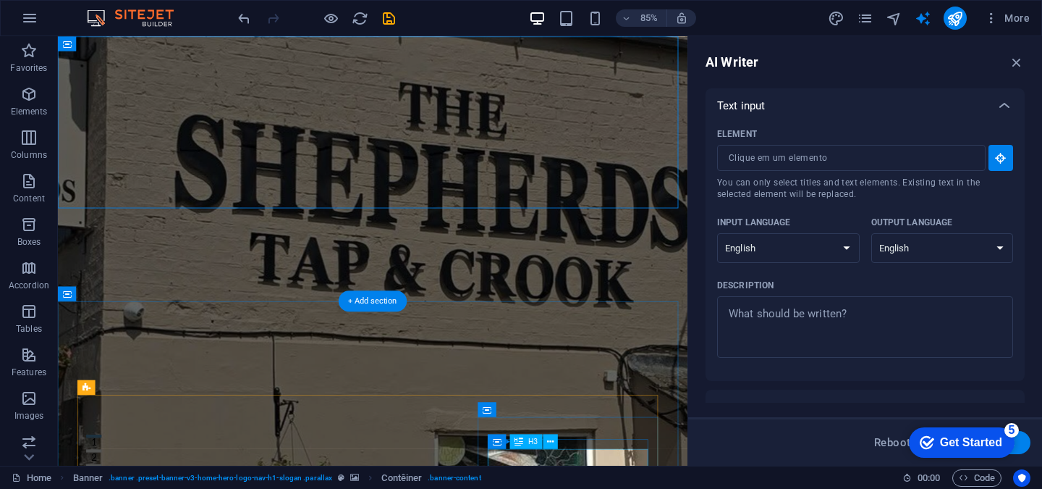
type input "#ed-896953947"
type textarea "x"
type input "10"
type textarea "x"
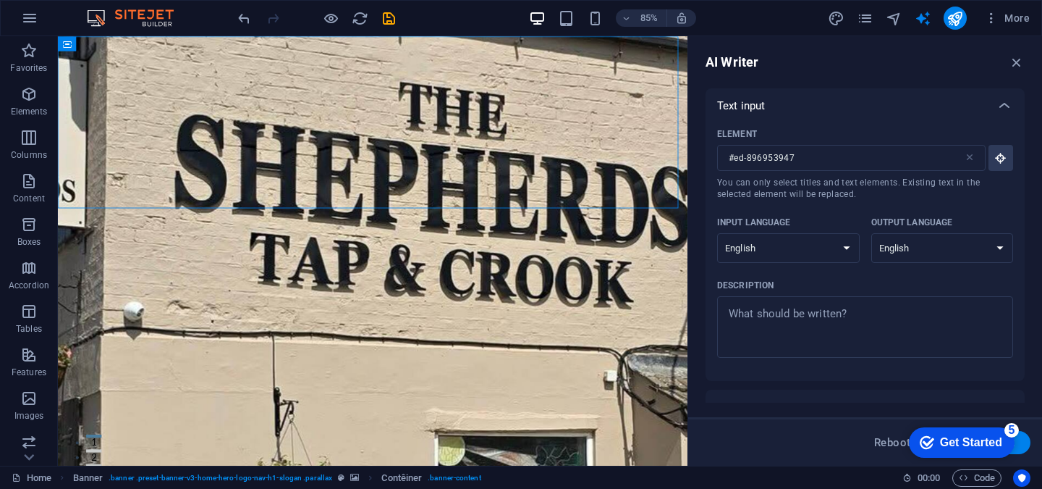
drag, startPoint x: 1026, startPoint y: 172, endPoint x: 1026, endPoint y: 214, distance: 42.0
click at [1026, 217] on div "AI Writer Text input Element #ed-896953947 ​ You can only select titles and tex…" at bounding box center [865, 250] width 354 height 429
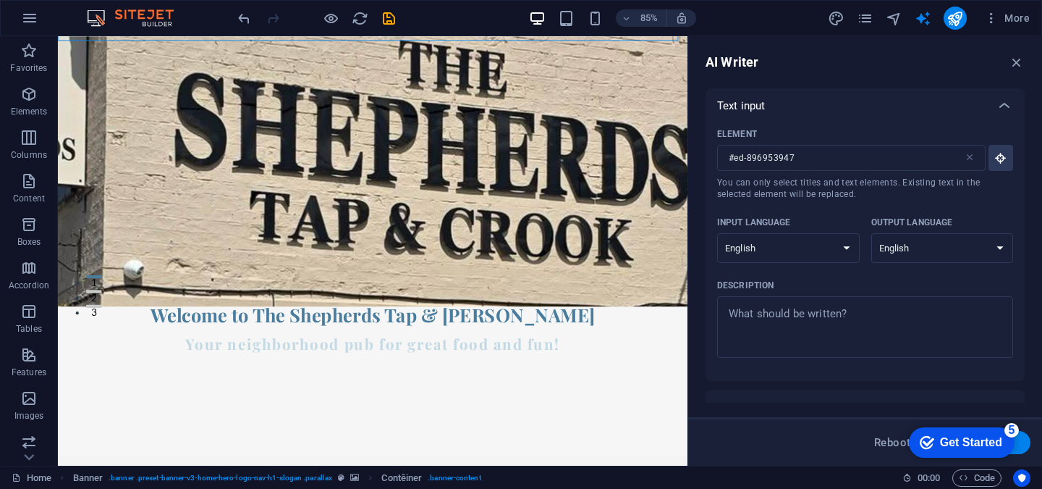
scroll to position [197, 0]
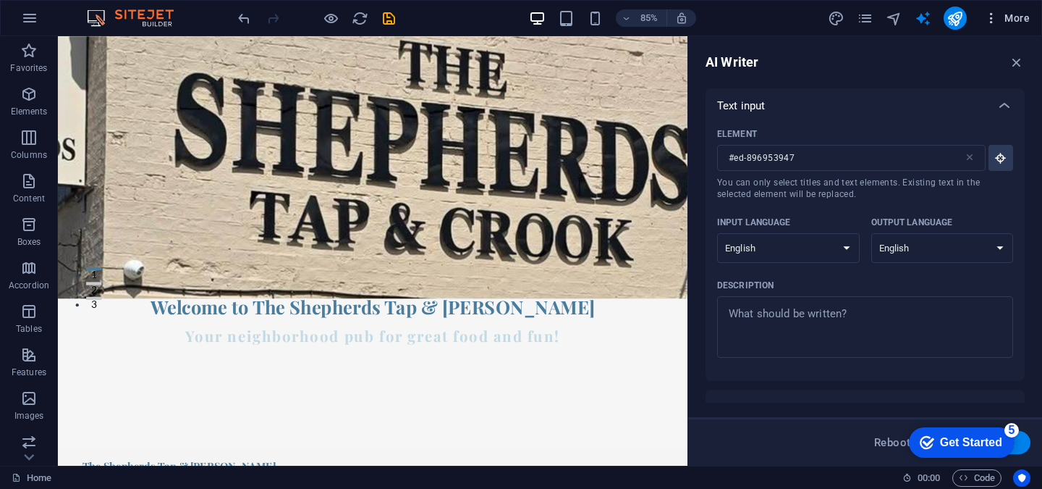
click at [990, 27] on button "More" at bounding box center [1007, 18] width 57 height 23
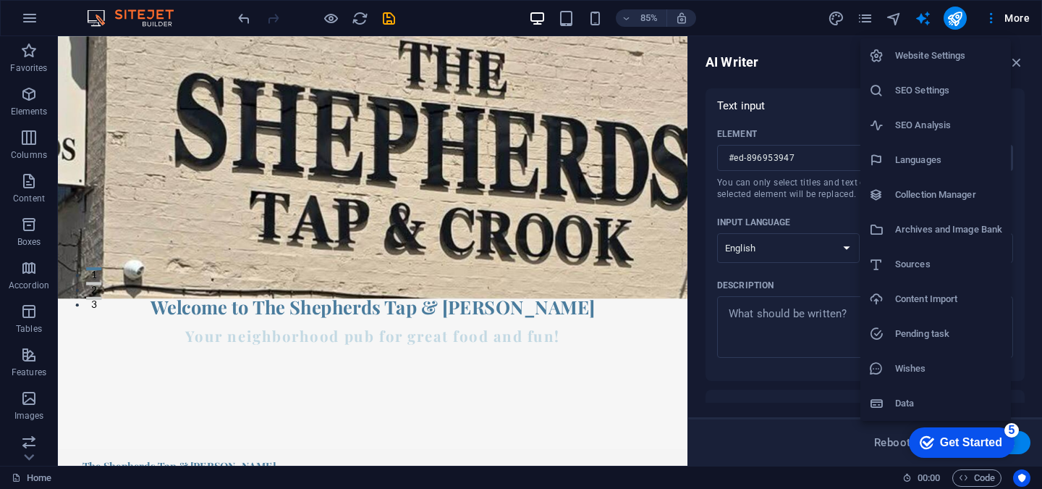
click at [581, 221] on div at bounding box center [521, 244] width 1042 height 489
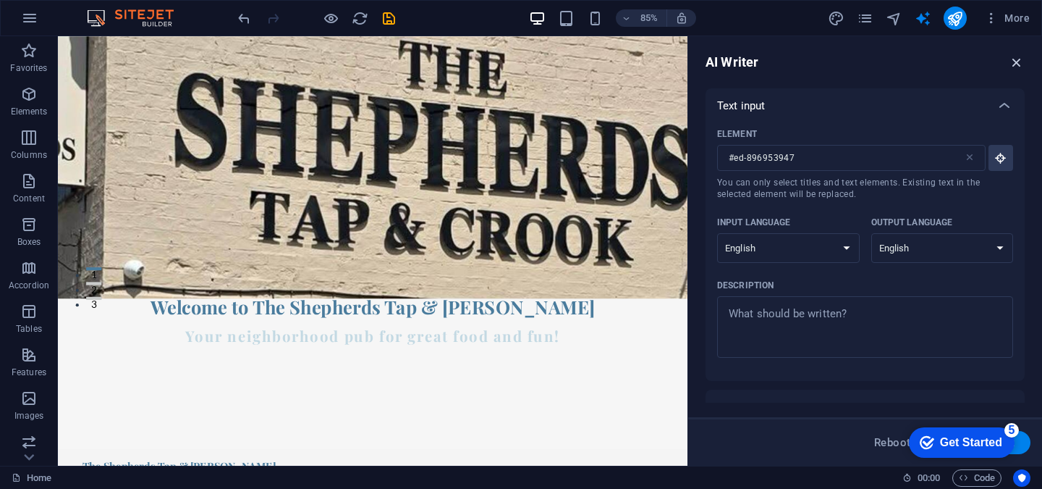
click at [1022, 62] on icon "button" at bounding box center [1017, 62] width 16 height 16
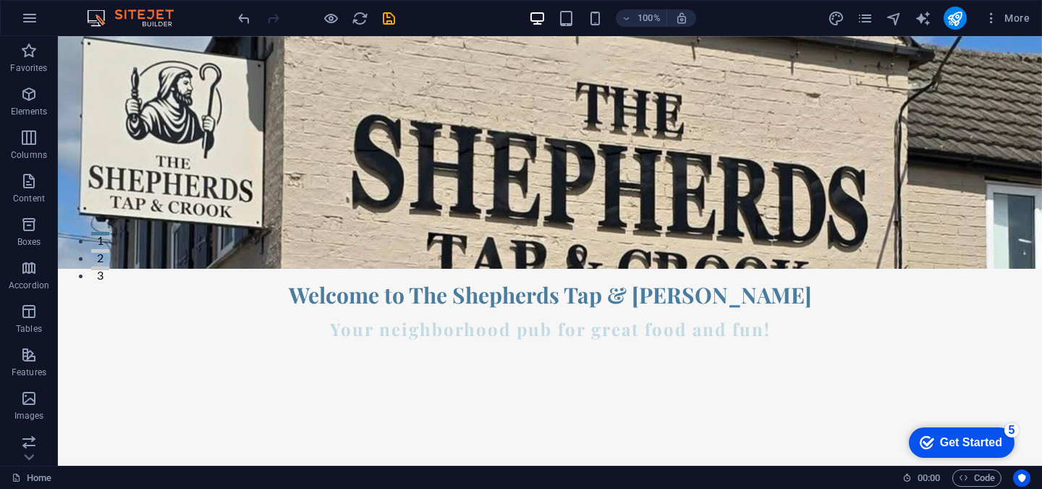
scroll to position [0, 0]
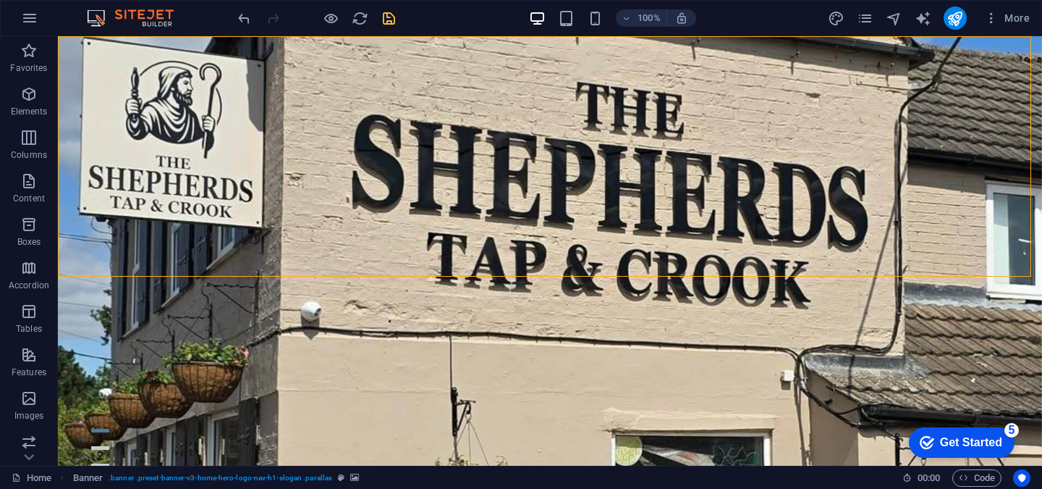
click at [389, 24] on icon "save" at bounding box center [389, 18] width 17 height 17
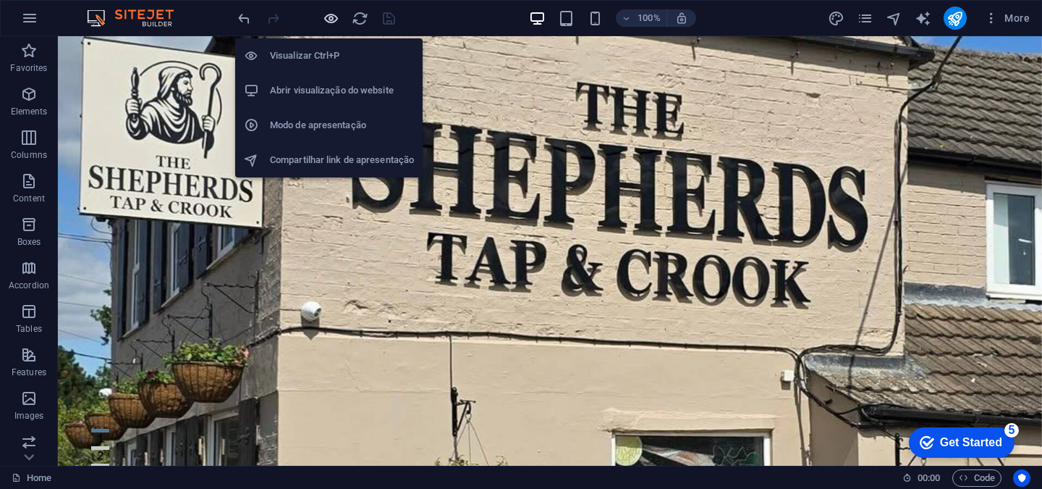
click at [329, 23] on icon "button" at bounding box center [331, 18] width 17 height 17
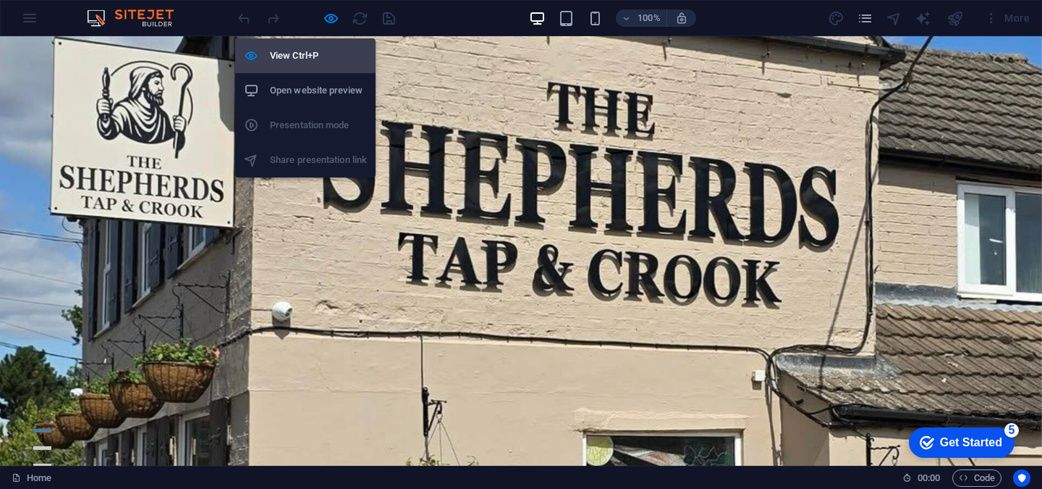
click at [318, 50] on font "View Ctrl+P" at bounding box center [294, 55] width 48 height 11
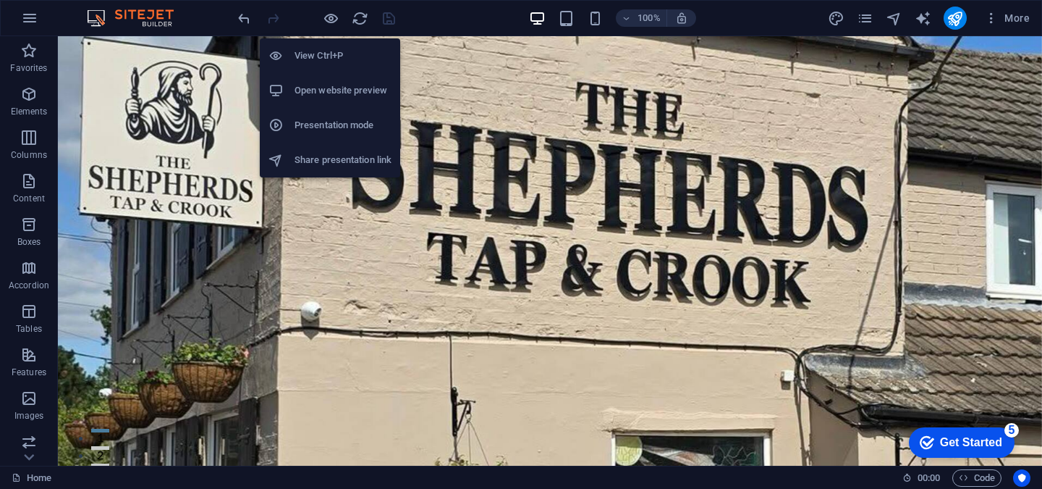
click at [343, 86] on font "Open website preview" at bounding box center [341, 90] width 93 height 11
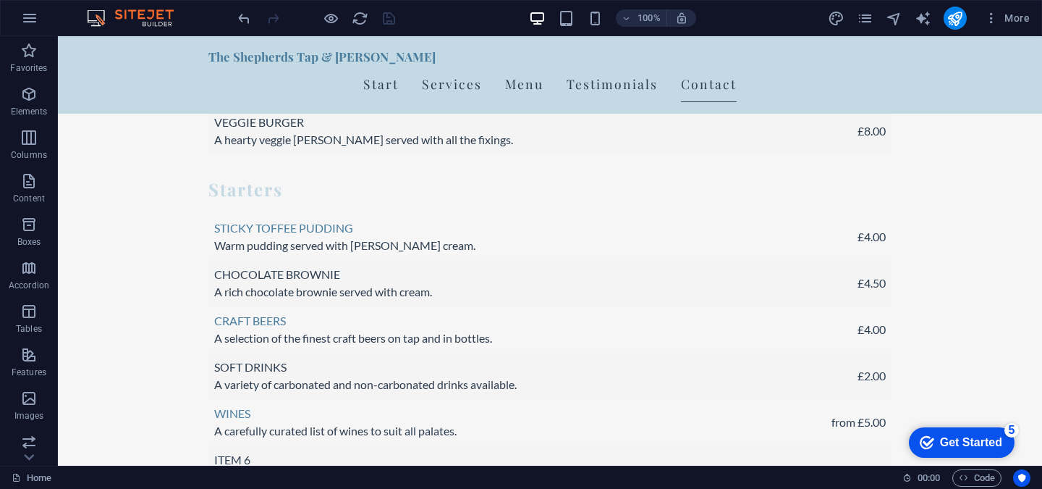
scroll to position [2368, 0]
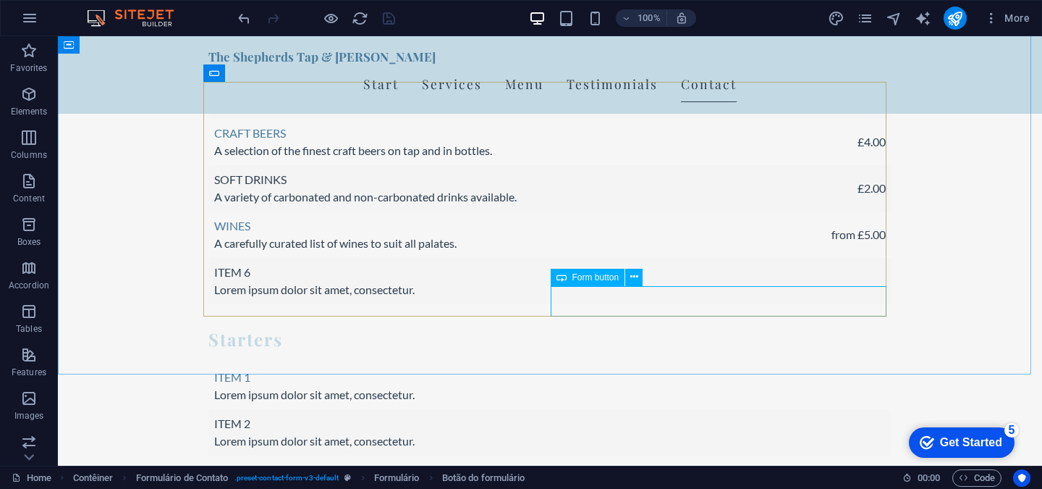
click at [612, 282] on font "Form button" at bounding box center [595, 277] width 47 height 10
click at [607, 277] on font "Form button" at bounding box center [595, 277] width 47 height 10
click at [612, 282] on font "Form button" at bounding box center [595, 277] width 47 height 10
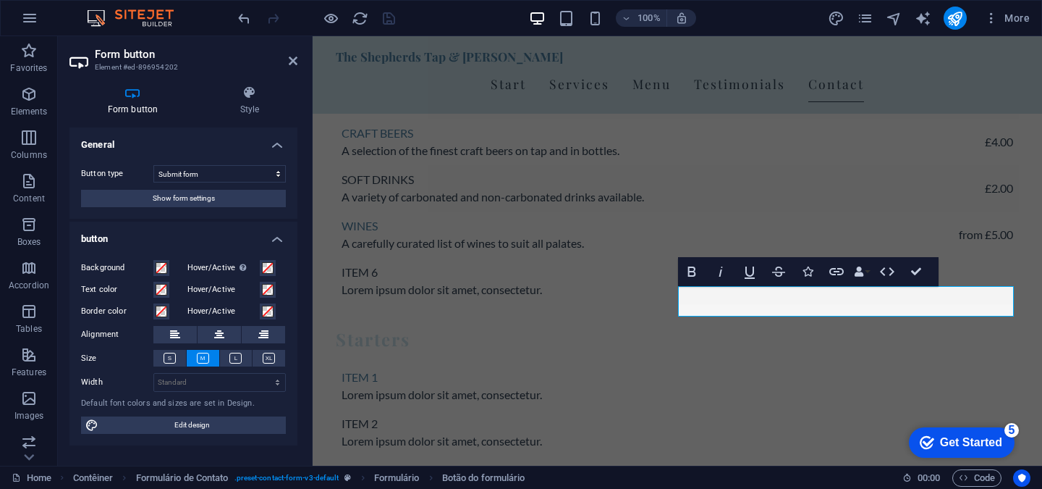
click at [303, 221] on div "Form button Style General Button type Submit form Reset form No action Show for…" at bounding box center [183, 270] width 251 height 392
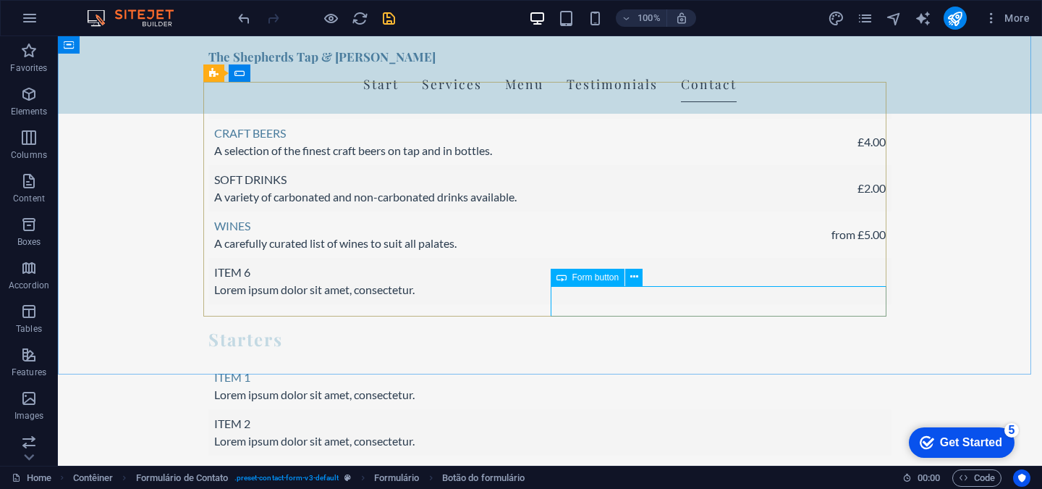
click at [599, 277] on font "Form button" at bounding box center [595, 277] width 47 height 10
click at [638, 271] on button at bounding box center [633, 277] width 17 height 17
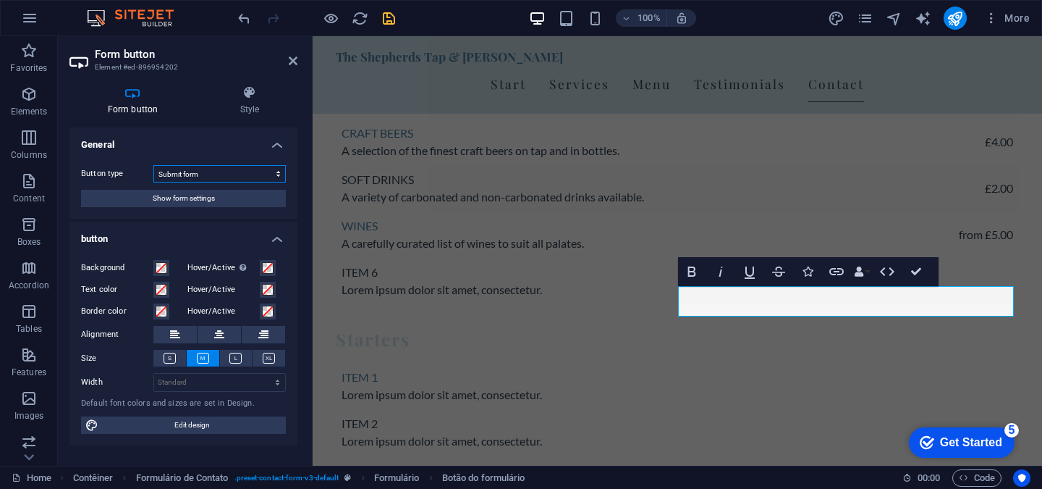
click at [236, 179] on select "Submit form Reset form No action" at bounding box center [219, 173] width 132 height 17
click at [237, 193] on button "Show form settings" at bounding box center [183, 198] width 205 height 17
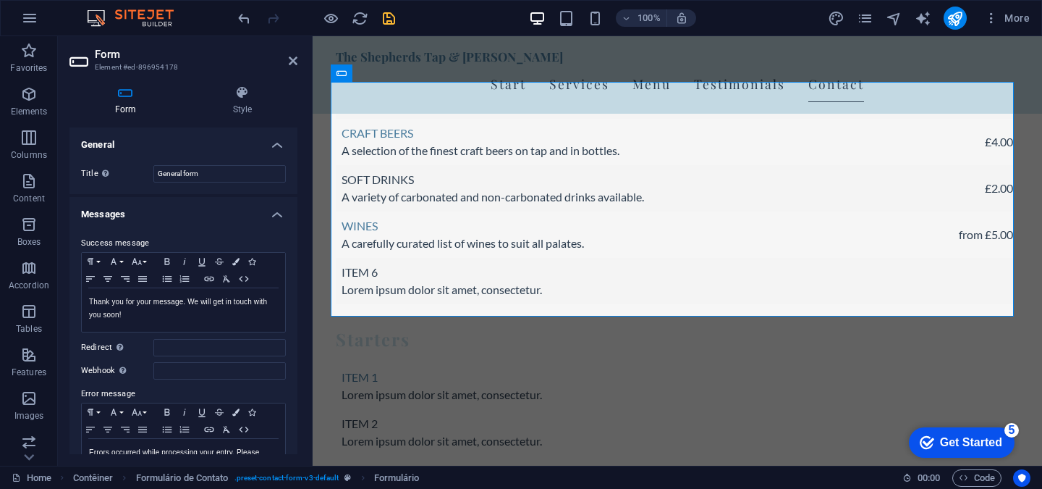
click at [209, 223] on div "Success message Paragraph Format Normal Heading 1 Heading 2 Heading 3 Heading 4…" at bounding box center [183, 359] width 228 height 272
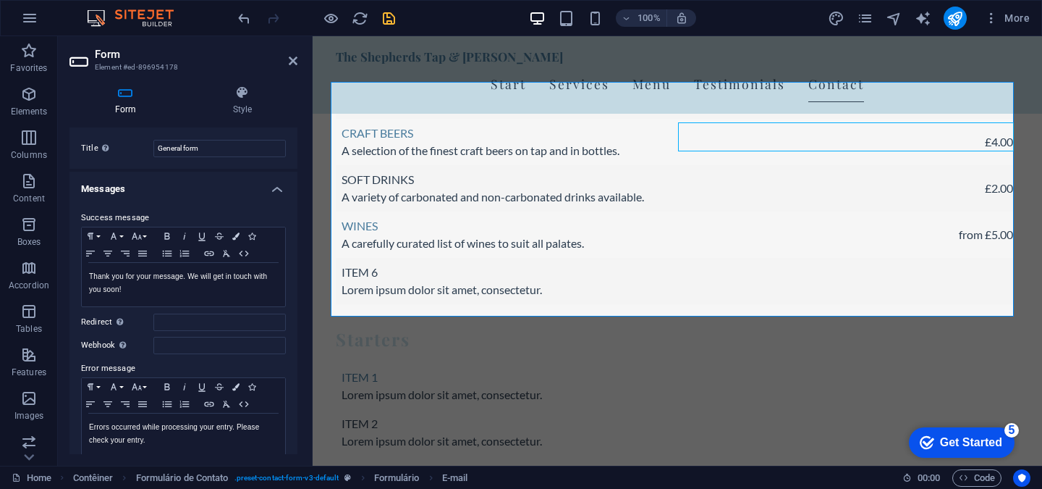
scroll to position [0, 0]
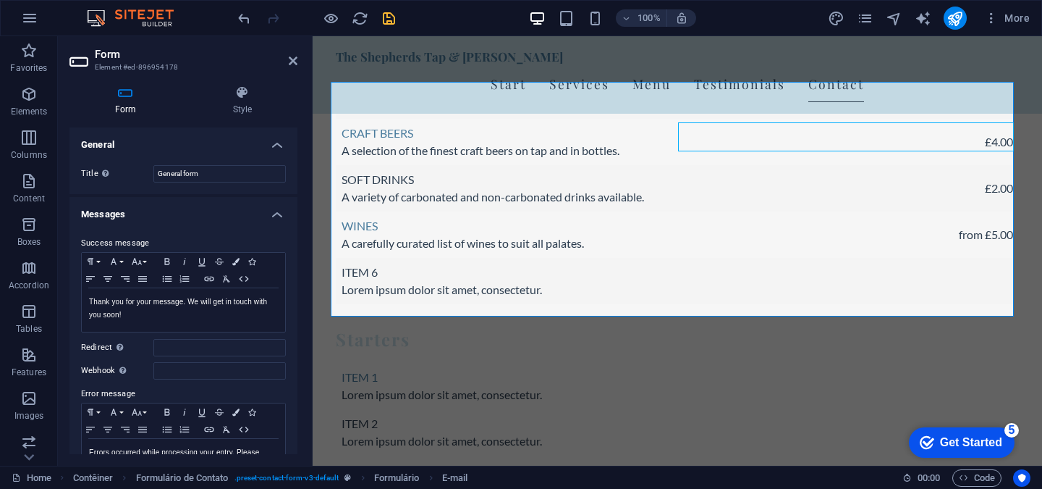
drag, startPoint x: 295, startPoint y: 203, endPoint x: 3, endPoint y: 144, distance: 298.4
click at [280, 214] on h4 "Messages" at bounding box center [183, 210] width 228 height 26
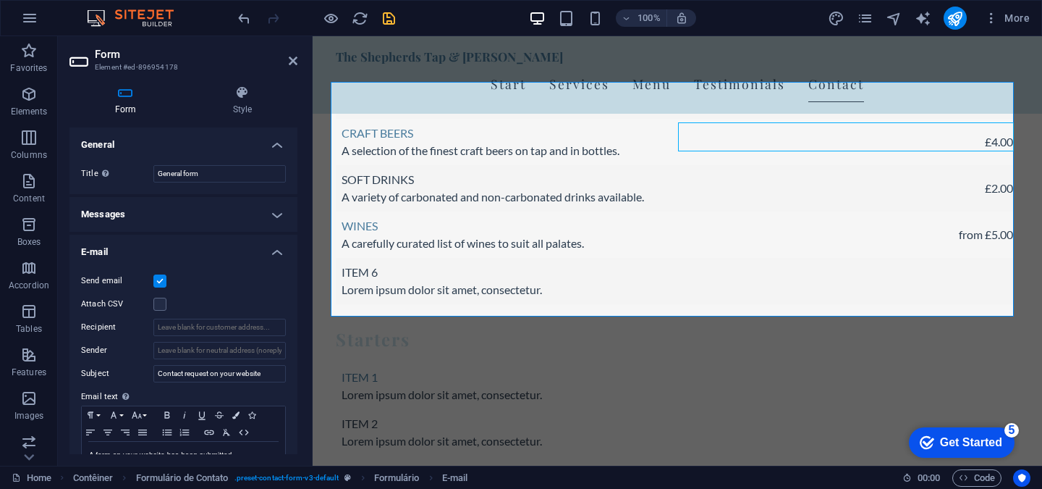
click at [273, 245] on h4 "E-mail" at bounding box center [183, 247] width 228 height 26
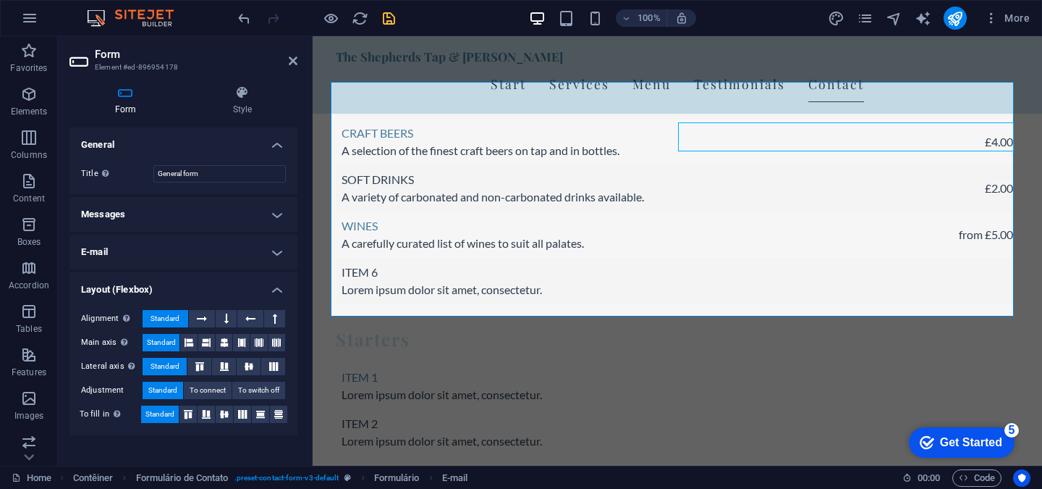
click at [278, 147] on h4 "General" at bounding box center [183, 140] width 228 height 26
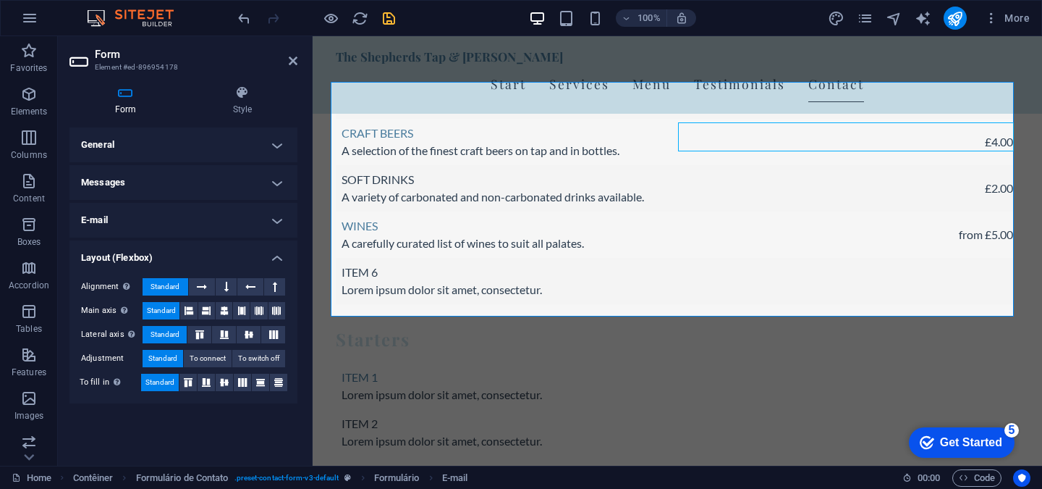
click at [278, 148] on h4 "General" at bounding box center [183, 144] width 228 height 35
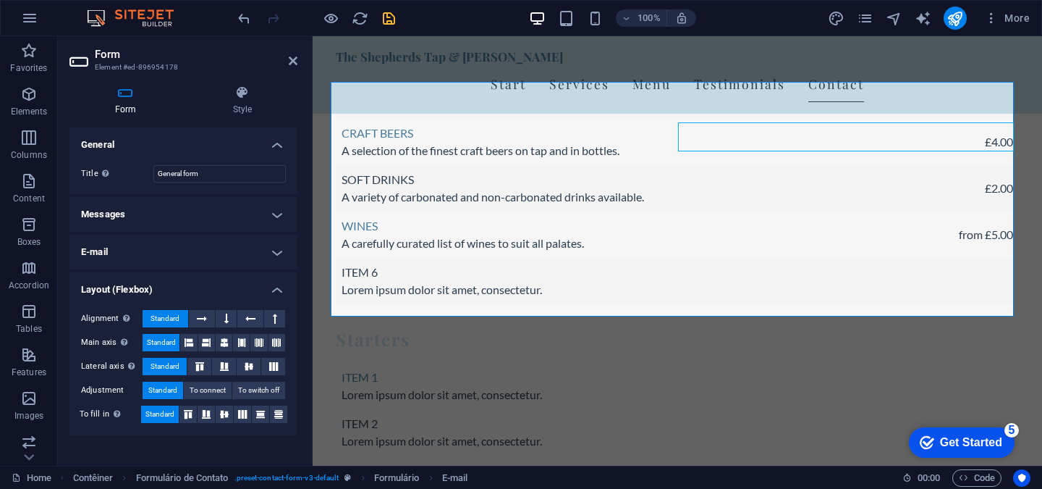
click at [278, 148] on h4 "General" at bounding box center [183, 140] width 228 height 26
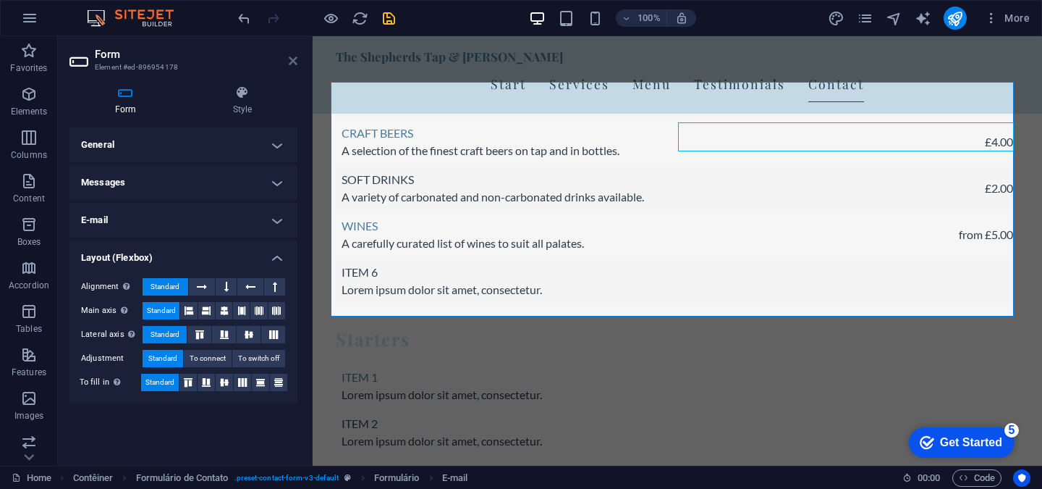
click at [292, 65] on icon at bounding box center [293, 61] width 9 height 12
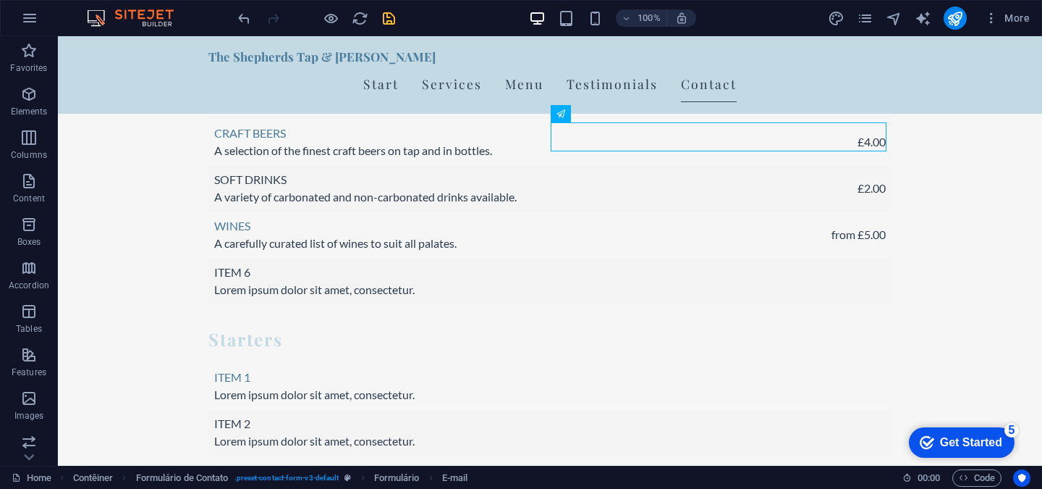
click at [985, 443] on font "Get Started" at bounding box center [971, 442] width 62 height 12
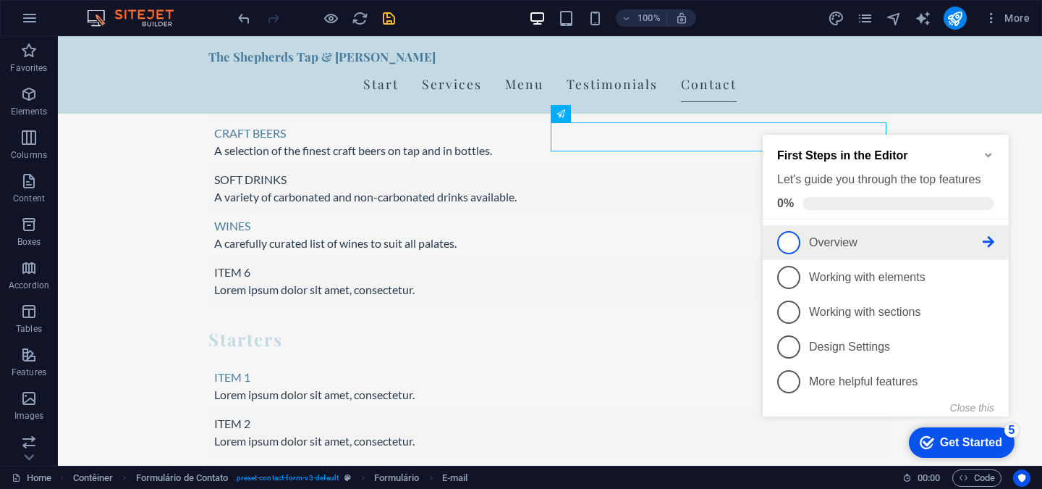
click at [889, 238] on p "Overview - incomplete" at bounding box center [896, 242] width 174 height 13
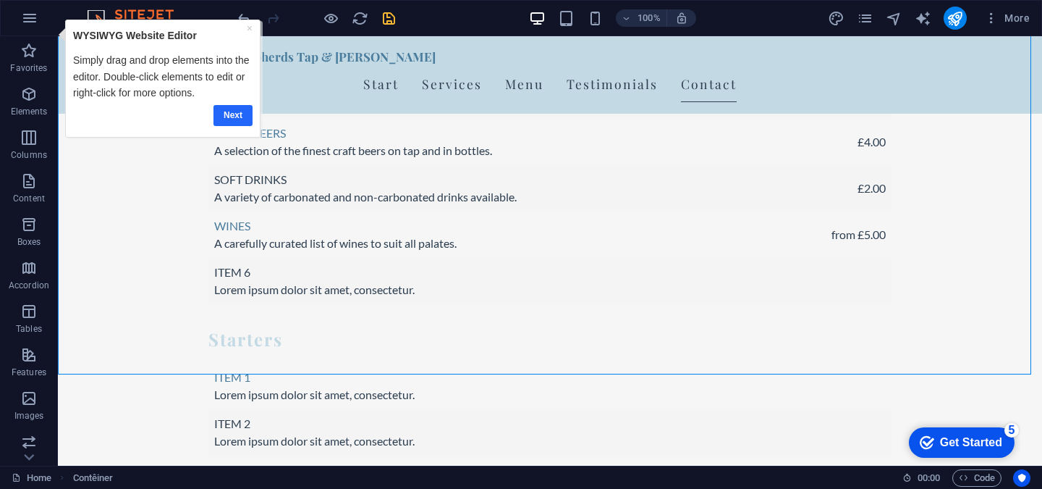
click at [237, 112] on font "Next" at bounding box center [233, 115] width 19 height 10
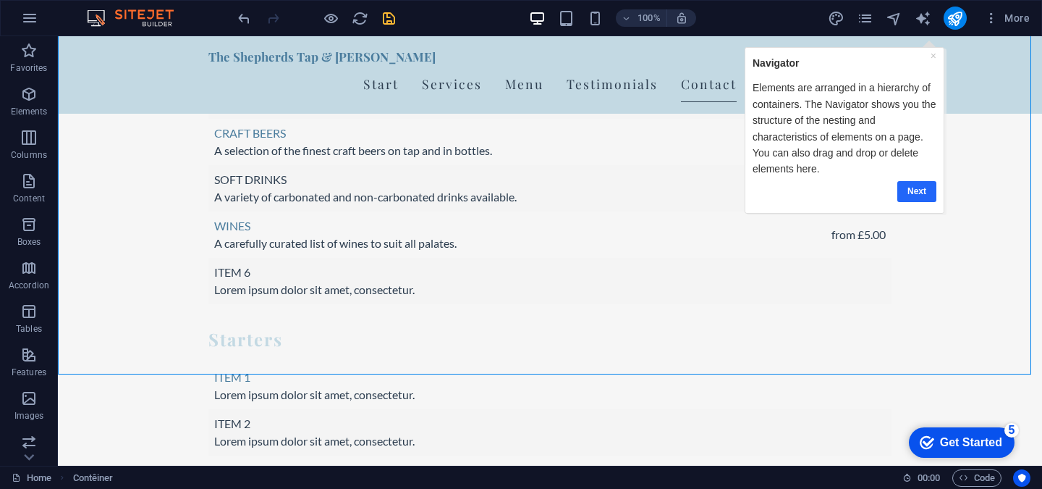
click at [927, 194] on link "Next" at bounding box center [916, 190] width 39 height 21
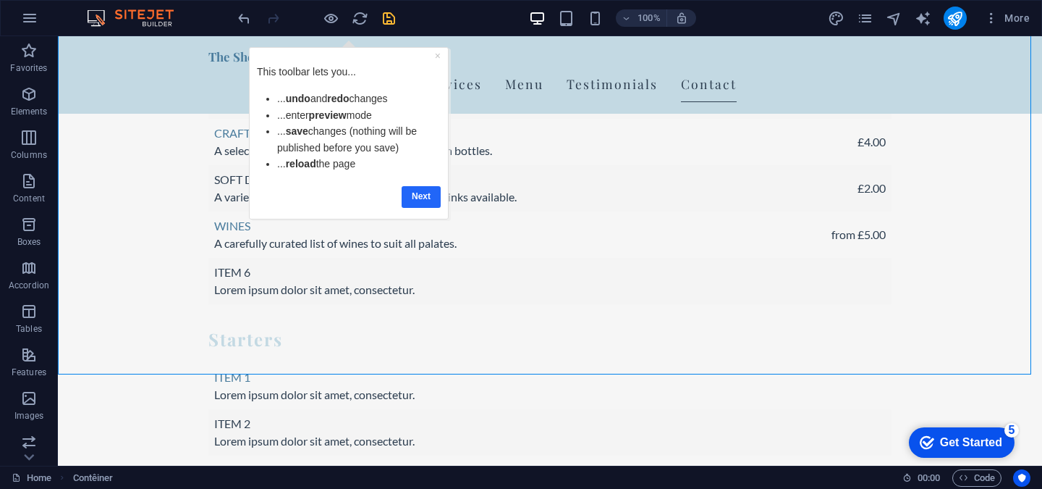
click at [424, 198] on font "Next" at bounding box center [421, 196] width 19 height 10
